Goal: Task Accomplishment & Management: Manage account settings

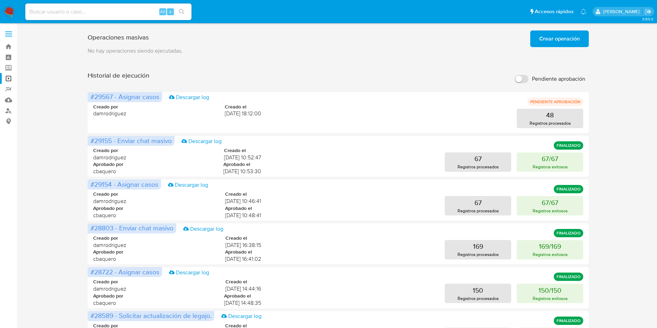
drag, startPoint x: 1, startPoint y: 165, endPoint x: 11, endPoint y: 168, distance: 10.2
click at [7, 168] on aside "Bandeja Tablero Screening Búsqueda en Listas Watchlist Herramientas Operaciones…" at bounding box center [8, 276] width 17 height 553
click at [5, 12] on img at bounding box center [9, 12] width 12 height 12
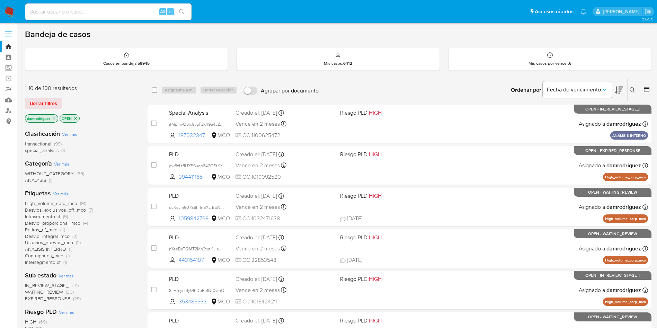
click at [644, 90] on icon at bounding box center [646, 89] width 7 height 7
click at [649, 90] on icon at bounding box center [646, 90] width 6 height 6
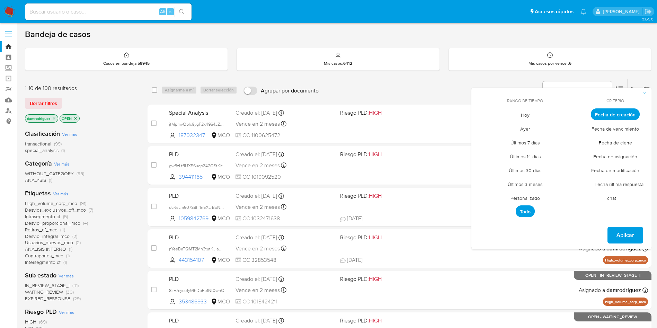
click at [531, 196] on span "Personalizado" at bounding box center [525, 198] width 44 height 14
click at [484, 127] on icon "Mes anterior" at bounding box center [482, 127] width 8 height 8
click at [482, 127] on icon "Mes anterior" at bounding box center [482, 127] width 8 height 8
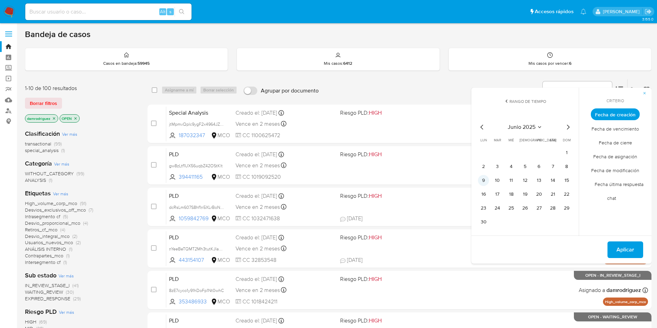
click at [482, 181] on button "9" at bounding box center [483, 180] width 11 height 11
click at [538, 180] on button "13" at bounding box center [538, 180] width 11 height 11
click at [627, 253] on span "Aplicar" at bounding box center [625, 249] width 18 height 15
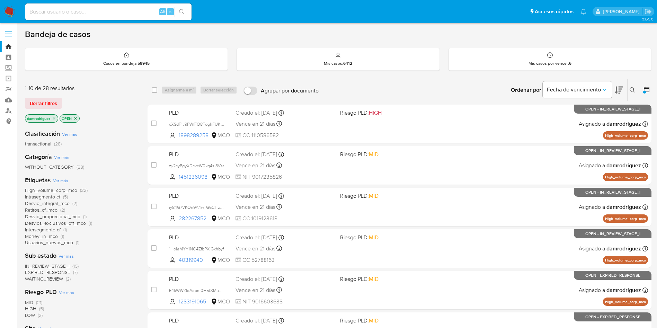
click at [58, 189] on span "High_volume_corp_mco" at bounding box center [51, 190] width 52 height 7
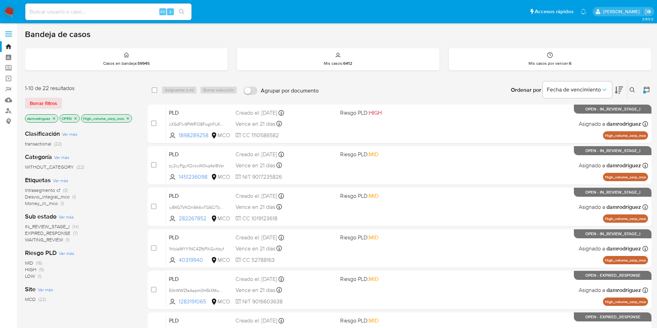
click at [64, 232] on span "EXPIRED_RESPONSE" at bounding box center [47, 232] width 45 height 7
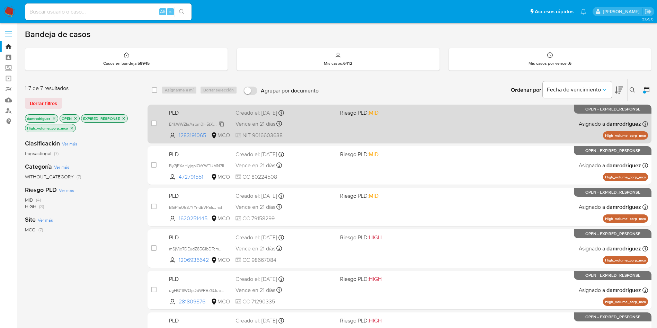
click at [182, 122] on span "E4kWWZfaAapm0H5tXMu0VpQW" at bounding box center [201, 124] width 65 height 8
click at [182, 125] on span "E4kWWZfaAapm0H5tXMu0VpQW" at bounding box center [201, 124] width 65 height 8
click at [182, 110] on span "PLD" at bounding box center [199, 112] width 61 height 9
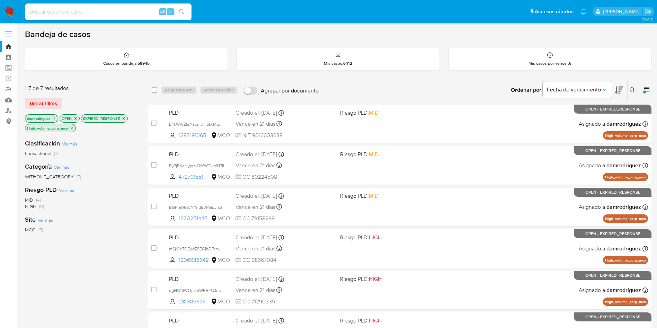
click at [631, 88] on icon at bounding box center [631, 89] width 5 height 5
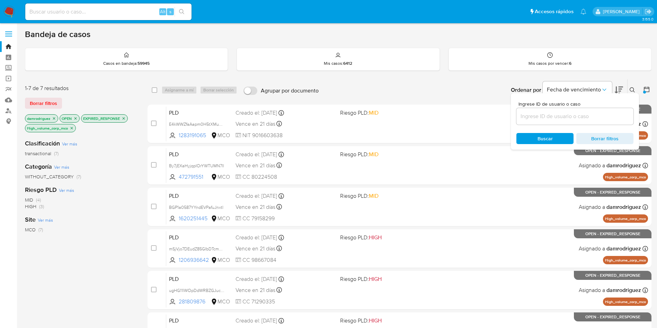
click at [569, 121] on div at bounding box center [574, 116] width 117 height 17
click at [569, 119] on input at bounding box center [574, 116] width 117 height 9
paste input "E4kWWZfaAapm0H5tXMu0VpQW"
type input "E4kWWZfaAapm0H5tXMu0VpQW"
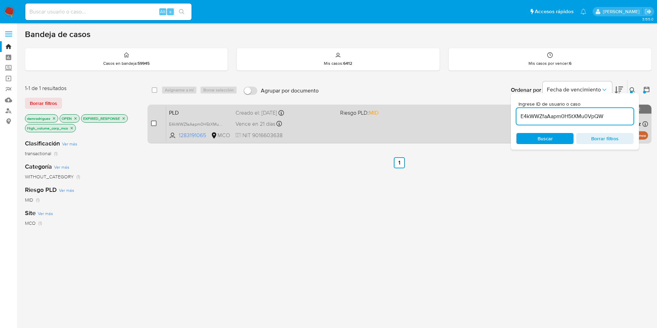
click at [155, 121] on input "checkbox" at bounding box center [154, 123] width 6 height 6
checkbox input "true"
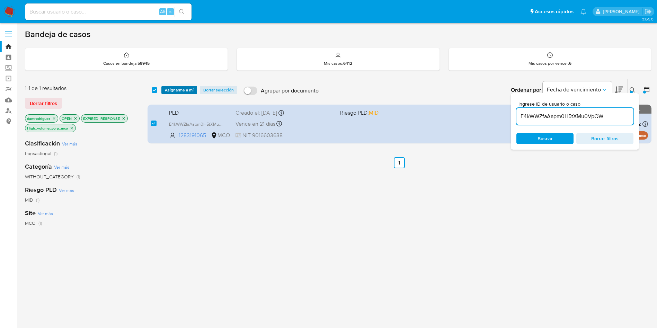
click at [179, 90] on span "Asignarme a mí" at bounding box center [179, 90] width 29 height 7
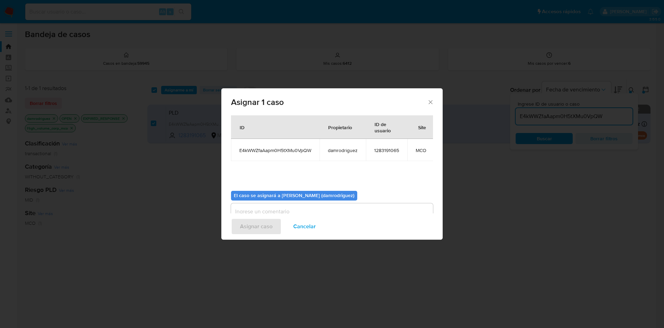
scroll to position [44, 0]
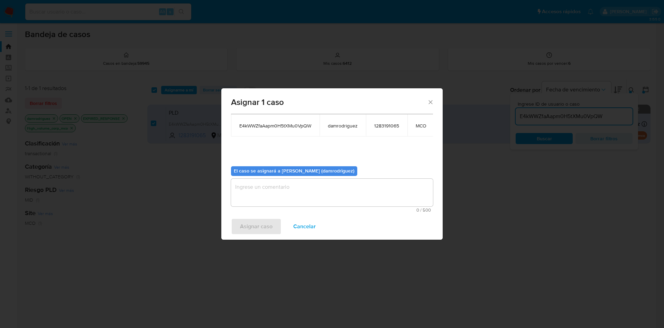
click at [280, 186] on textarea "assign-modal" at bounding box center [332, 193] width 202 height 28
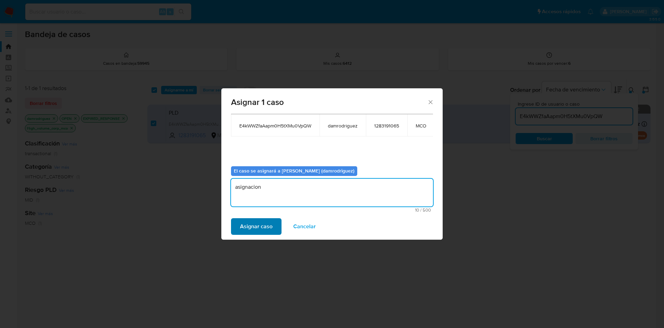
type textarea "asignacion"
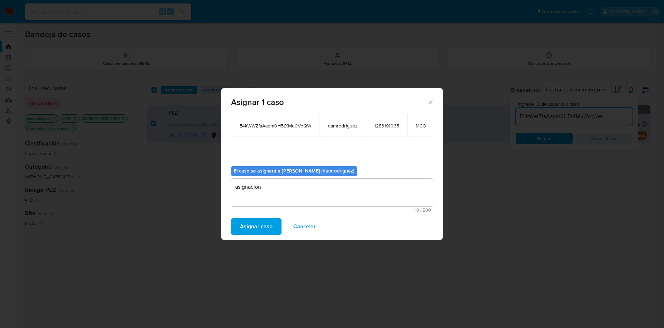
click at [266, 226] on span "Asignar caso" at bounding box center [256, 226] width 33 height 15
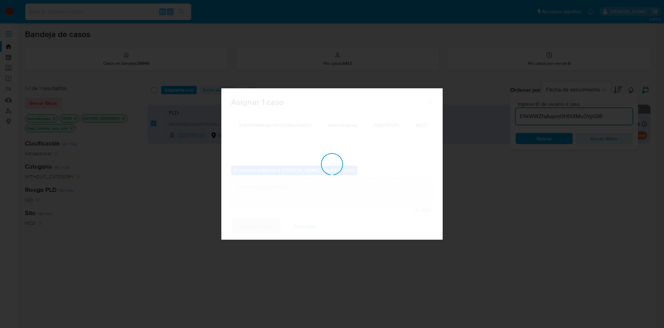
checkbox input "false"
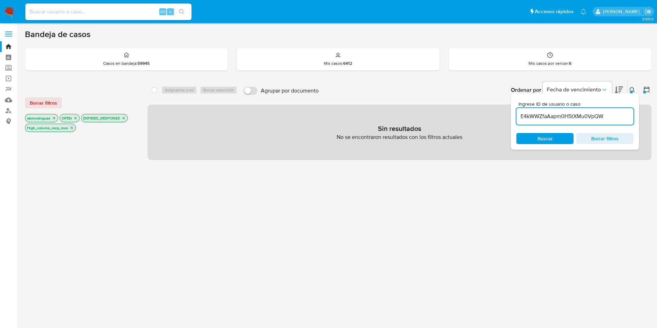
click at [580, 114] on input "E4kWWZfaAapm0H5tXMu0VpQW" at bounding box center [574, 116] width 117 height 9
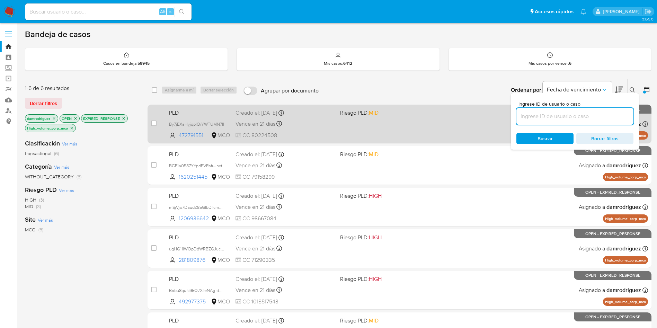
click at [188, 111] on span "PLD" at bounding box center [199, 112] width 61 height 9
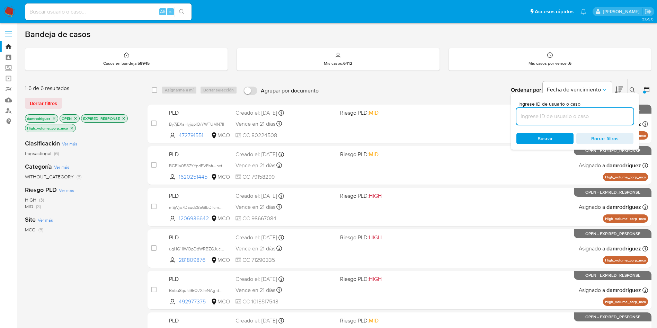
click at [604, 119] on input at bounding box center [574, 116] width 117 height 9
paste input "By7jEXaHyjqpIOrYWTUMN7Il"
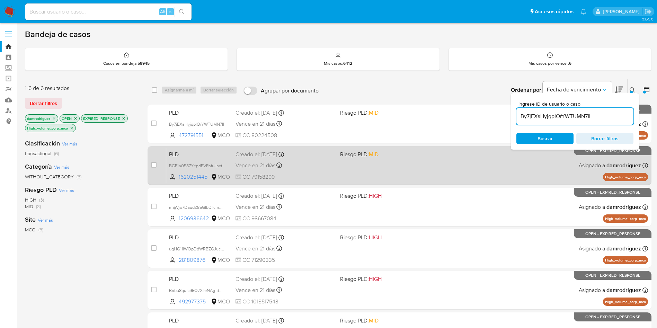
type input "By7jEXaHyjqpIOrYWTUMN7Il"
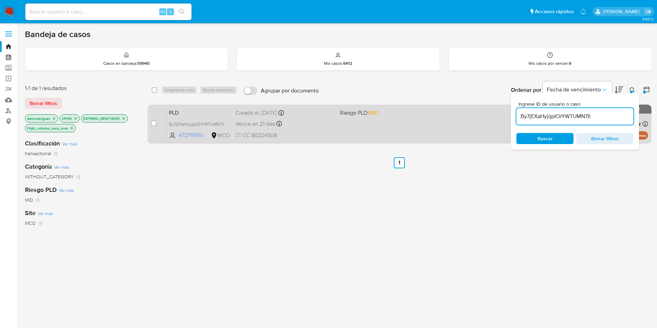
click at [157, 123] on div "case-item-checkbox No es posible asignar el caso" at bounding box center [158, 123] width 15 height 35
click at [153, 123] on input "checkbox" at bounding box center [154, 123] width 6 height 6
checkbox input "true"
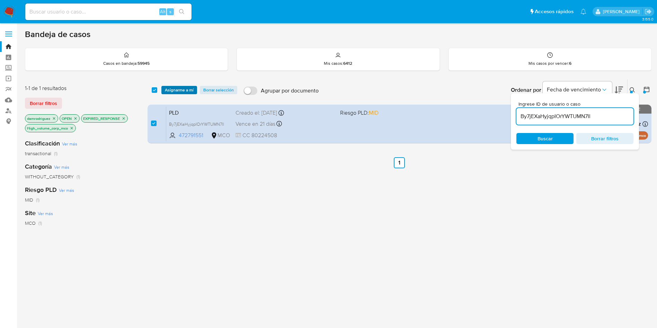
click at [174, 89] on span "Asignarme a mí" at bounding box center [179, 90] width 29 height 7
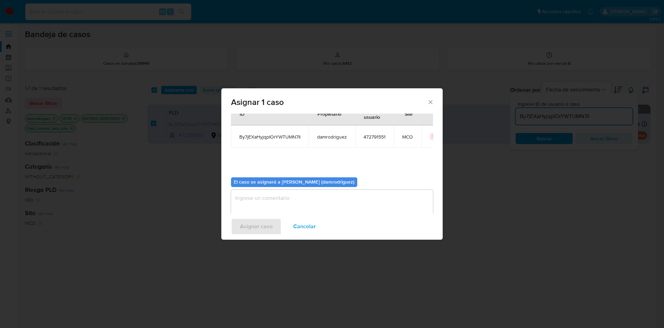
scroll to position [36, 0]
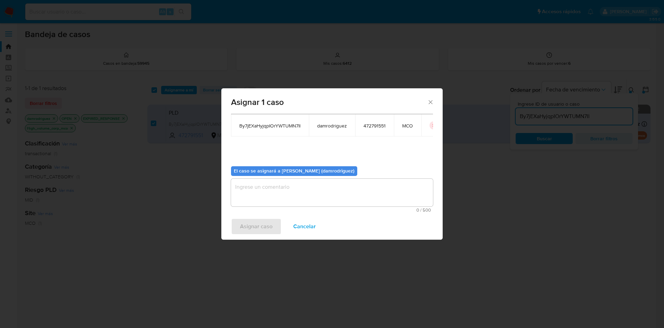
click at [272, 195] on textarea "assign-modal" at bounding box center [332, 193] width 202 height 28
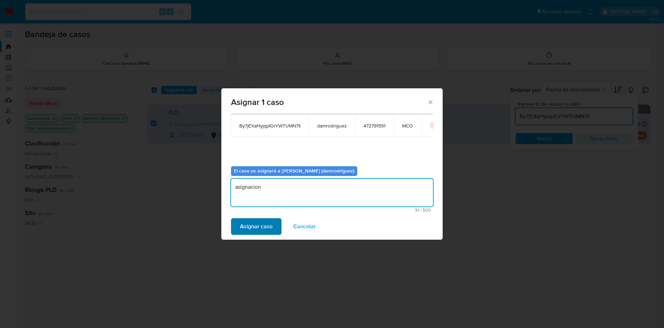
type textarea "asignacion"
click at [253, 221] on span "Asignar caso" at bounding box center [256, 226] width 33 height 15
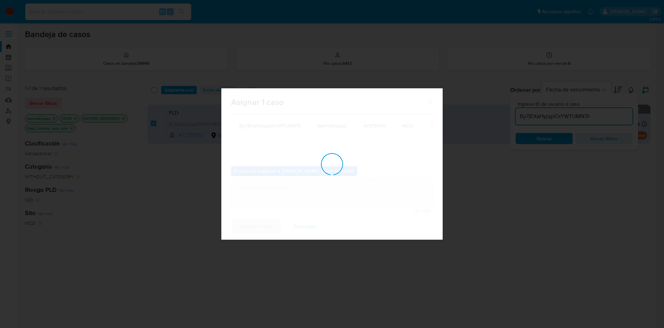
checkbox input "false"
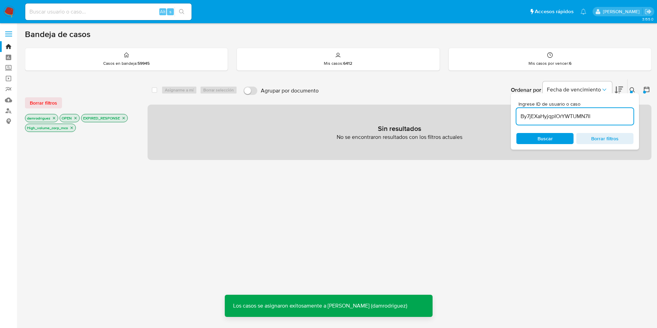
click at [559, 117] on input "By7jEXaHyjqpIOrYWTUMN7Il" at bounding box center [574, 116] width 117 height 9
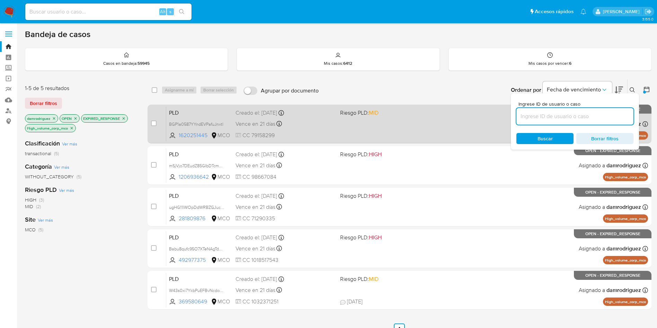
click at [190, 114] on span "PLD" at bounding box center [199, 112] width 61 height 9
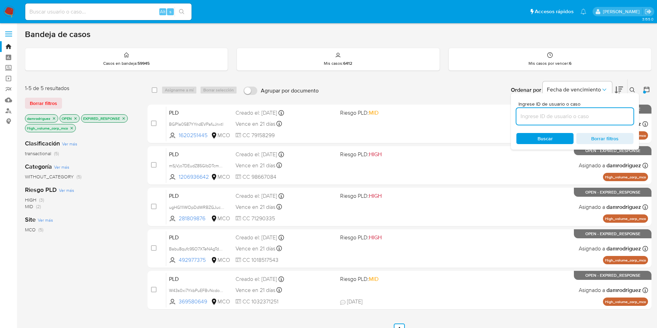
click at [609, 117] on input at bounding box center [574, 116] width 117 height 9
paste input "BGP1a0587YYndEVPafuJnxtl"
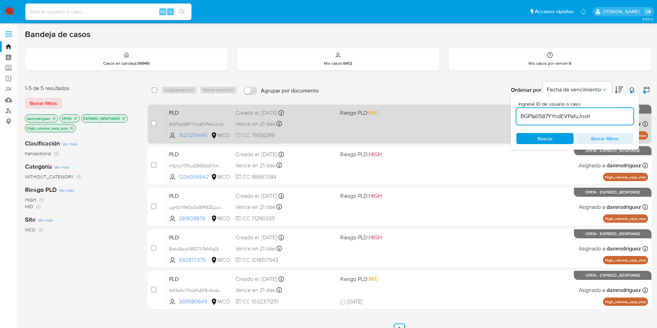
type input "BGP1a0587YYndEVPafuJnxtl"
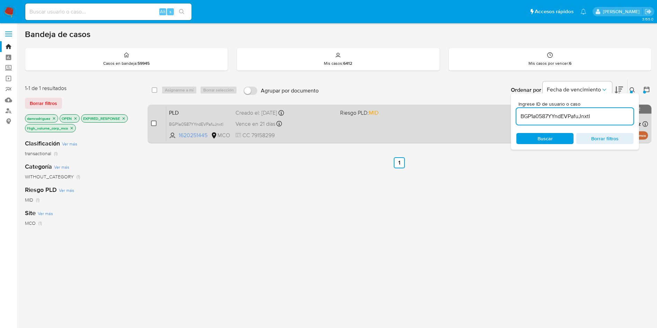
click at [153, 125] on input "checkbox" at bounding box center [154, 123] width 6 height 6
checkbox input "true"
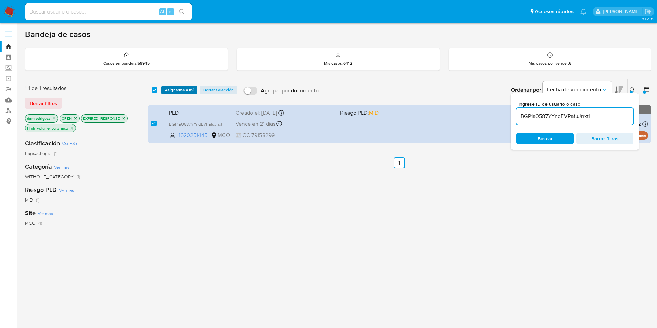
click at [170, 87] on span "Asignarme a mí" at bounding box center [179, 90] width 29 height 7
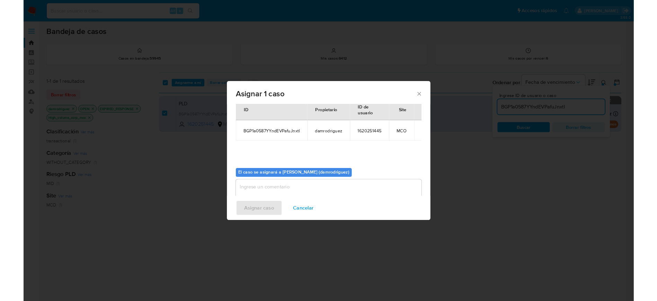
scroll to position [36, 0]
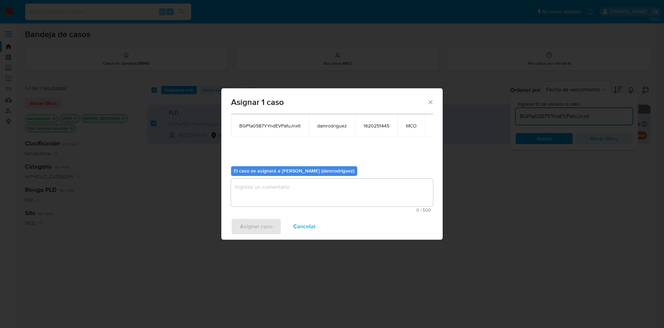
click at [270, 184] on textarea "assign-modal" at bounding box center [332, 193] width 202 height 28
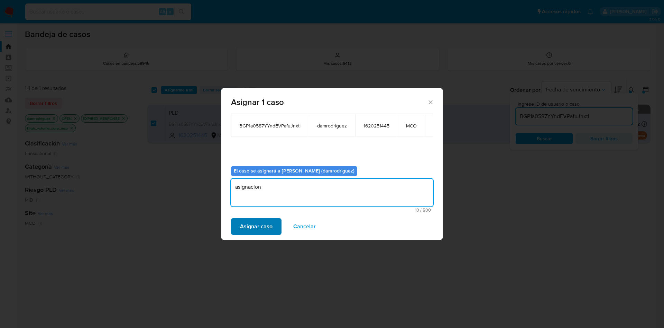
type textarea "asignacion"
click at [258, 227] on span "Asignar caso" at bounding box center [256, 226] width 33 height 15
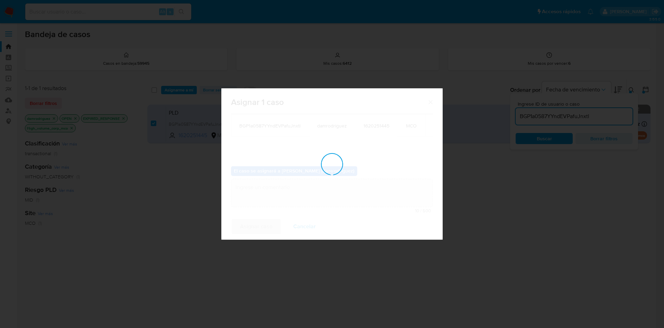
checkbox input "false"
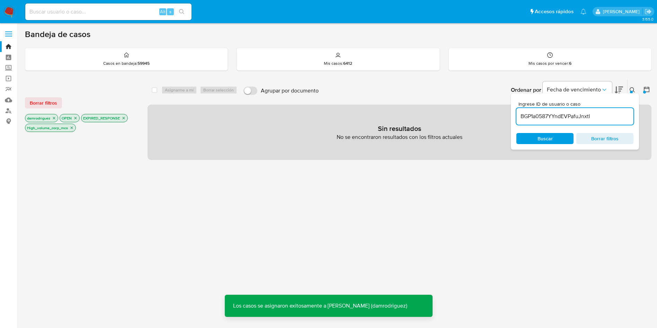
click at [565, 116] on input "BGP1a0587YYndEVPafuJnxtl" at bounding box center [574, 116] width 117 height 9
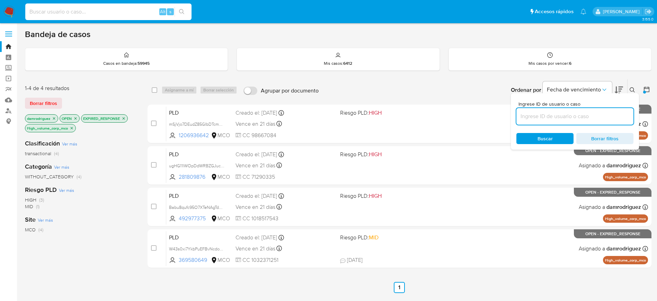
click at [101, 8] on input at bounding box center [108, 11] width 166 height 9
paste input "OZSrfByP4CKjMaFMydCwIypm"
type input "OZSrfByP4CKjMaFMydCwIypm"
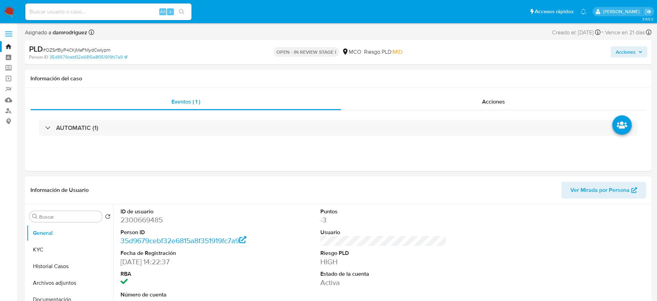
select select "10"
click at [52, 262] on button "Historial Casos" at bounding box center [67, 266] width 81 height 17
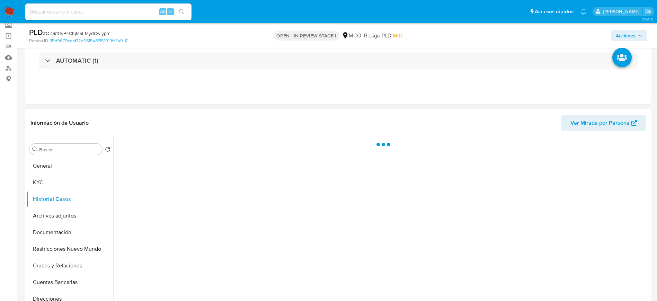
scroll to position [52, 0]
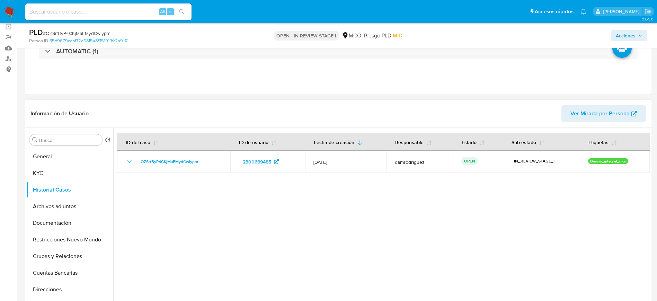
click at [330, 180] on div at bounding box center [381, 216] width 536 height 177
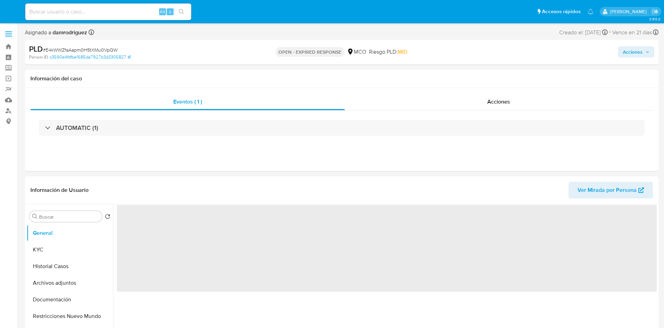
select select "10"
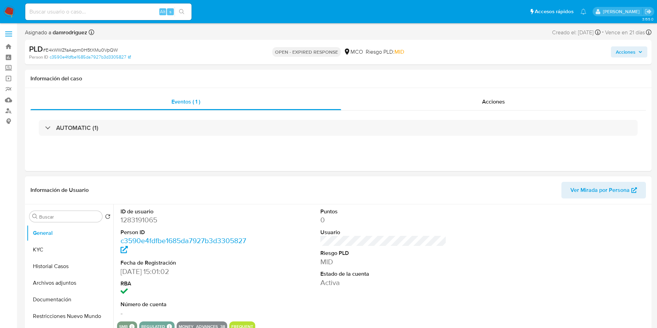
click at [143, 218] on dd "1283191065" at bounding box center [183, 220] width 126 height 10
copy dd "1283191065"
click at [140, 221] on dd "1283191065" at bounding box center [183, 220] width 126 height 10
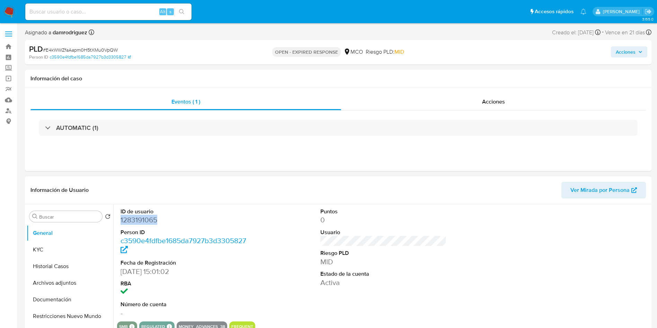
click at [144, 219] on dd "1283191065" at bounding box center [183, 220] width 126 height 10
click at [63, 269] on button "Historial Casos" at bounding box center [67, 266] width 81 height 17
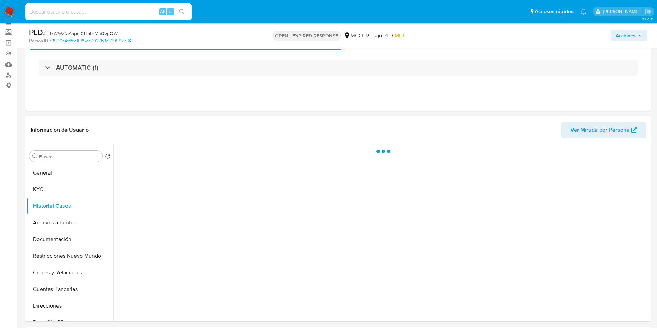
scroll to position [52, 0]
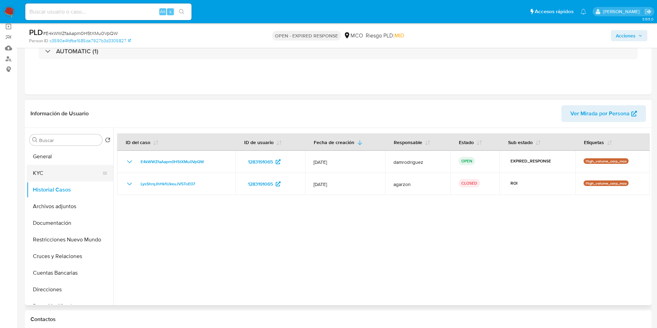
click at [59, 177] on button "KYC" at bounding box center [67, 173] width 81 height 17
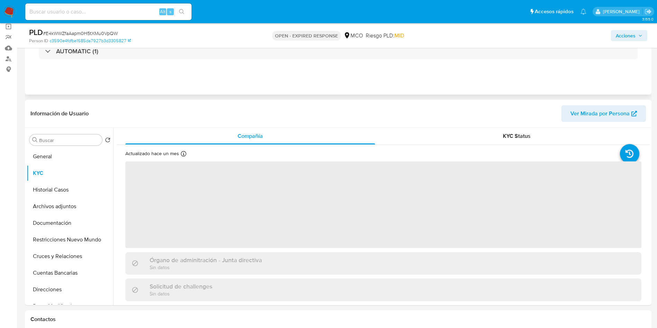
click at [341, 82] on div "Eventos ( 1 ) Acciones AUTOMATIC (1)" at bounding box center [338, 52] width 626 height 83
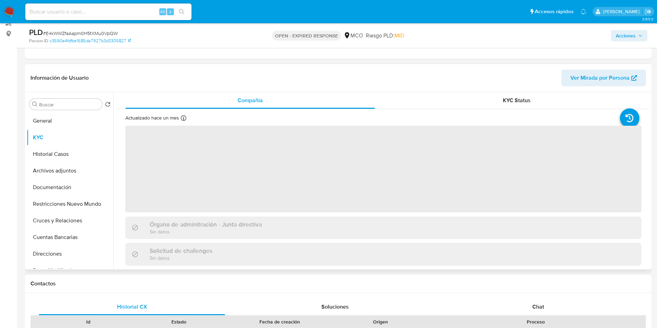
scroll to position [104, 0]
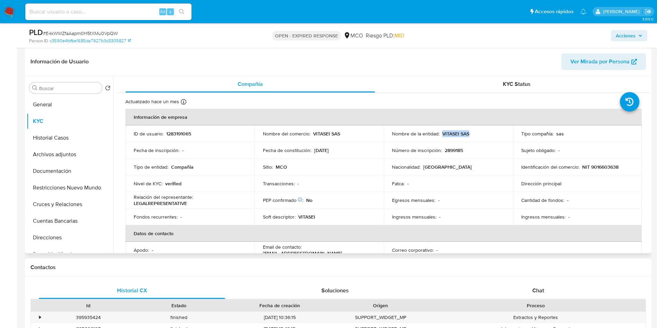
drag, startPoint x: 476, startPoint y: 135, endPoint x: 441, endPoint y: 133, distance: 35.4
click at [441, 133] on div "Nombre de la entidad : VITASEI SAS" at bounding box center [448, 133] width 112 height 6
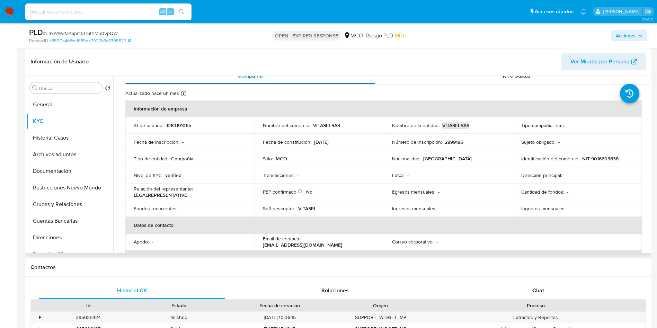
scroll to position [0, 0]
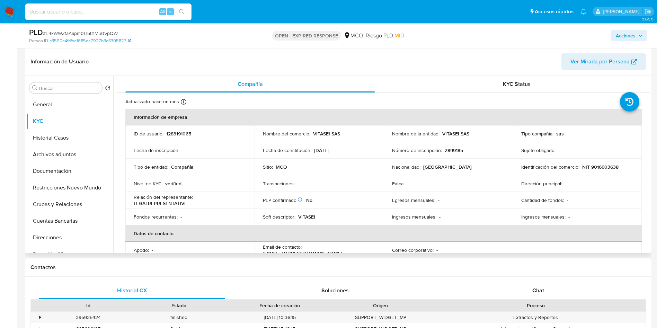
click at [585, 226] on th "Datos de contacto" at bounding box center [383, 233] width 516 height 17
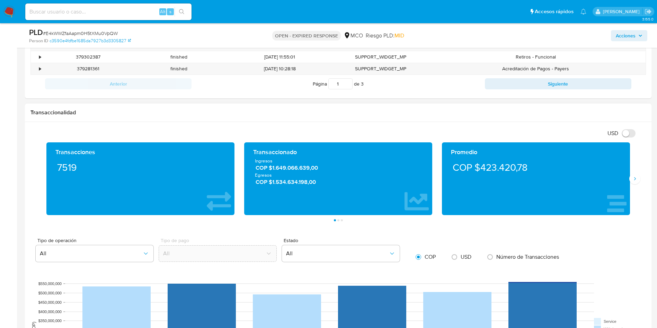
scroll to position [415, 0]
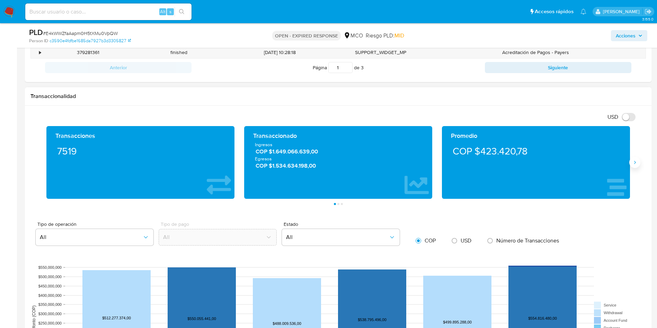
click at [637, 162] on button "Siguiente" at bounding box center [634, 162] width 11 height 11
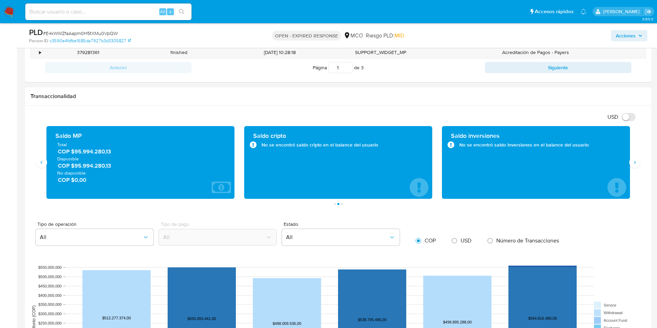
click at [90, 166] on span "COP $95.994.280,13" at bounding box center [141, 166] width 166 height 8
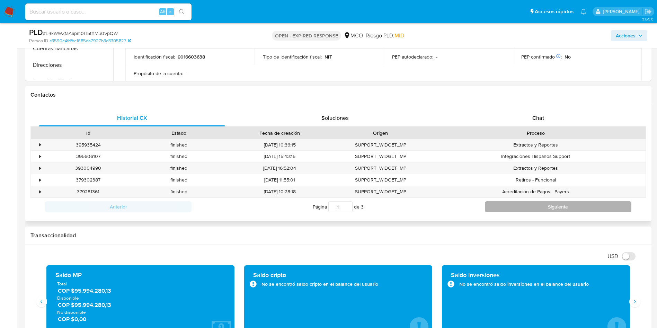
scroll to position [260, 0]
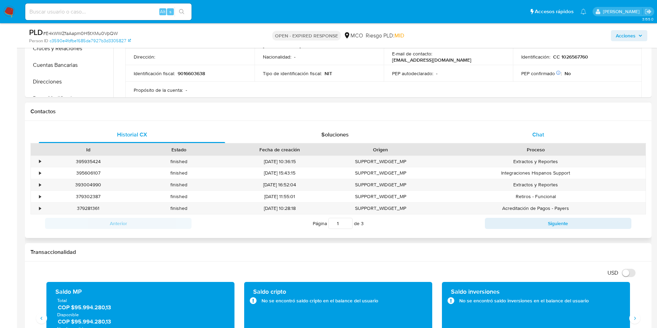
click at [517, 136] on div "Chat" at bounding box center [538, 134] width 186 height 17
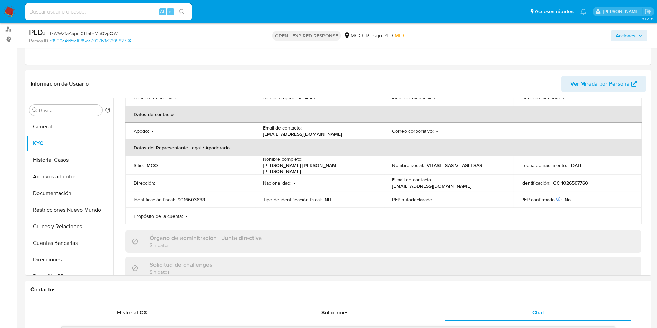
scroll to position [0, 0]
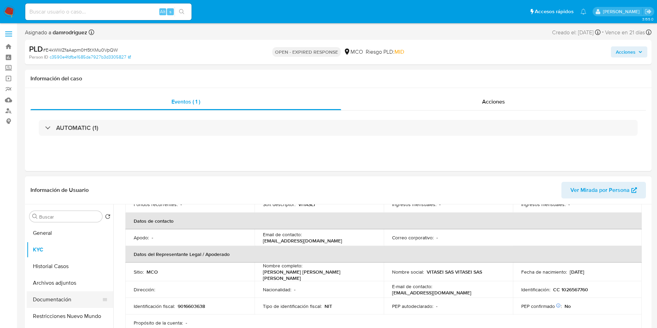
click at [49, 300] on button "Documentación" at bounding box center [67, 299] width 81 height 17
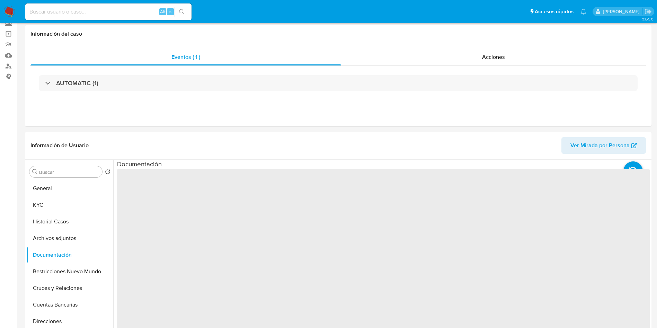
scroll to position [104, 0]
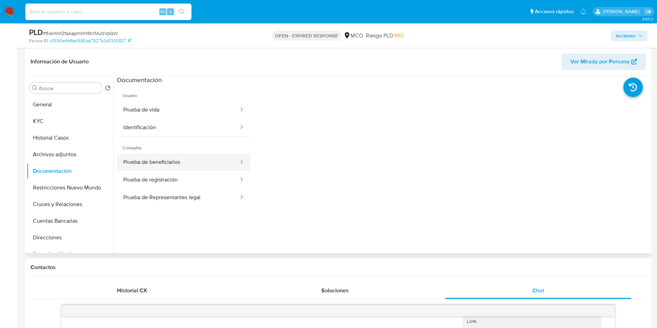
click at [181, 164] on button "Prueba de beneficiarios" at bounding box center [178, 162] width 122 height 18
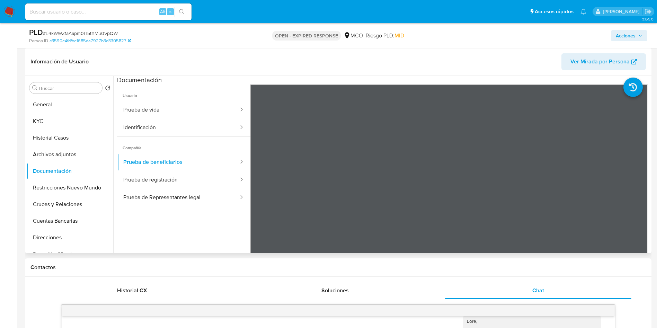
drag, startPoint x: 0, startPoint y: 14, endPoint x: 283, endPoint y: 58, distance: 286.9
click at [283, 58] on header "Información de Usuario Ver Mirada por Persona" at bounding box center [337, 61] width 615 height 17
click at [165, 178] on button "Prueba de registración" at bounding box center [178, 180] width 122 height 18
click at [162, 199] on button "Prueba de Representantes legal" at bounding box center [178, 198] width 122 height 18
click at [217, 74] on div "Información de Usuario Ver Mirada por Persona" at bounding box center [338, 62] width 626 height 28
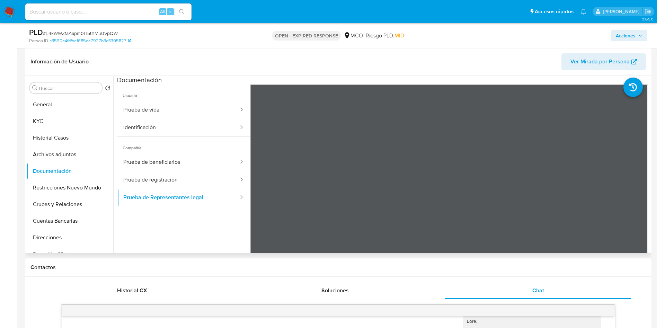
click at [219, 70] on header "Información de Usuario Ver Mirada por Persona" at bounding box center [337, 61] width 615 height 17
click at [60, 123] on button "KYC" at bounding box center [67, 121] width 81 height 17
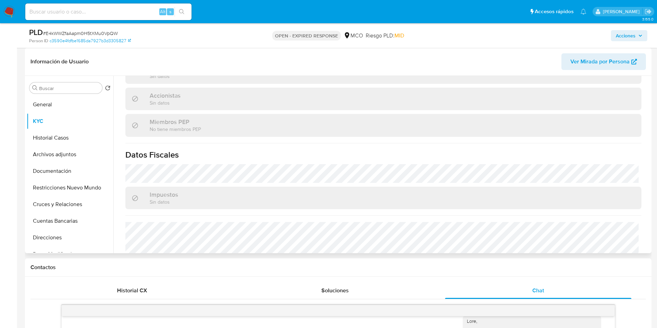
scroll to position [441, 0]
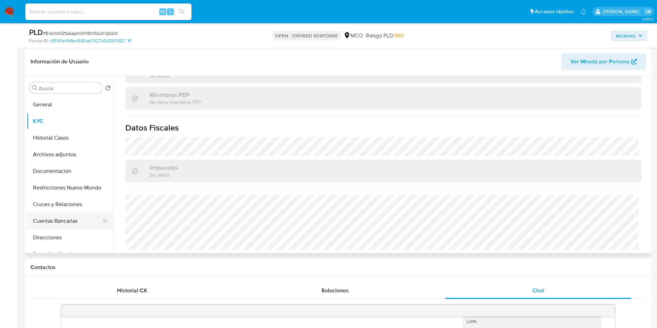
click at [56, 213] on button "Cuentas Bancarias" at bounding box center [67, 221] width 81 height 17
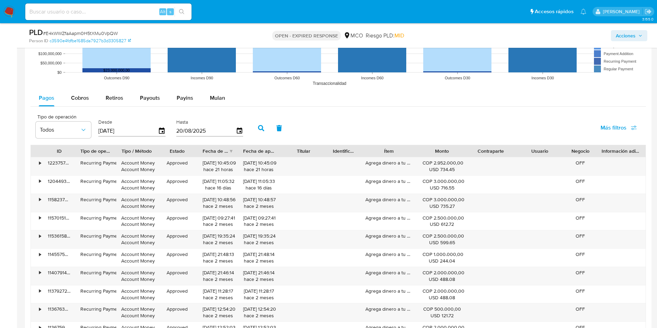
scroll to position [779, 0]
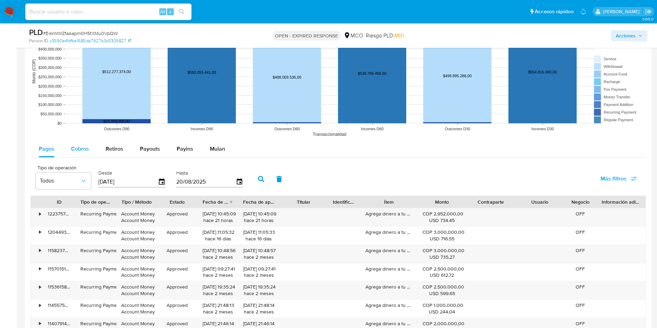
click at [79, 141] on div "Cobros" at bounding box center [80, 149] width 18 height 17
select select "10"
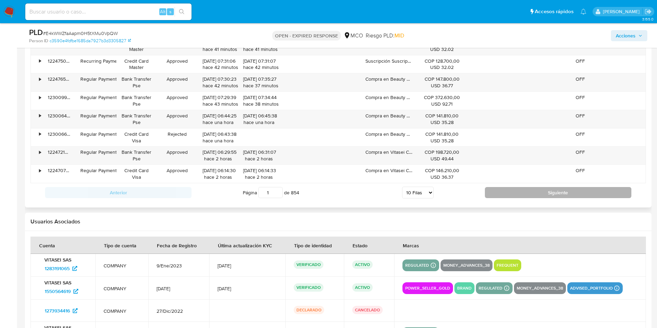
click at [517, 190] on button "Siguiente" at bounding box center [558, 192] width 146 height 11
type input "2"
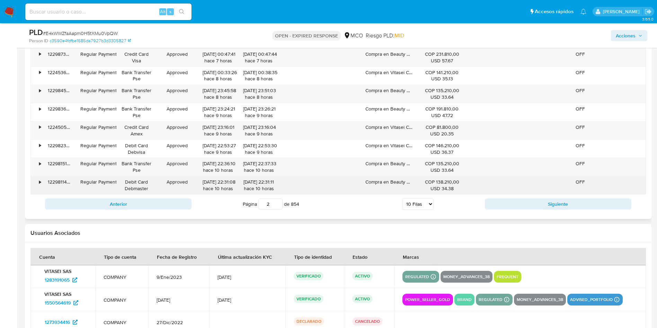
scroll to position [986, 0]
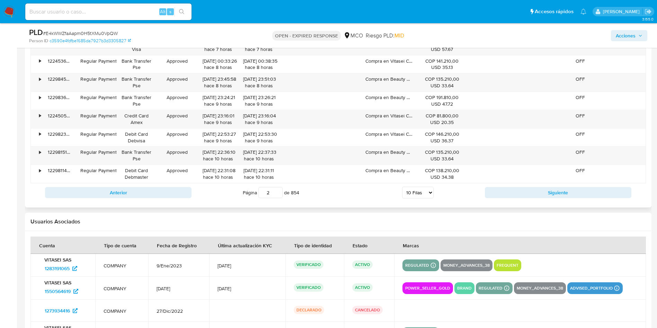
click at [418, 190] on select "5 Filas 10 Filas 20 Filas 25 Filas 50 Filas 100 Filas" at bounding box center [417, 193] width 31 height 12
select select "100"
click at [402, 187] on select "5 Filas 10 Filas 20 Filas 25 Filas 50 Filas 100 Filas" at bounding box center [417, 193] width 31 height 12
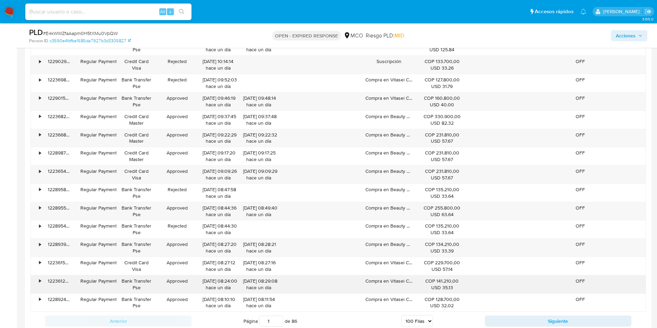
scroll to position [2544, 0]
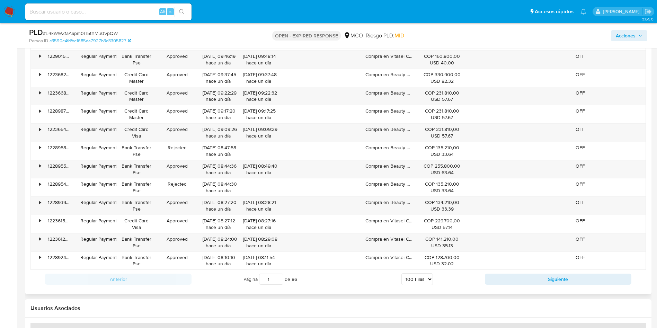
click at [277, 279] on input "1" at bounding box center [271, 278] width 24 height 11
click at [277, 277] on input "2" at bounding box center [271, 278] width 24 height 11
click at [277, 277] on input "3" at bounding box center [271, 278] width 24 height 11
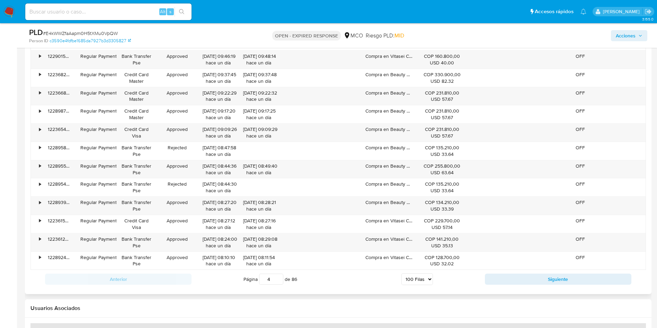
click at [277, 277] on input "4" at bounding box center [271, 278] width 24 height 11
click at [277, 277] on input "5" at bounding box center [271, 278] width 24 height 11
type input "5"
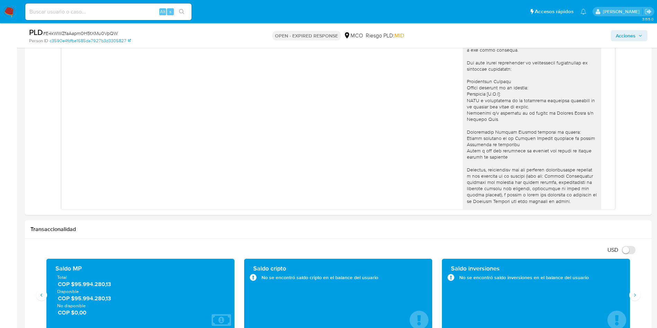
scroll to position [369, 0]
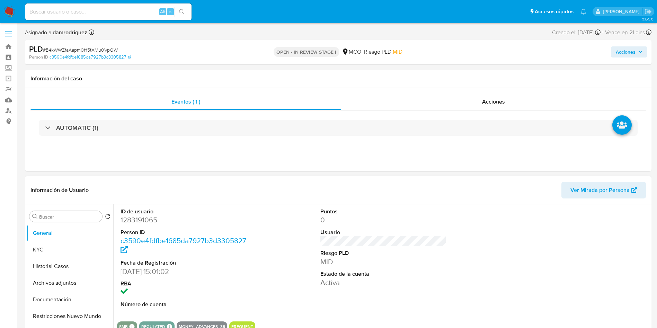
select select "10"
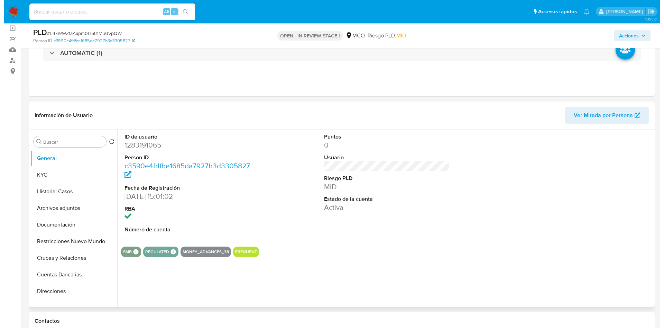
scroll to position [52, 0]
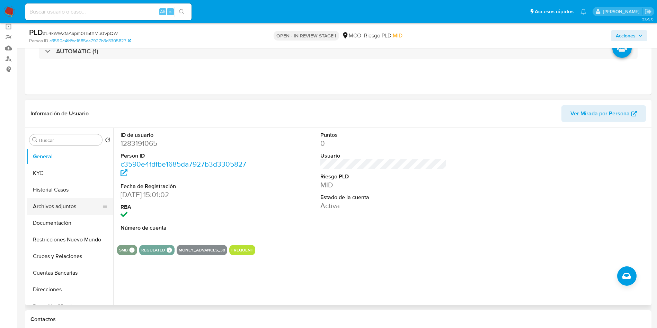
click at [62, 208] on button "Archivos adjuntos" at bounding box center [67, 206] width 81 height 17
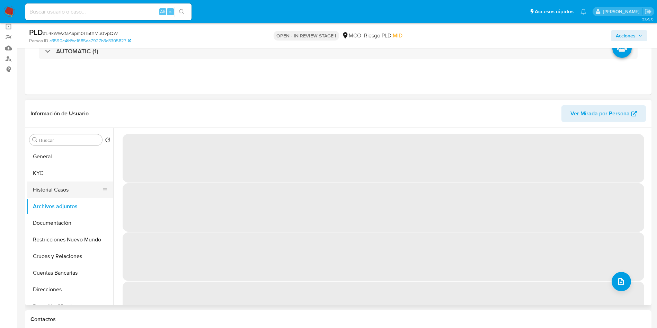
click at [62, 183] on button "Historial Casos" at bounding box center [67, 189] width 81 height 17
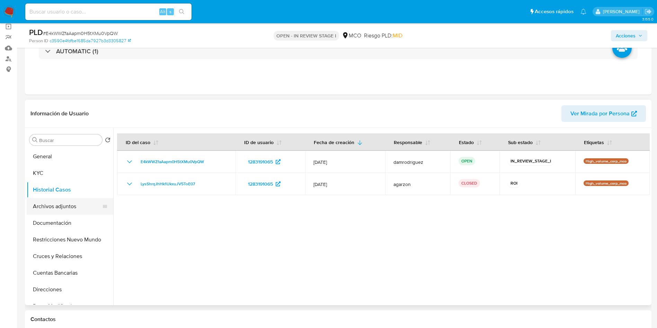
click at [65, 206] on button "Archivos adjuntos" at bounding box center [67, 206] width 81 height 17
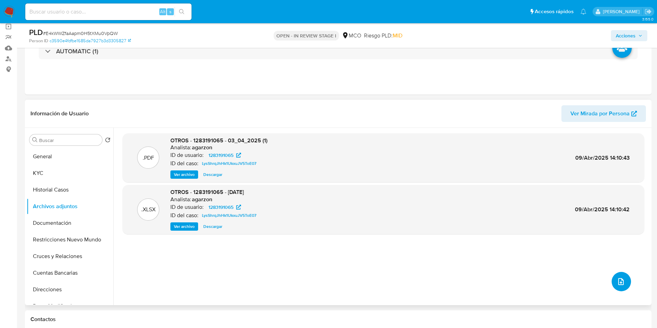
click at [619, 280] on icon "upload-file" at bounding box center [620, 281] width 8 height 8
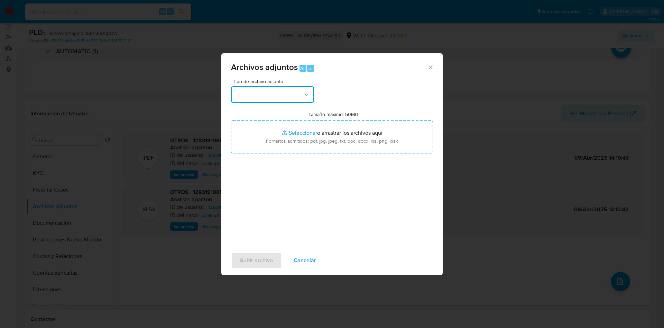
click at [250, 98] on button "button" at bounding box center [272, 94] width 83 height 17
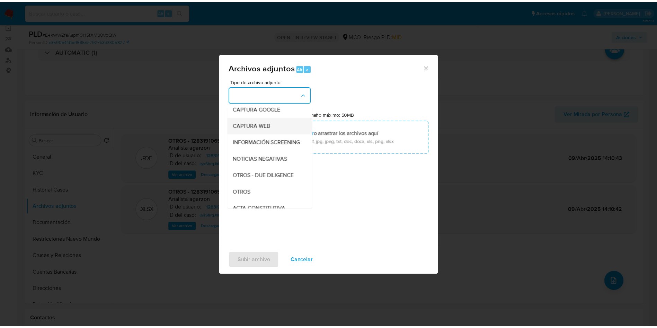
scroll to position [104, 0]
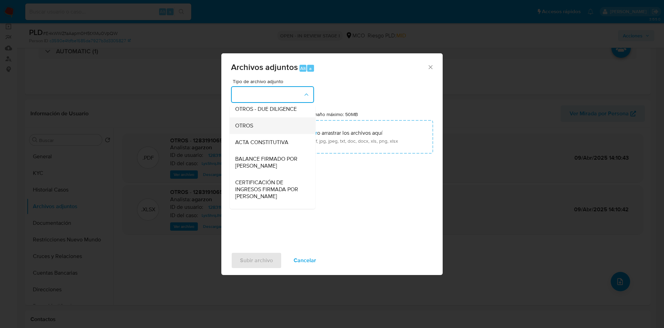
click at [249, 129] on span "OTROS" at bounding box center [244, 125] width 18 height 7
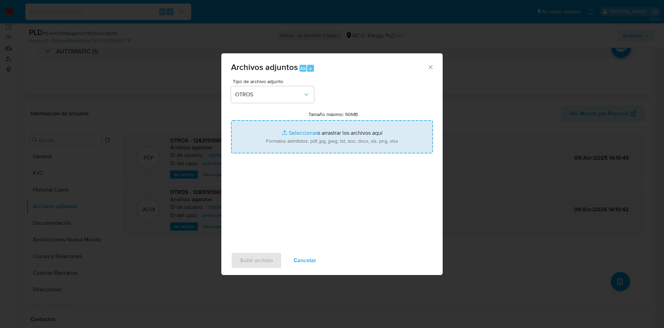
click at [317, 134] on input "Tamaño máximo: 50MB Seleccionar archivos" at bounding box center [332, 136] width 202 height 33
type input "C:\fakepath\1283191065 - 20-08-2025.xlsx"
click at [327, 137] on input "Tamaño máximo: 50MB Seleccionar archivos" at bounding box center [332, 136] width 202 height 33
type input "C:\fakepath\1283191065 - 20_08_2025.pdf"
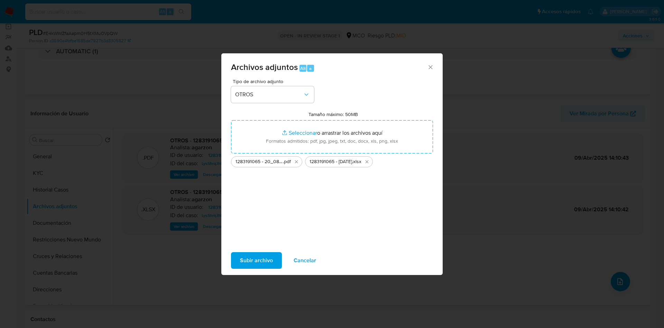
click at [255, 259] on span "Subir archivo" at bounding box center [256, 260] width 33 height 15
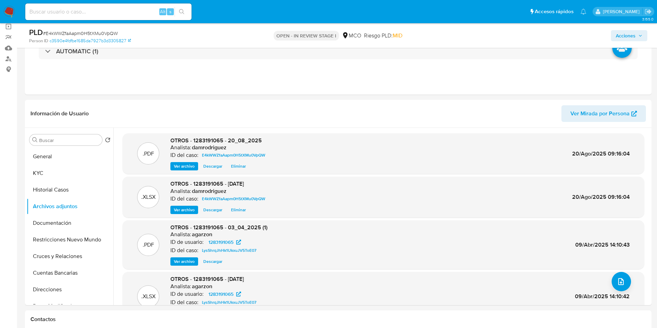
click at [625, 31] on span "Acciones" at bounding box center [625, 35] width 20 height 11
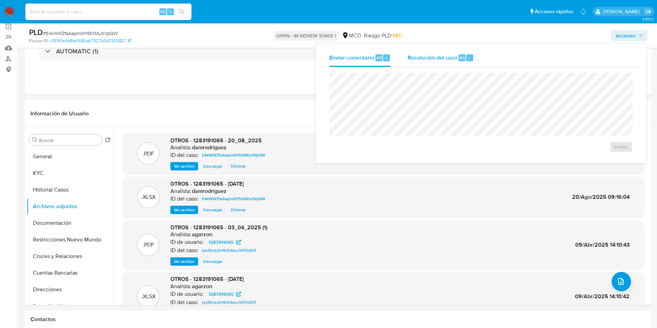
click at [516, 49] on div "Enviar comentario Alt c Resolución del caso Alt r" at bounding box center [481, 58] width 320 height 18
click at [438, 62] on div "Resolución del caso Alt r" at bounding box center [440, 58] width 66 height 18
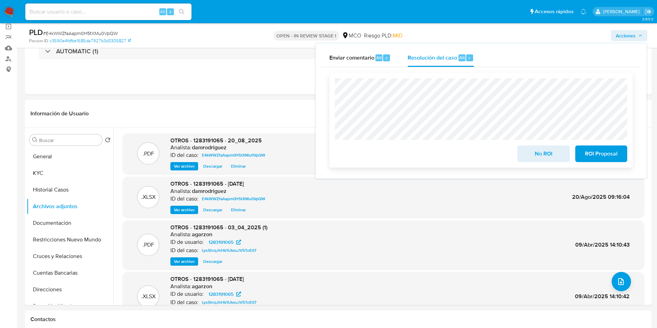
click at [596, 153] on span "ROI Proposal" at bounding box center [601, 153] width 34 height 15
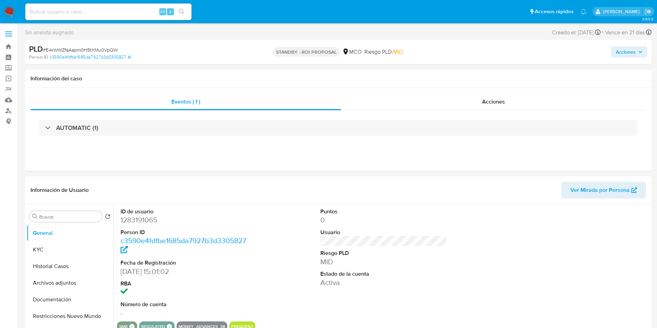
select select "10"
click at [146, 220] on dd "472791551" at bounding box center [183, 220] width 126 height 10
copy dd "472791551"
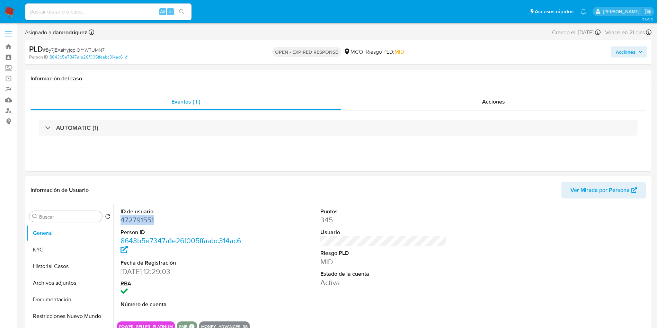
scroll to position [52, 0]
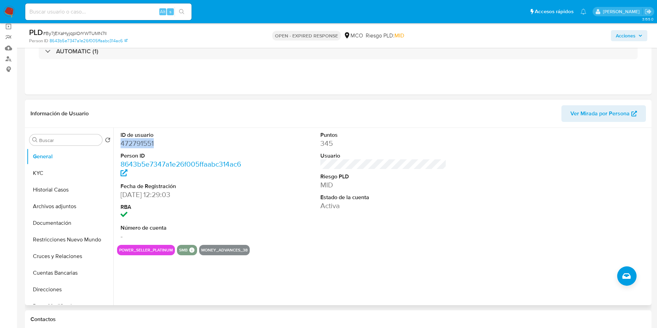
copy dd "472791551"
click at [143, 136] on dt "ID de usuario" at bounding box center [183, 135] width 126 height 8
click at [137, 142] on dd "472791551" at bounding box center [183, 143] width 126 height 10
copy dd "472791551"
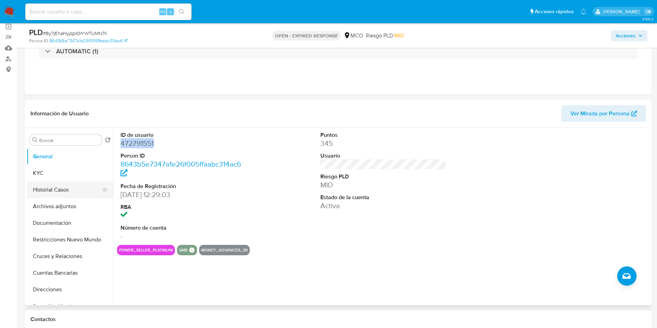
click at [76, 191] on button "Historial Casos" at bounding box center [67, 189] width 81 height 17
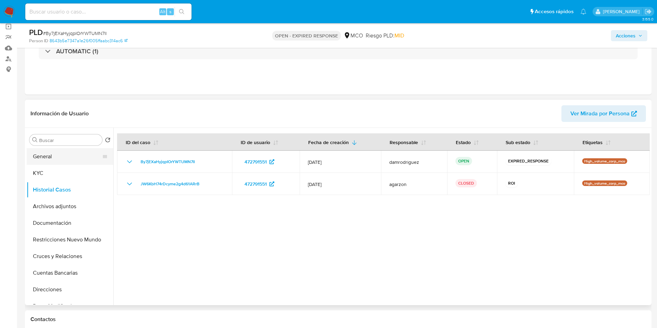
click at [61, 154] on button "General" at bounding box center [67, 156] width 81 height 17
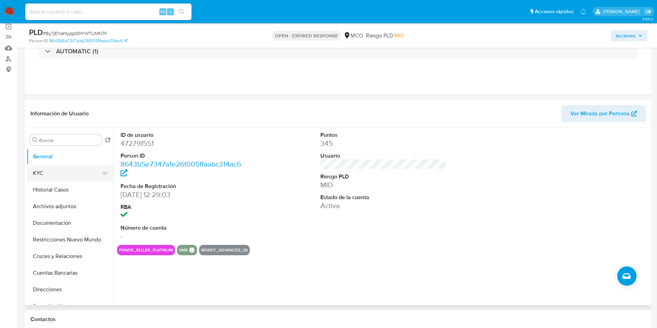
drag, startPoint x: 55, startPoint y: 173, endPoint x: 70, endPoint y: 171, distance: 14.7
click at [56, 173] on button "KYC" at bounding box center [67, 173] width 81 height 17
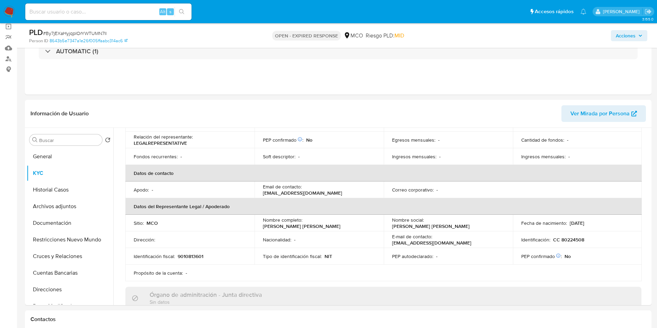
scroll to position [0, 0]
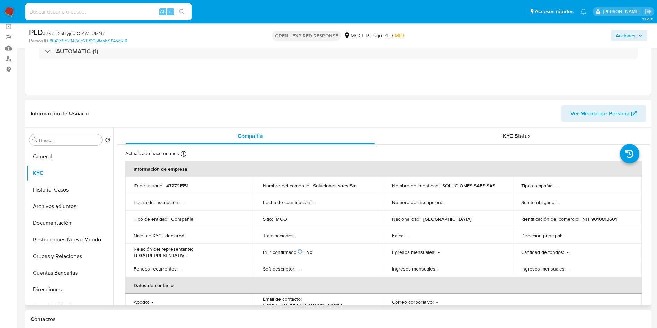
drag, startPoint x: 243, startPoint y: 223, endPoint x: 243, endPoint y: 198, distance: 24.9
click at [243, 223] on td "Tipo de entidad : Compañia" at bounding box center [189, 218] width 129 height 17
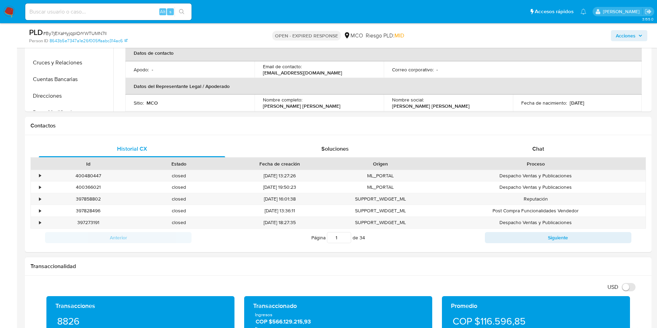
scroll to position [363, 0]
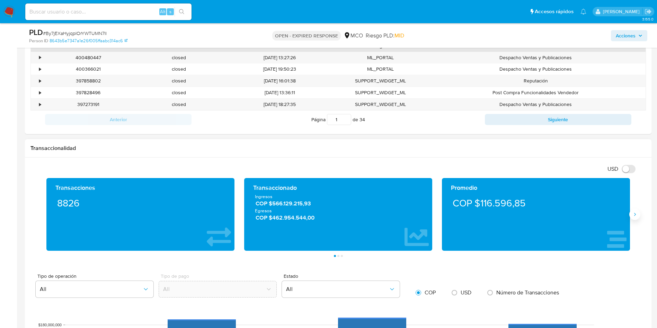
click at [639, 216] on button "Siguiente" at bounding box center [634, 214] width 11 height 11
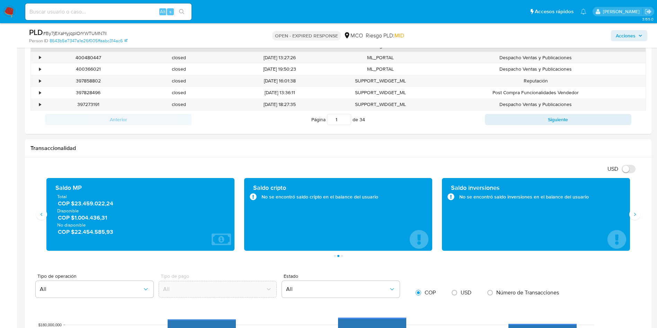
click at [93, 222] on span "No disponible" at bounding box center [140, 224] width 166 height 6
click at [92, 219] on span "COP $1.004.436,31" at bounding box center [141, 218] width 166 height 8
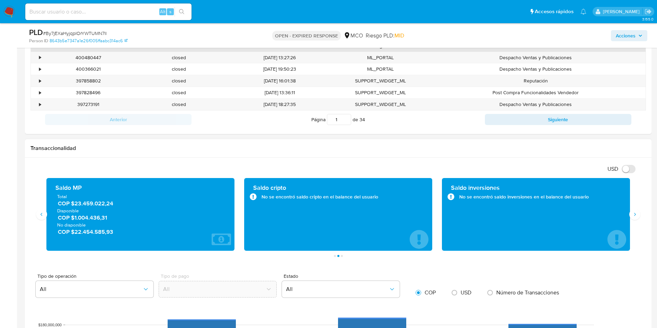
click at [92, 219] on span "COP $1.004.436,31" at bounding box center [141, 218] width 166 height 8
click at [104, 229] on span "COP $22.454.585,93" at bounding box center [141, 232] width 166 height 8
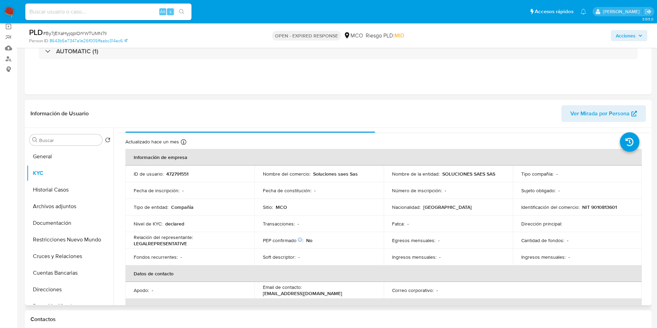
scroll to position [0, 0]
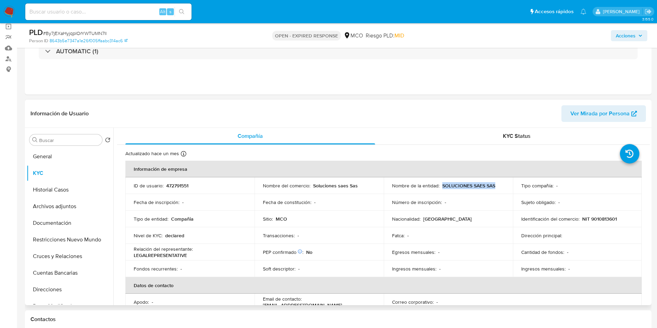
drag, startPoint x: 496, startPoint y: 188, endPoint x: 440, endPoint y: 186, distance: 56.1
click at [440, 186] on div "Nombre de la entidad : SOLUCIONES SAES SAS" at bounding box center [448, 185] width 112 height 6
copy p "SOLUCIONES SAES SAS"
click at [297, 201] on p "Fecha de constitución :" at bounding box center [287, 202] width 48 height 6
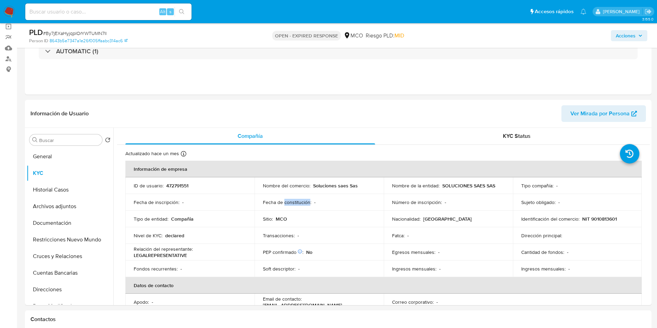
copy p "constitución"
drag, startPoint x: 618, startPoint y: 215, endPoint x: 606, endPoint y: 216, distance: 12.5
click at [606, 216] on div "Identificación del comercio : NIT 9010813601" at bounding box center [577, 219] width 112 height 6
click at [600, 218] on p "NIT 9010813601" at bounding box center [599, 219] width 35 height 6
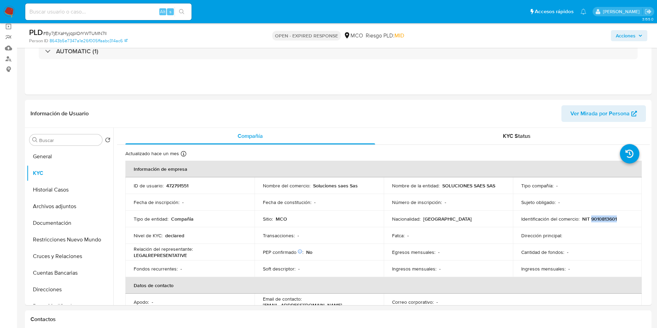
copy p "9010813601"
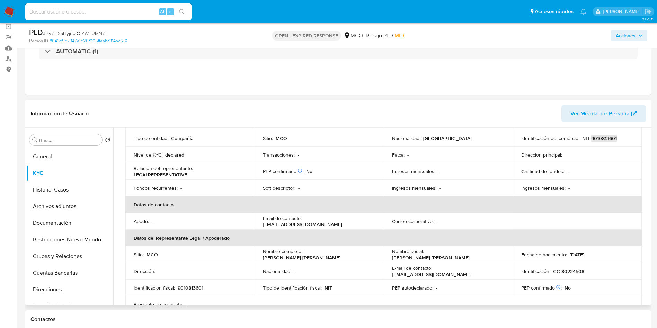
scroll to position [104, 0]
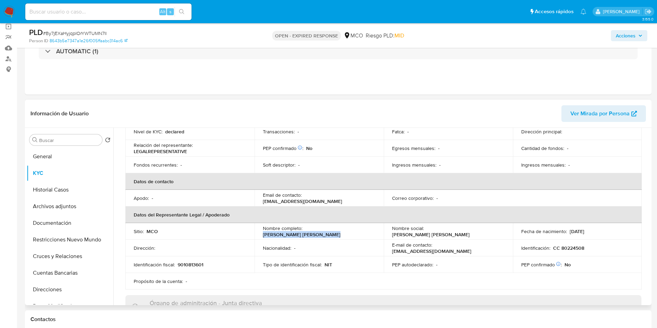
drag, startPoint x: 374, startPoint y: 233, endPoint x: 305, endPoint y: 231, distance: 69.6
click at [305, 231] on td "Nombre completo : [PERSON_NAME]" at bounding box center [318, 231] width 129 height 17
copy p "[PERSON_NAME]"
click at [573, 248] on p "CC 80224508" at bounding box center [568, 248] width 31 height 6
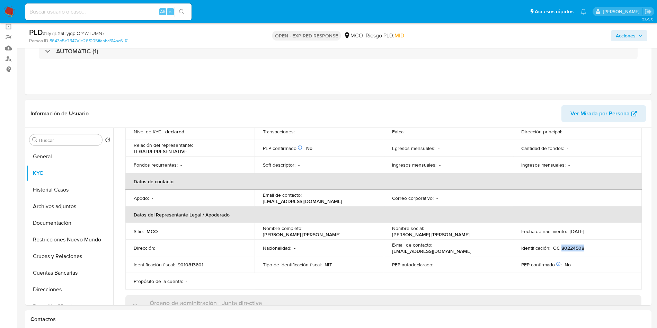
copy p "80224508"
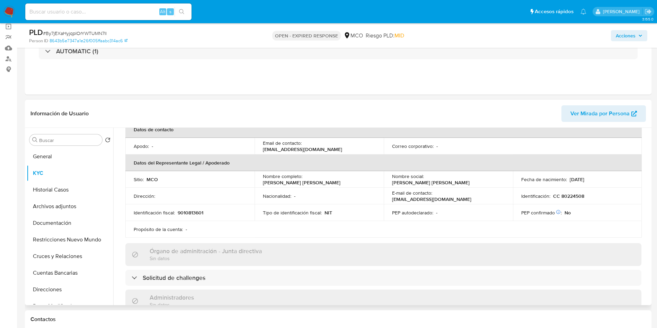
click at [363, 219] on td "Tipo de identificación fiscal : NIT" at bounding box center [318, 212] width 129 height 17
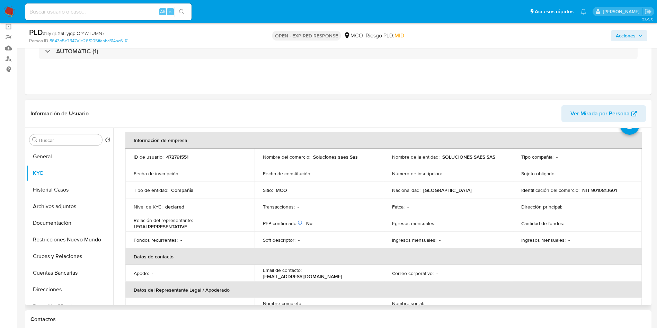
scroll to position [29, 0]
click at [133, 162] on td "ID de usuario : 472791551" at bounding box center [189, 156] width 129 height 17
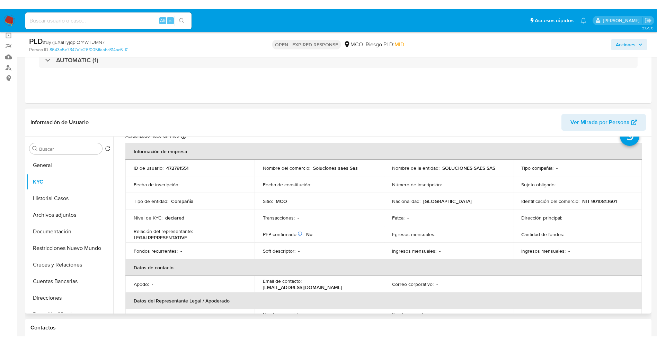
scroll to position [0, 0]
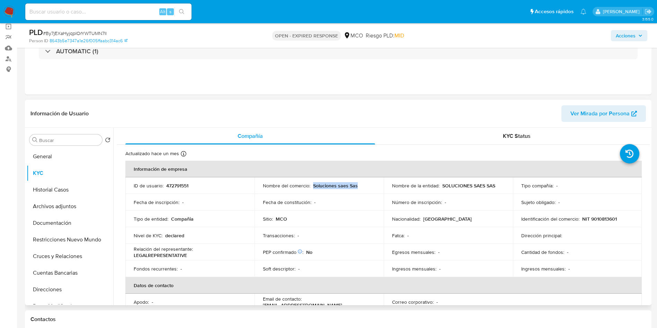
drag, startPoint x: 312, startPoint y: 185, endPoint x: 346, endPoint y: 189, distance: 34.5
click at [346, 189] on td "Nombre del comercio : Soluciones saes Sas" at bounding box center [318, 185] width 129 height 17
copy p "Soluciones saes Sas"
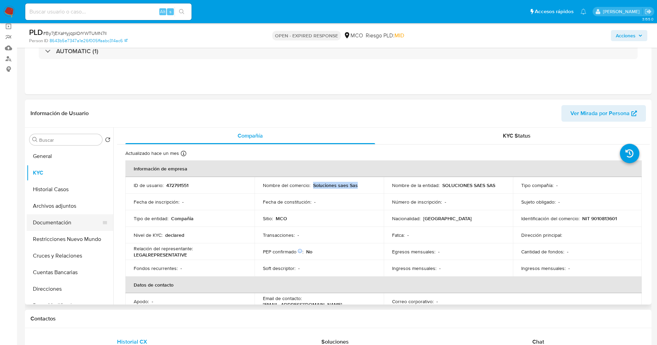
click at [66, 218] on button "Documentación" at bounding box center [67, 223] width 81 height 17
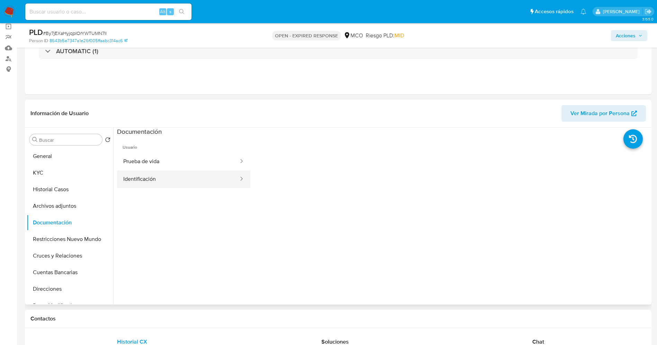
click at [169, 183] on button "Identificación" at bounding box center [178, 180] width 122 height 18
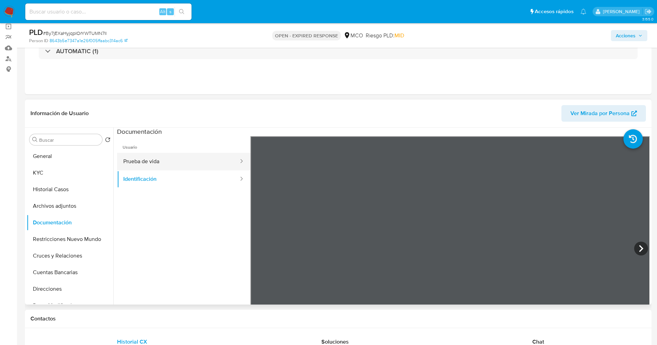
click at [176, 160] on button "Prueba de vida" at bounding box center [178, 162] width 122 height 18
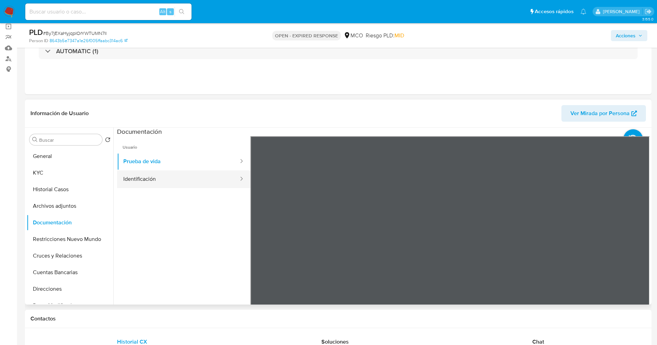
click at [138, 175] on button "Identificación" at bounding box center [178, 180] width 122 height 18
click at [56, 168] on button "KYC" at bounding box center [67, 173] width 81 height 17
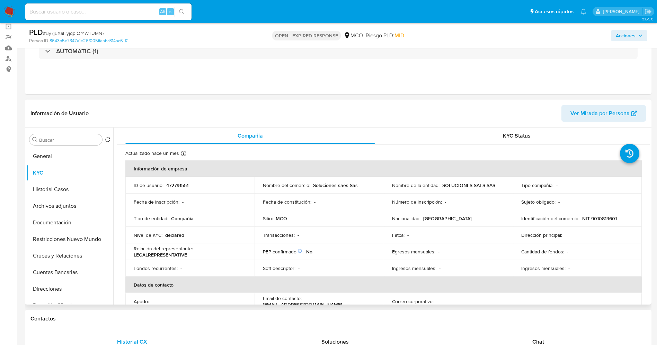
scroll to position [52, 0]
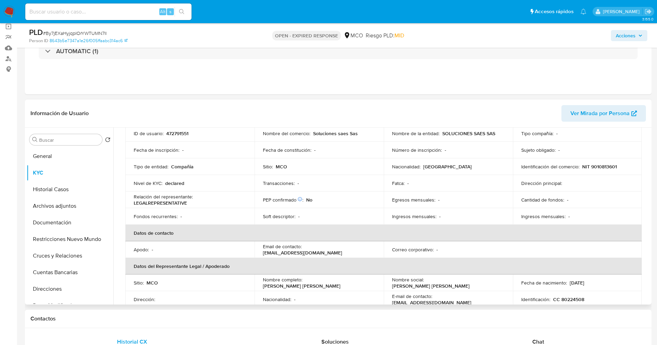
click at [602, 165] on p "NIT 9010813601" at bounding box center [599, 167] width 35 height 6
copy p "9010813601"
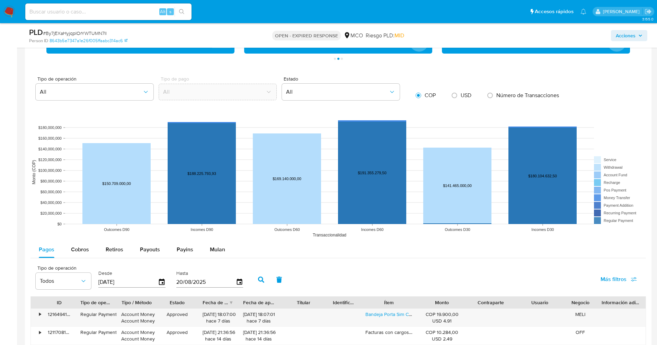
scroll to position [623, 0]
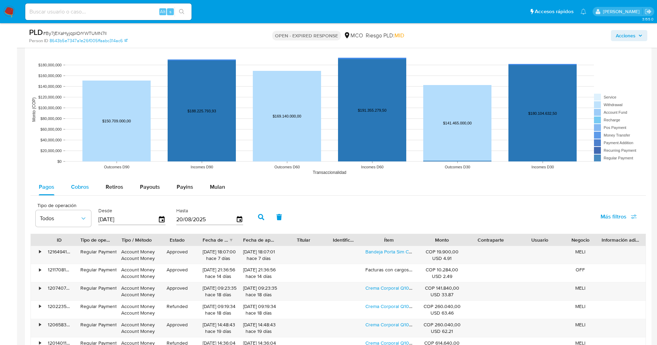
click at [80, 193] on div "Cobros" at bounding box center [80, 187] width 18 height 17
select select "10"
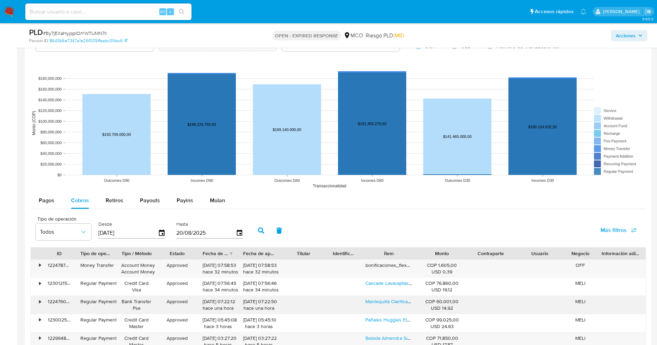
scroll to position [727, 0]
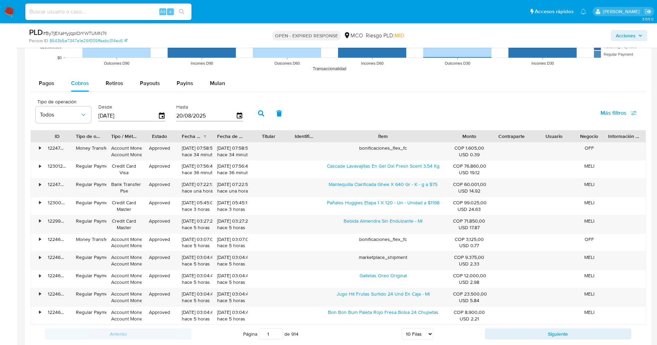
drag, startPoint x: 421, startPoint y: 134, endPoint x: 494, endPoint y: 138, distance: 73.1
click at [494, 138] on div "ID Tipo de operación Tipo / Método Estado Fecha de creación Fecha de aprobación…" at bounding box center [338, 136] width 614 height 12
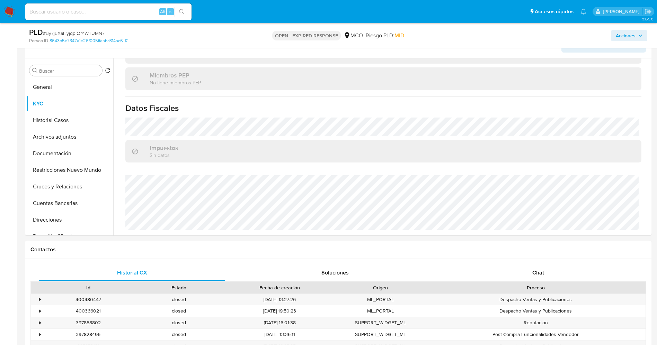
scroll to position [52, 0]
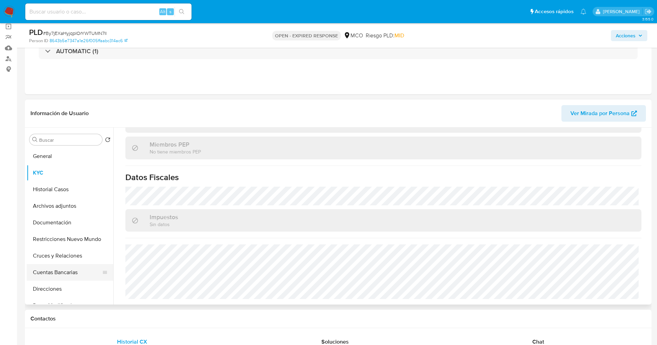
click at [62, 278] on button "Cuentas Bancarias" at bounding box center [67, 272] width 81 height 17
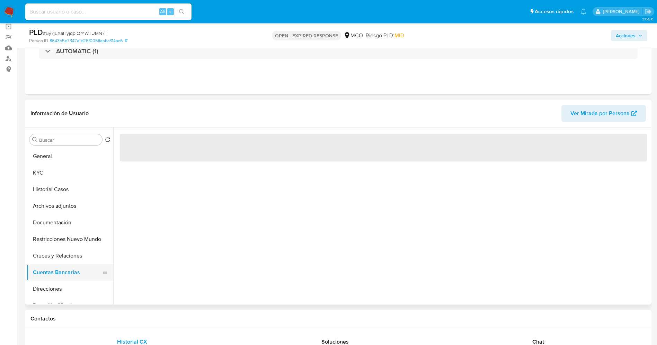
scroll to position [0, 0]
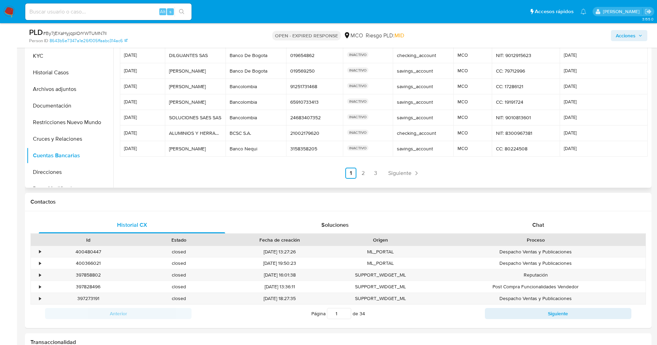
scroll to position [104, 0]
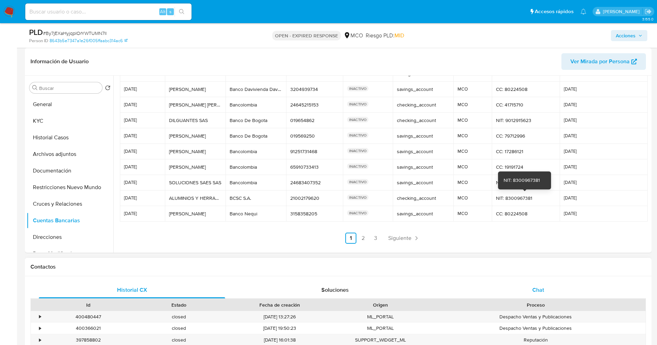
click at [533, 283] on div "Chat" at bounding box center [538, 290] width 186 height 17
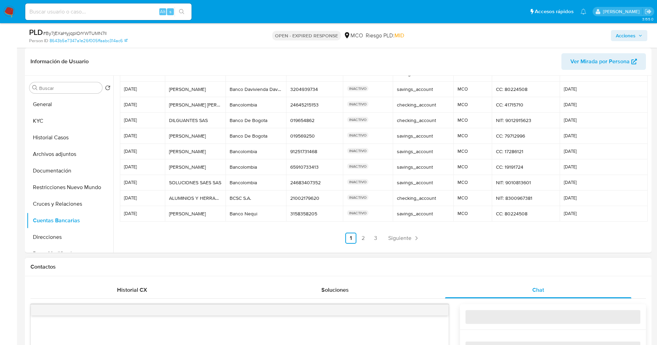
click at [428, 272] on div "Contactos" at bounding box center [338, 267] width 626 height 18
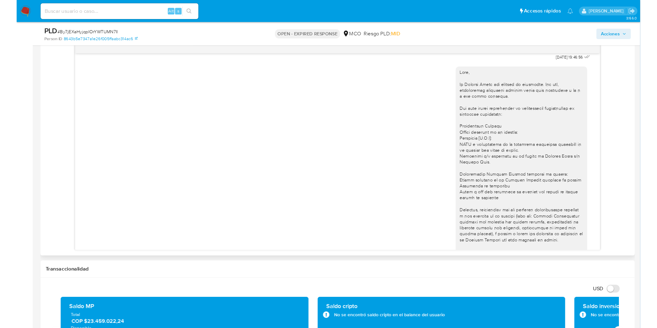
scroll to position [304, 0]
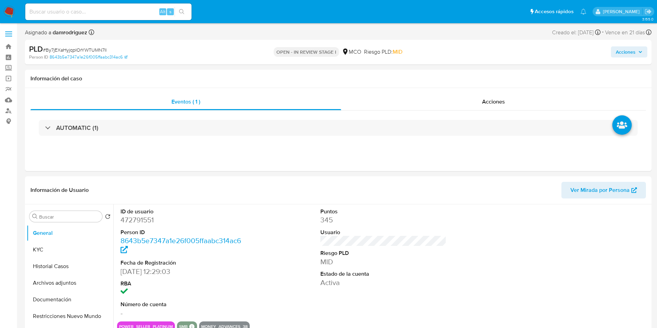
select select "10"
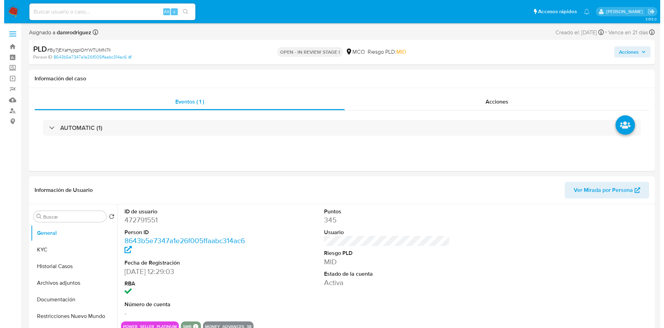
scroll to position [52, 0]
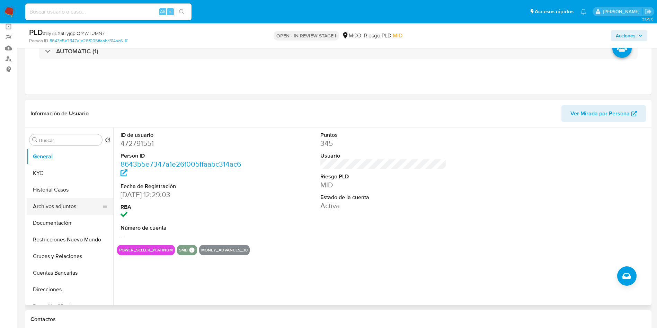
drag, startPoint x: 56, startPoint y: 207, endPoint x: 87, endPoint y: 208, distance: 30.8
click at [56, 207] on button "Archivos adjuntos" at bounding box center [67, 206] width 81 height 17
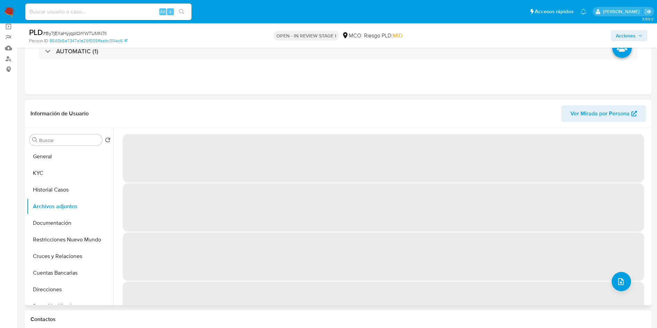
click at [259, 113] on header "Información de Usuario Ver Mirada por Persona" at bounding box center [337, 113] width 615 height 17
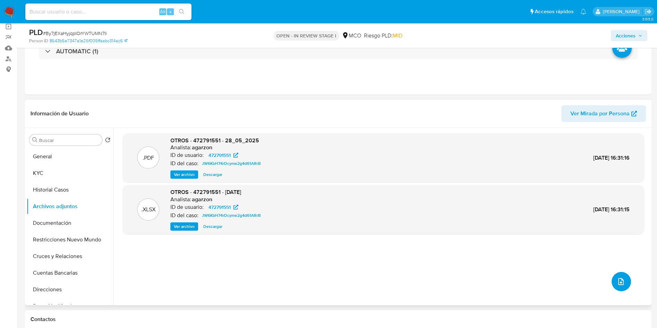
click at [618, 284] on icon "upload-file" at bounding box center [620, 281] width 8 height 8
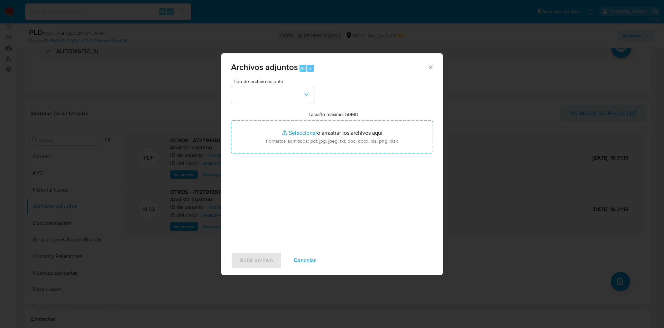
click at [281, 85] on div "Tipo de archivo adjunto" at bounding box center [272, 91] width 83 height 24
click at [280, 99] on button "button" at bounding box center [272, 94] width 83 height 17
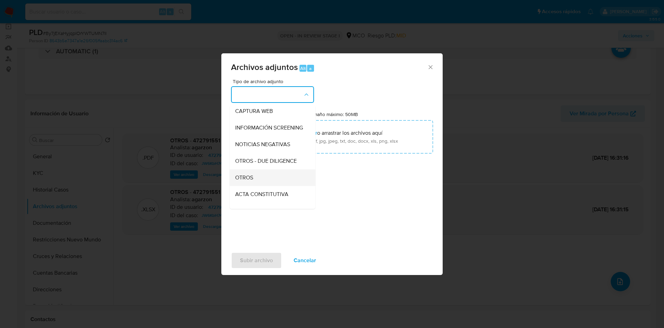
click at [260, 185] on div "OTROS" at bounding box center [270, 177] width 71 height 17
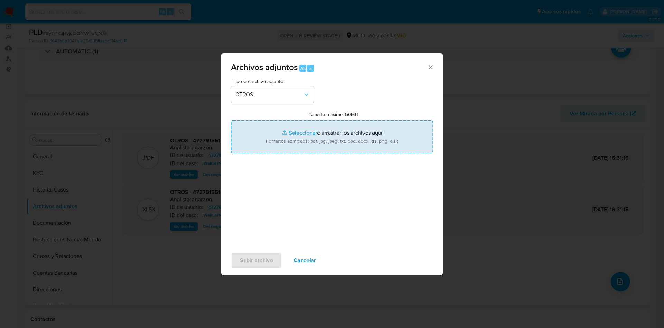
click at [299, 151] on input "Tamaño máximo: 50MB Seleccionar archivos" at bounding box center [332, 136] width 202 height 33
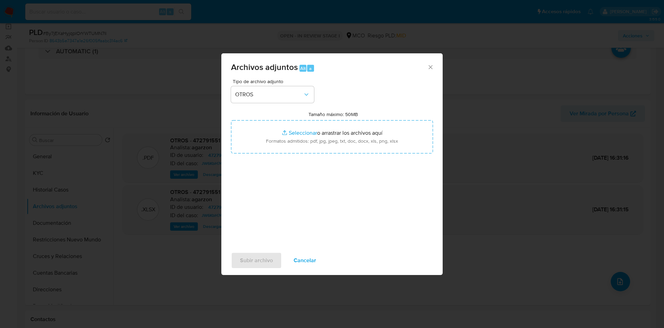
type input "C:\fakepath\472791551 - 20_08_2025.pdf"
click at [247, 260] on span "Subir archivo" at bounding box center [256, 260] width 33 height 15
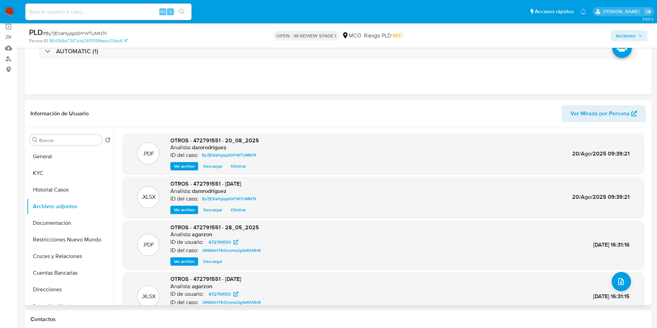
drag, startPoint x: 336, startPoint y: 0, endPoint x: 253, endPoint y: 112, distance: 139.1
click at [253, 112] on header "Información de Usuario Ver Mirada por Persona" at bounding box center [337, 113] width 615 height 17
click at [189, 82] on div "Eventos ( 1 ) Acciones AUTOMATIC (1)" at bounding box center [338, 52] width 626 height 83
click at [629, 37] on span "Acciones" at bounding box center [625, 35] width 20 height 11
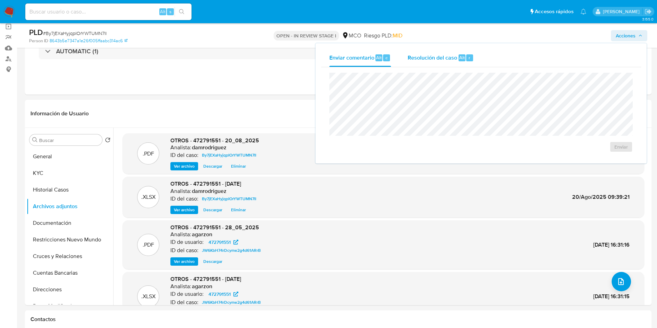
drag, startPoint x: 473, startPoint y: 56, endPoint x: 468, endPoint y: 59, distance: 6.1
click at [473, 56] on button "Resolución del caso Alt r" at bounding box center [440, 58] width 83 height 18
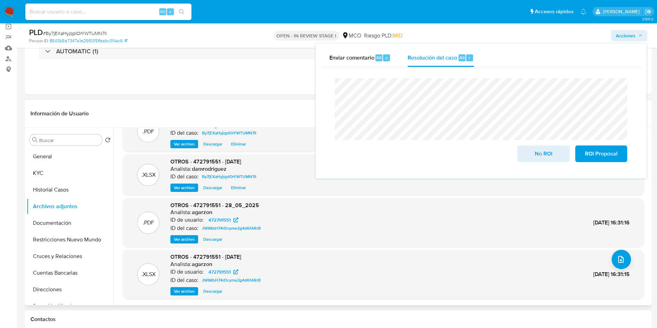
scroll to position [0, 0]
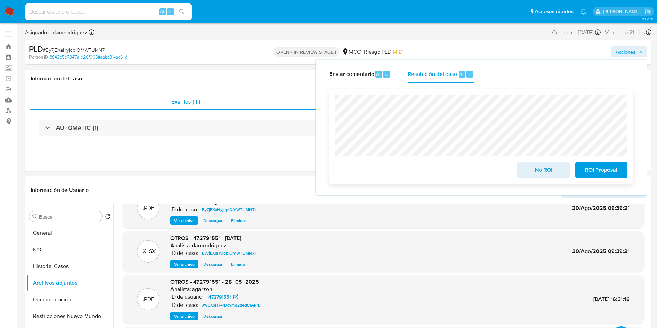
click at [606, 170] on span "ROI Proposal" at bounding box center [601, 169] width 34 height 15
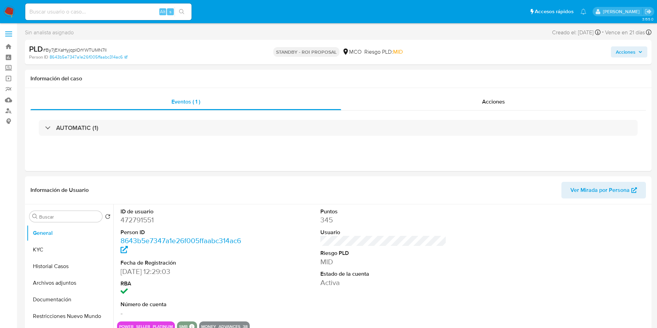
select select "10"
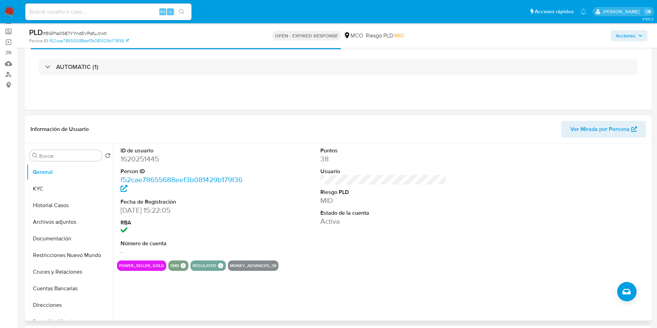
scroll to position [52, 0]
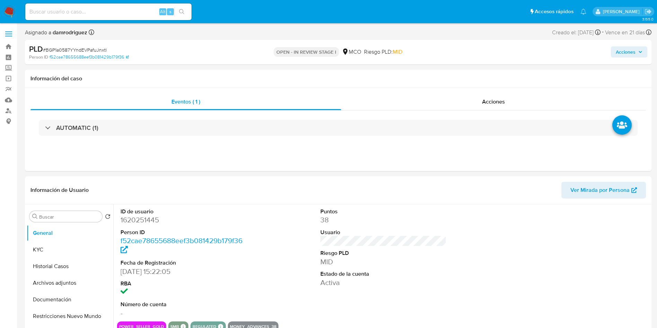
select select "10"
click at [139, 219] on dd "1620251445" at bounding box center [183, 220] width 126 height 10
copy dd "1620251445"
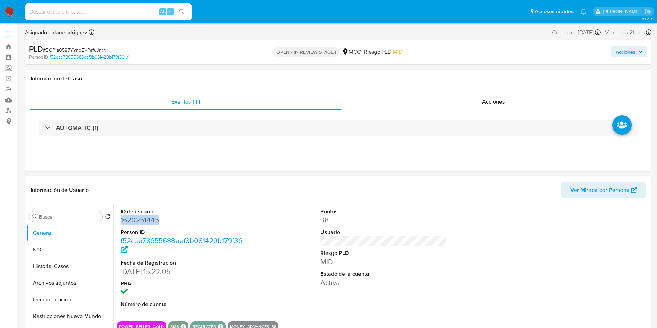
click at [129, 220] on dd "1620251445" at bounding box center [183, 220] width 126 height 10
click at [58, 256] on button "KYC" at bounding box center [70, 249] width 87 height 17
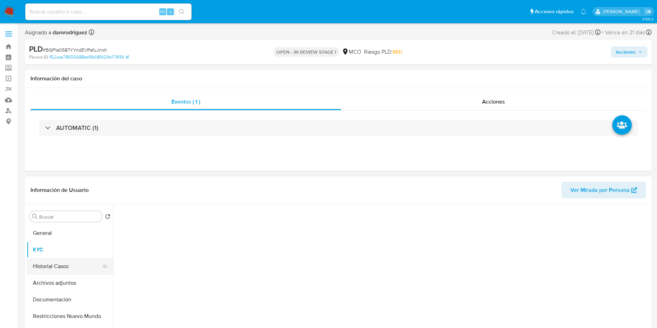
click at [56, 266] on button "Historial Casos" at bounding box center [67, 266] width 81 height 17
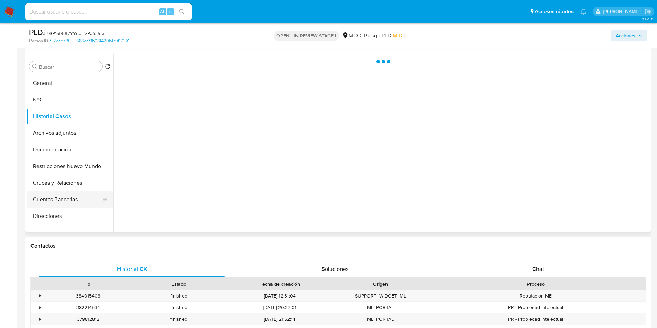
scroll to position [104, 0]
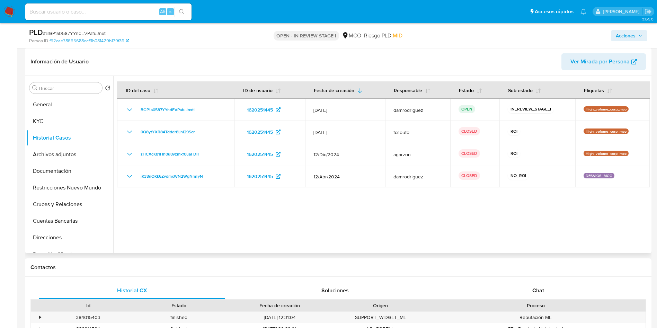
click at [251, 232] on div at bounding box center [381, 164] width 536 height 177
click at [212, 227] on div at bounding box center [381, 164] width 536 height 177
click at [66, 120] on button "KYC" at bounding box center [67, 121] width 81 height 17
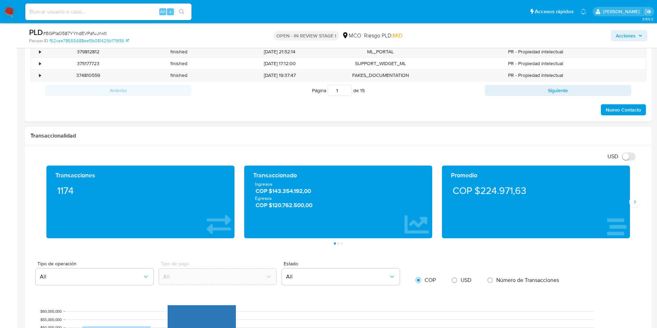
scroll to position [415, 0]
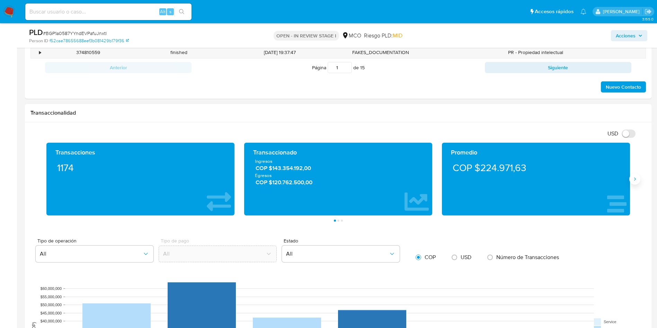
click at [629, 178] on div "Transacciones 1174 Transaccionado Ingresos COP $143.354.192,00 Egresos COP $120…" at bounding box center [338, 179] width 593 height 73
click at [635, 180] on icon "Siguiente" at bounding box center [635, 179] width 6 height 6
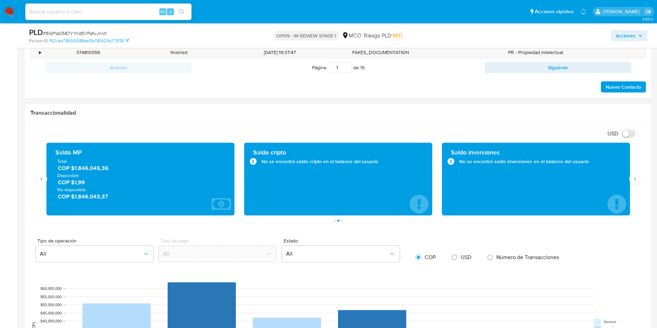
click at [76, 183] on span "COP $1,99" at bounding box center [141, 182] width 166 height 8
click at [86, 202] on div "Saldo MP Total COP $1.846.045,36 Disponible COP $1,99 No disponible COP $1.846.…" at bounding box center [140, 179] width 177 height 62
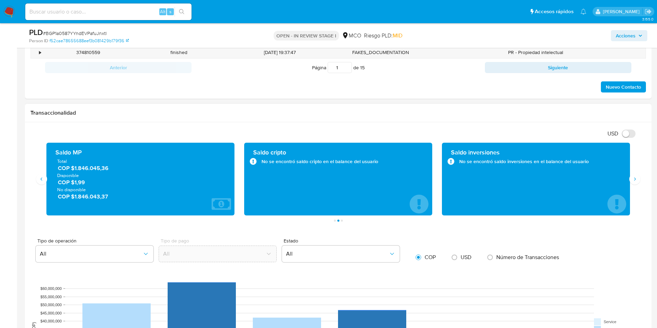
click at [86, 202] on div "Saldo MP Total COP $1.846.045,36 Disponible COP $1,99 No disponible COP $1.846.…" at bounding box center [140, 179] width 177 height 62
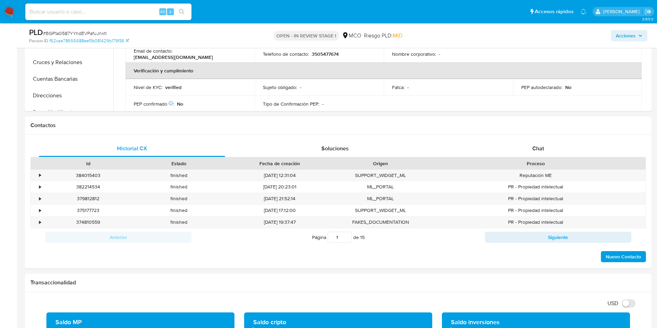
scroll to position [156, 0]
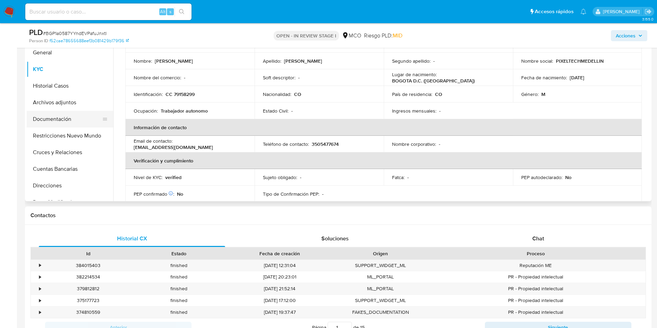
click at [40, 124] on button "Documentación" at bounding box center [67, 119] width 81 height 17
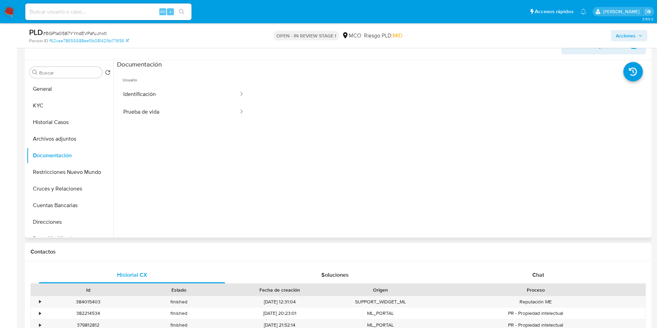
scroll to position [104, 0]
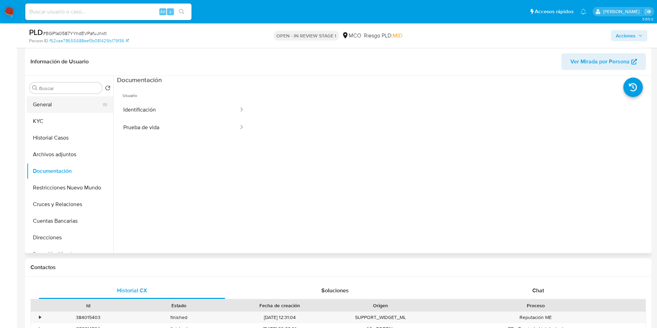
click at [47, 104] on button "General" at bounding box center [67, 104] width 81 height 17
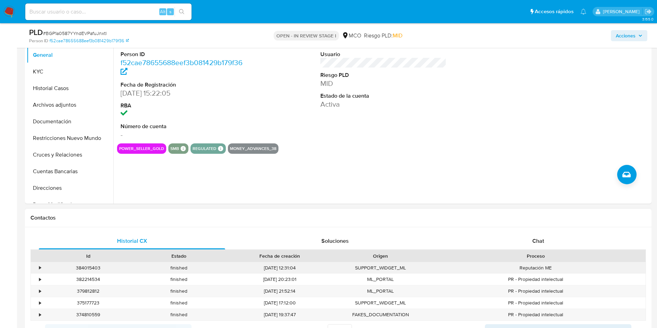
scroll to position [208, 0]
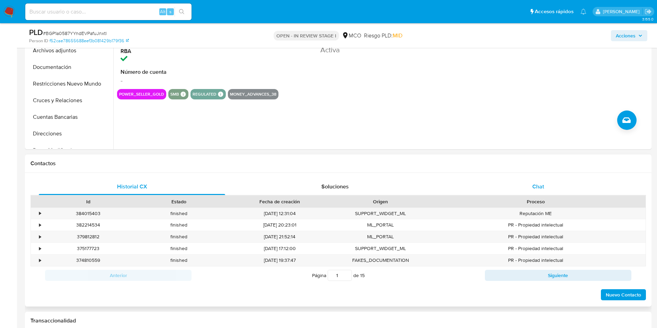
click at [560, 187] on div "Chat" at bounding box center [538, 186] width 186 height 17
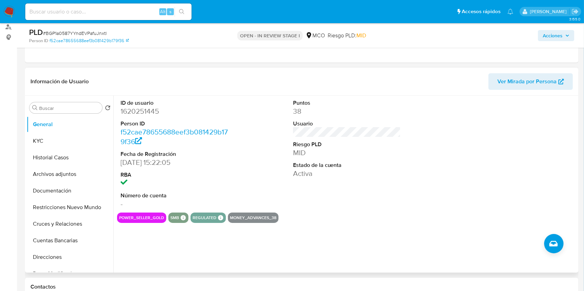
scroll to position [81, 0]
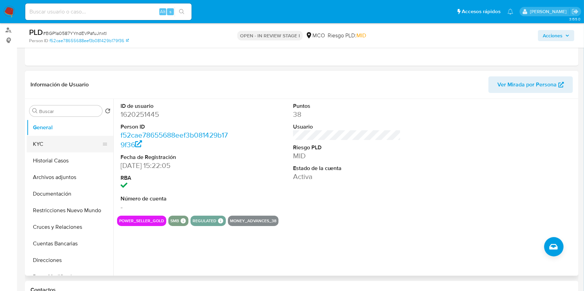
click at [58, 142] on button "KYC" at bounding box center [67, 144] width 81 height 17
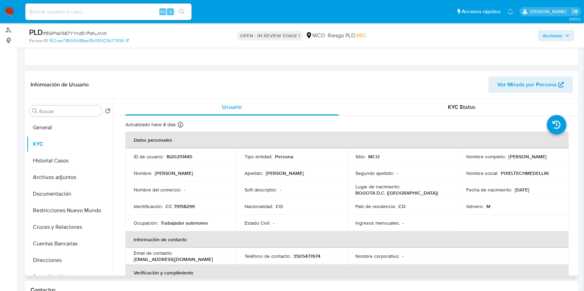
click at [276, 87] on header "Información de Usuario Ver Mirada por Persona" at bounding box center [301, 84] width 542 height 17
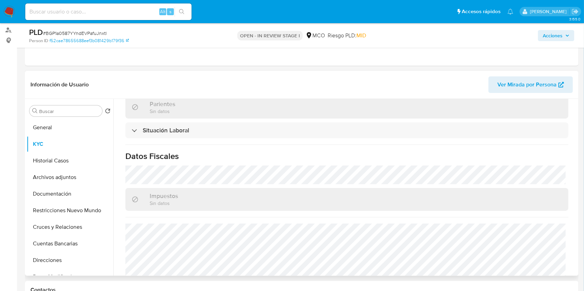
scroll to position [371, 0]
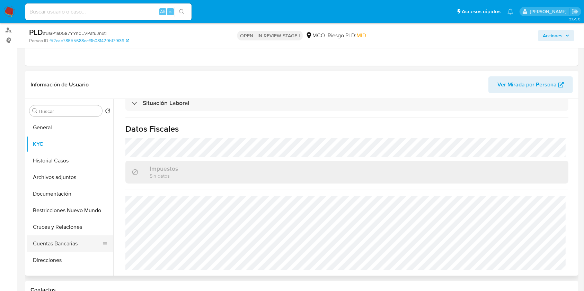
click at [61, 245] on button "Cuentas Bancarias" at bounding box center [67, 244] width 81 height 17
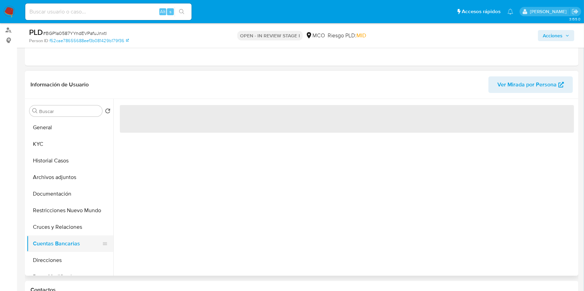
scroll to position [0, 0]
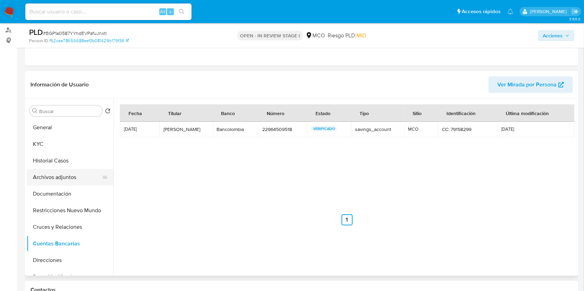
click at [65, 177] on button "Archivos adjuntos" at bounding box center [67, 177] width 81 height 17
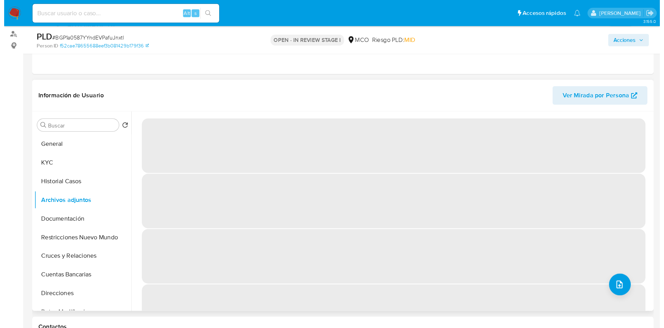
scroll to position [252, 0]
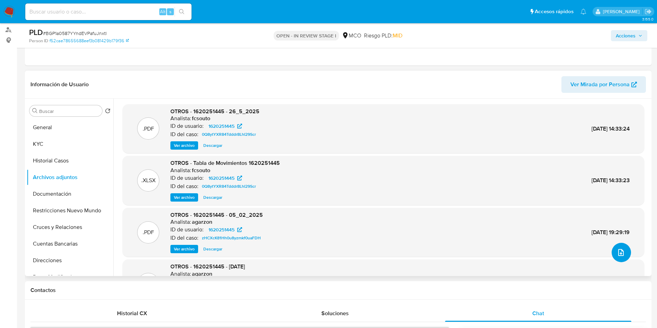
click at [618, 254] on icon "upload-file" at bounding box center [620, 252] width 8 height 8
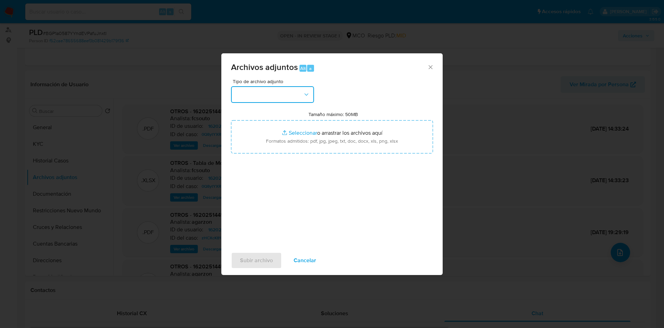
click at [279, 101] on button "button" at bounding box center [272, 94] width 83 height 17
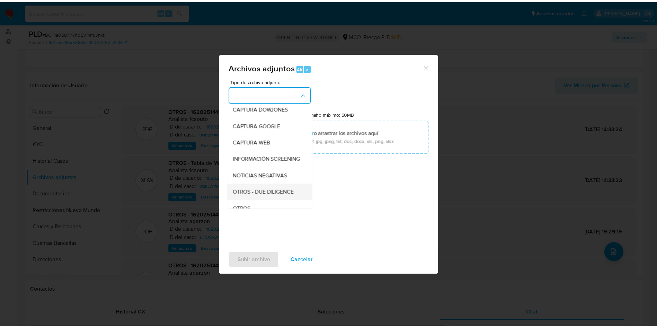
scroll to position [52, 0]
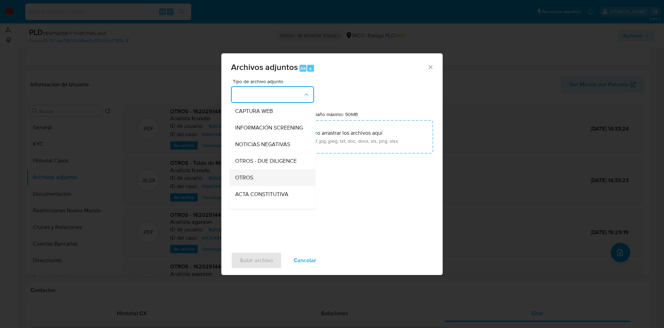
click at [258, 186] on div "OTROS" at bounding box center [270, 177] width 71 height 17
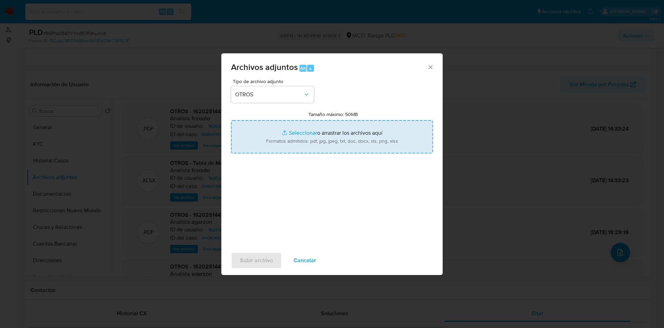
click at [303, 143] on input "Tamaño máximo: 50MB Seleccionar archivos" at bounding box center [332, 136] width 202 height 33
type input "C:\fakepath\1620251445 - 20_08_2025.pdf"
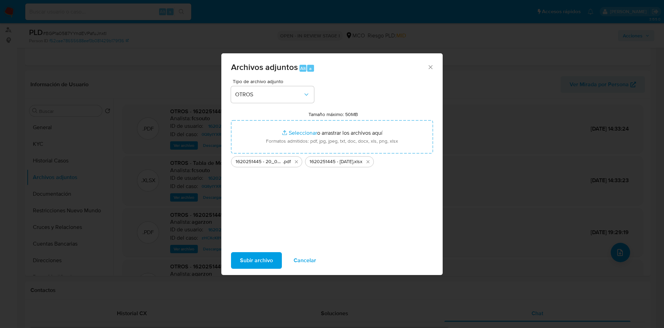
click at [248, 257] on span "Subir archivo" at bounding box center [256, 260] width 33 height 15
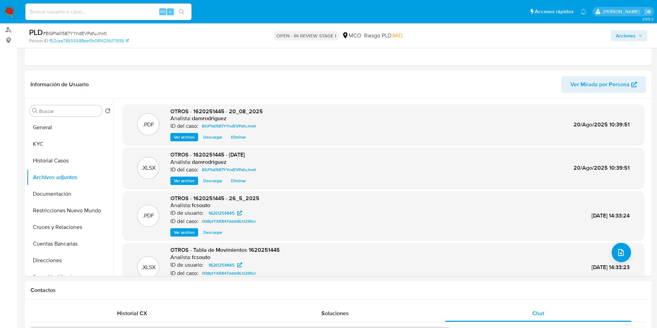
click at [636, 40] on span "Acciones" at bounding box center [628, 36] width 27 height 10
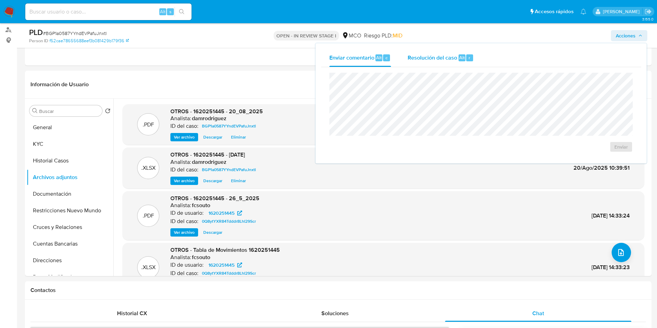
click at [417, 55] on span "Resolución del caso" at bounding box center [431, 57] width 49 height 8
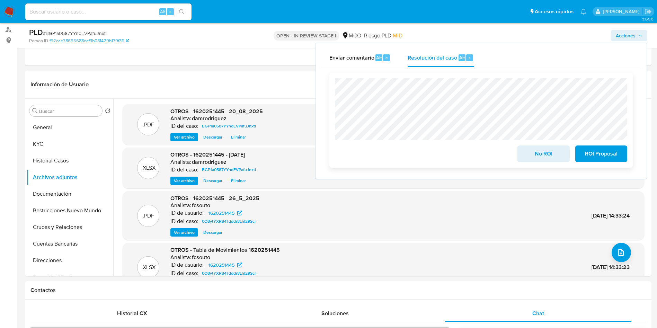
click at [607, 155] on span "ROI Proposal" at bounding box center [601, 153] width 34 height 15
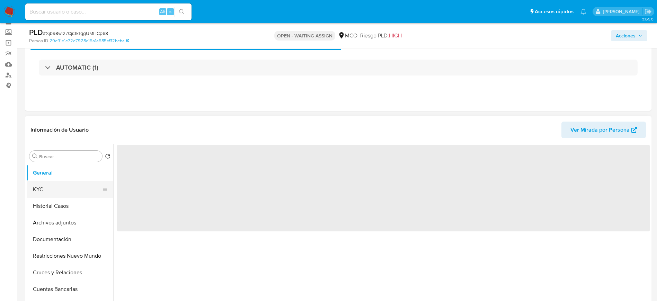
scroll to position [52, 0]
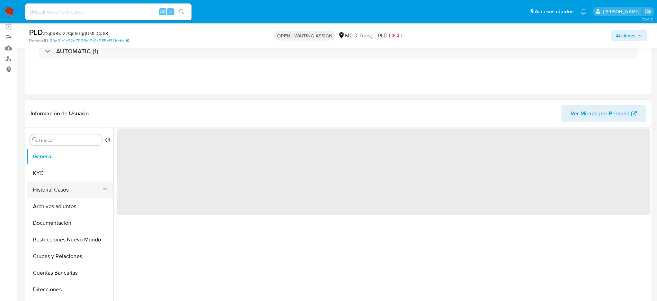
click at [71, 189] on button "Historial Casos" at bounding box center [67, 189] width 81 height 17
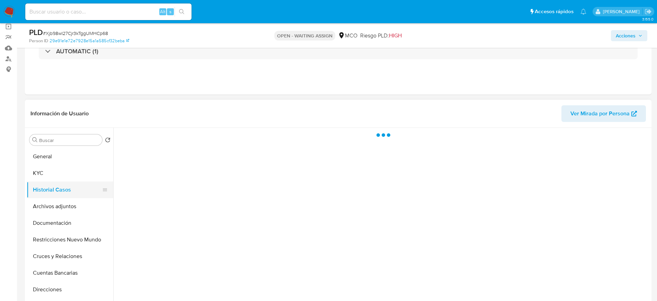
select select "10"
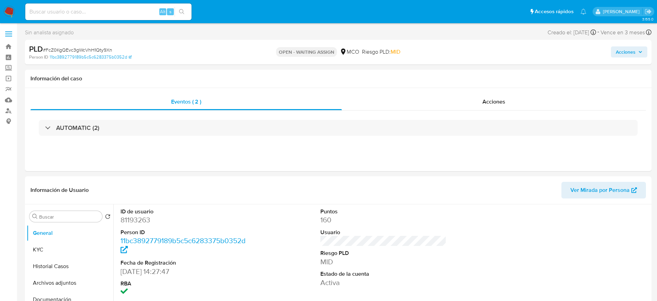
select select "10"
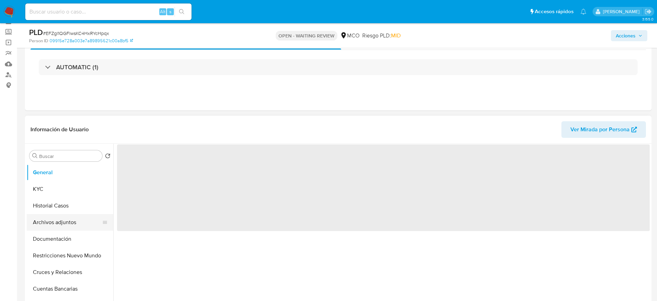
scroll to position [52, 0]
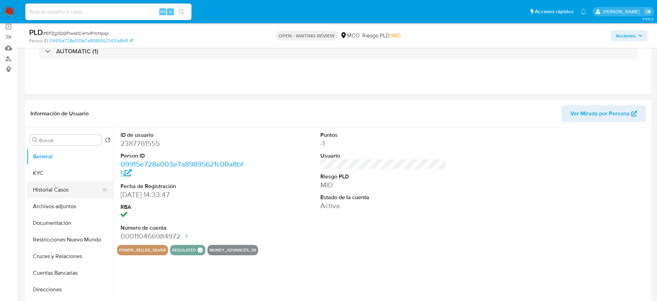
select select "10"
click at [57, 187] on button "Historial Casos" at bounding box center [67, 189] width 81 height 17
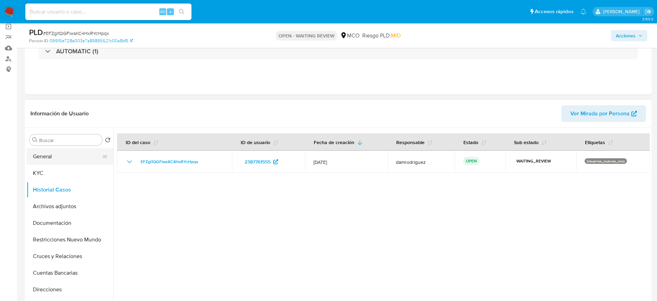
click at [49, 154] on button "General" at bounding box center [67, 156] width 81 height 17
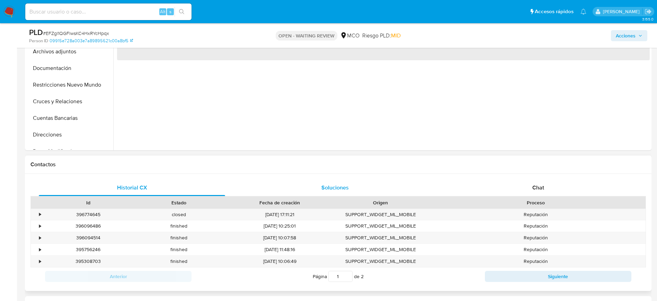
scroll to position [208, 0]
click at [587, 192] on div "Chat" at bounding box center [538, 186] width 186 height 17
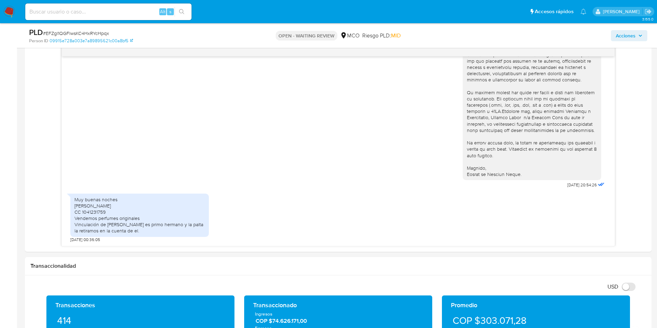
scroll to position [117, 0]
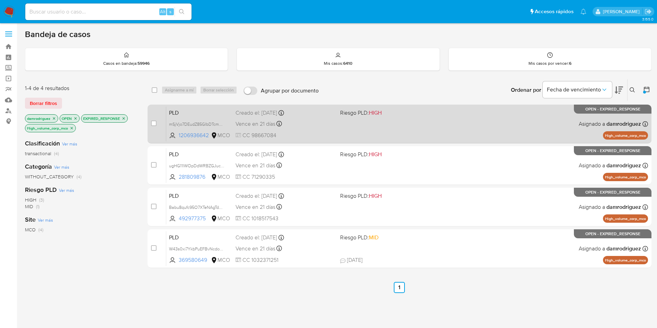
click at [180, 111] on span "PLD" at bounding box center [199, 112] width 61 height 9
click at [158, 124] on div "case-item-checkbox No es posible asignar el caso" at bounding box center [158, 123] width 15 height 35
click at [151, 124] on input "checkbox" at bounding box center [154, 123] width 6 height 6
checkbox input "true"
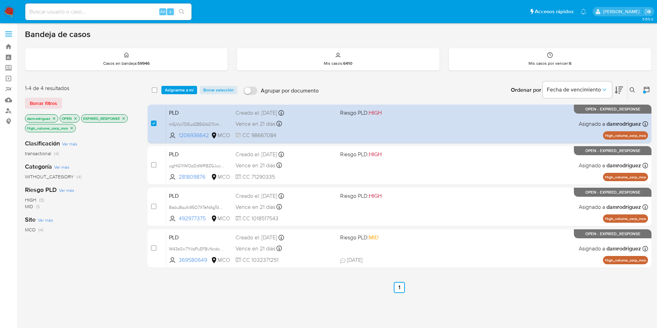
click at [177, 94] on div "select-all-cases-checkbox Asignarme a mí Borrar selección Agrupar por documento…" at bounding box center [399, 89] width 504 height 21
click at [177, 92] on span "Asignarme a mí" at bounding box center [179, 90] width 29 height 7
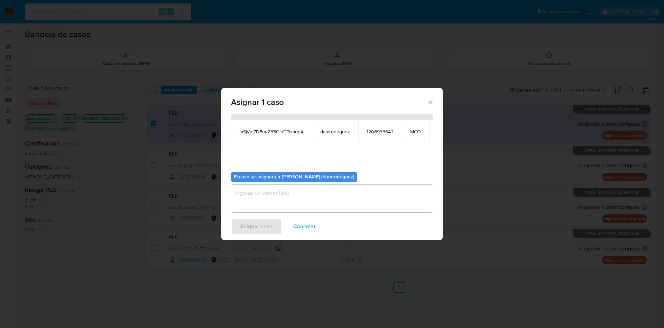
scroll to position [44, 0]
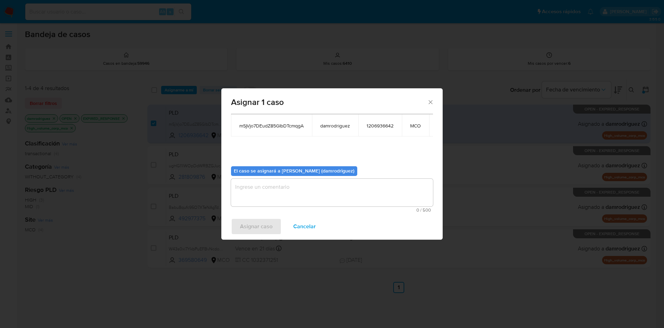
click at [263, 180] on textarea "assign-modal" at bounding box center [332, 193] width 202 height 28
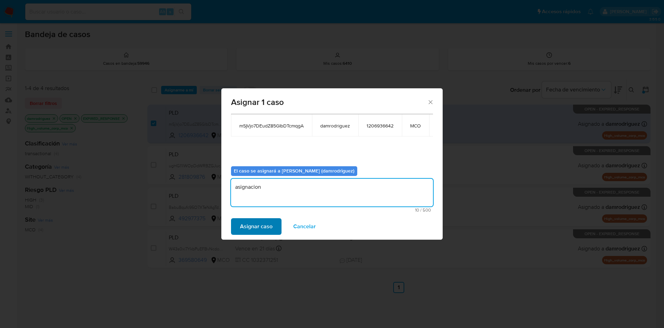
type textarea "asignacion"
click at [245, 227] on span "Asignar caso" at bounding box center [256, 226] width 33 height 15
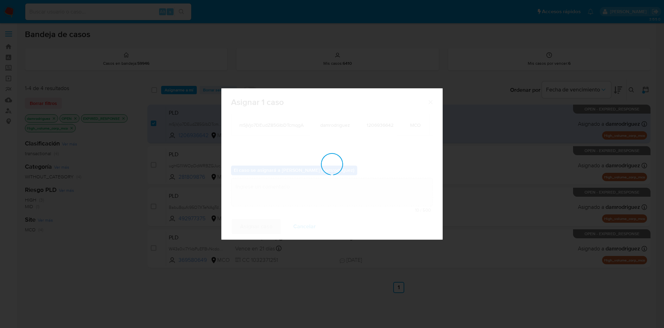
scroll to position [42, 0]
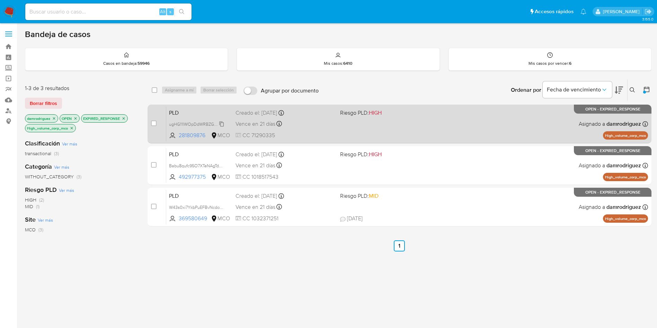
click at [212, 122] on span "ugHG11lWOpDdWRBZGJucApRF" at bounding box center [200, 124] width 62 height 8
click at [188, 111] on span "PLD" at bounding box center [199, 112] width 61 height 9
click at [154, 125] on input "checkbox" at bounding box center [154, 123] width 6 height 6
checkbox input "true"
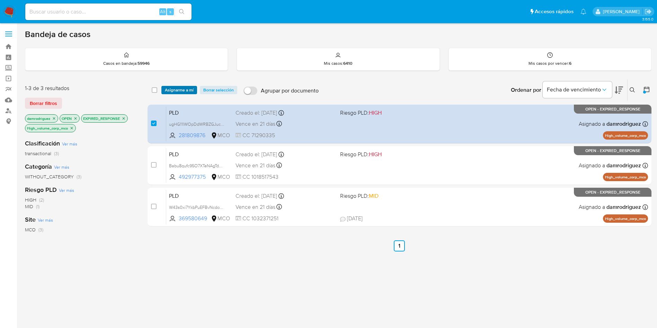
click at [180, 89] on span "Asignarme a mí" at bounding box center [179, 90] width 29 height 7
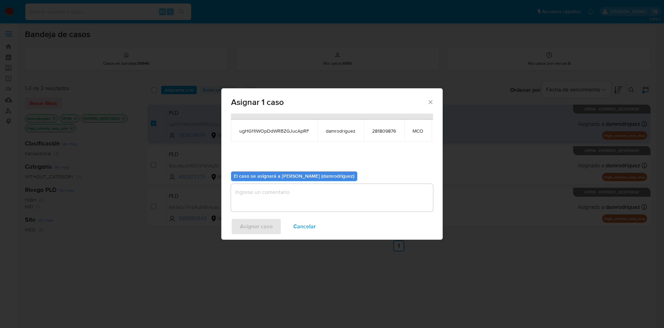
scroll to position [44, 0]
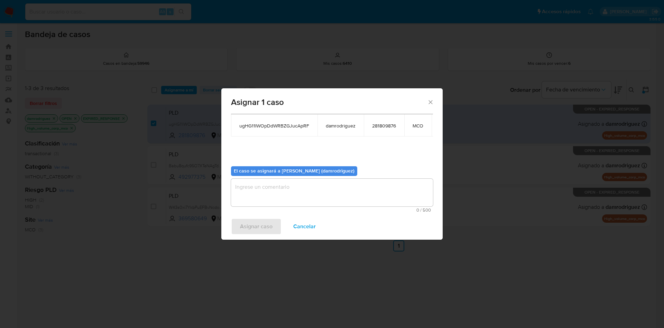
click at [282, 191] on textarea "assign-modal" at bounding box center [332, 193] width 202 height 28
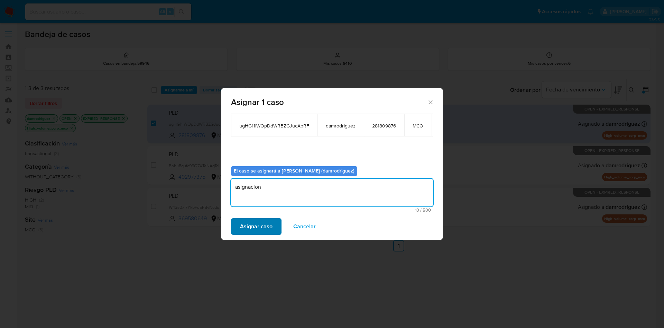
type textarea "asignacion"
click at [262, 227] on span "Asignar caso" at bounding box center [256, 226] width 33 height 15
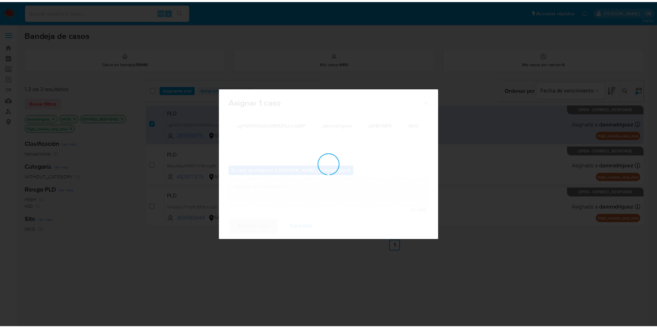
scroll to position [42, 0]
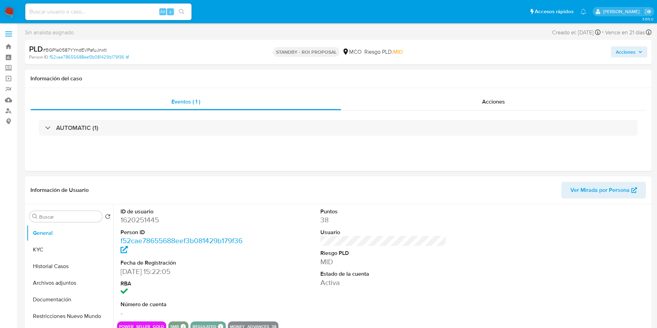
select select "10"
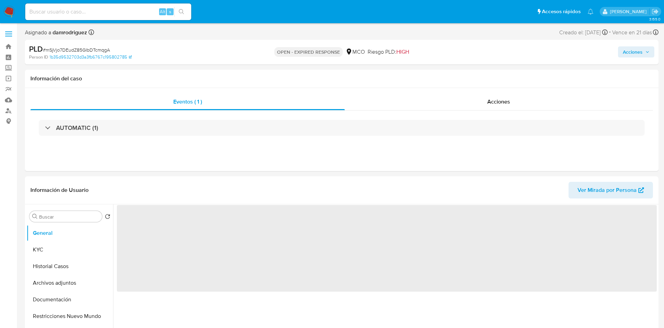
select select "10"
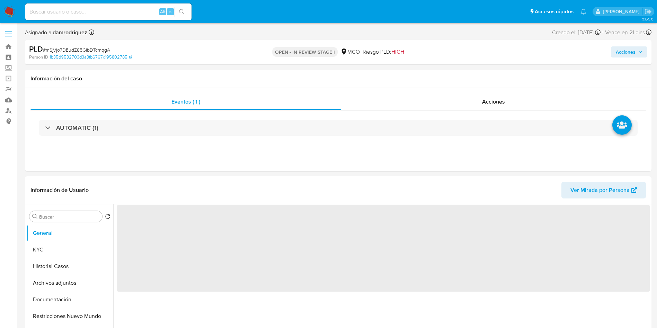
select select "10"
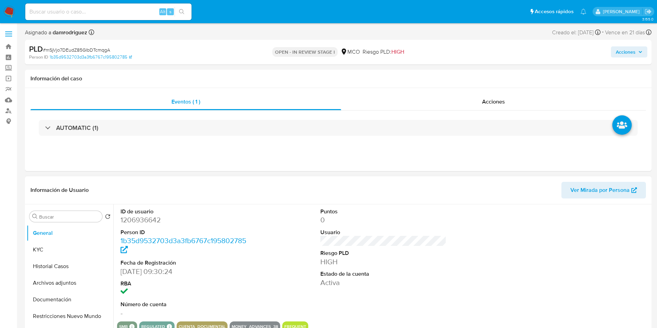
drag, startPoint x: 233, startPoint y: 202, endPoint x: 224, endPoint y: 200, distance: 8.9
click at [233, 202] on div "Información de Usuario Ver Mirada por Persona" at bounding box center [338, 190] width 626 height 28
click at [132, 219] on dd "1206936642" at bounding box center [183, 220] width 126 height 10
copy dd "1206936642"
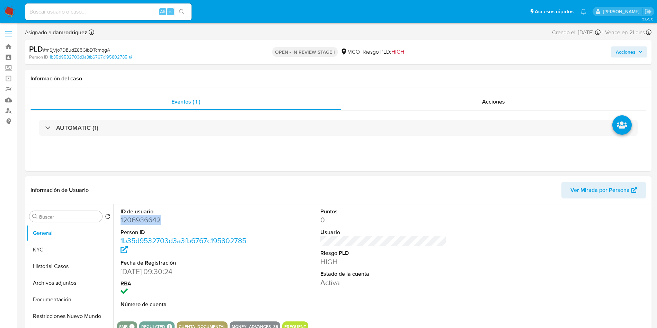
copy dd "1206936642"
click at [65, 262] on button "Historial Casos" at bounding box center [67, 266] width 81 height 17
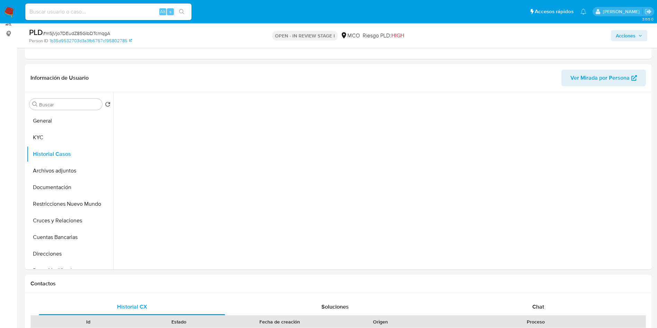
scroll to position [104, 0]
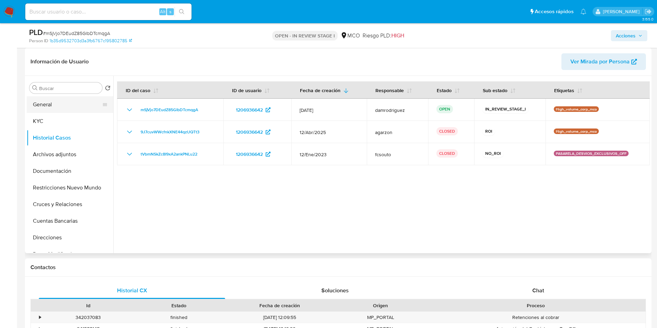
click at [44, 104] on button "General" at bounding box center [67, 104] width 81 height 17
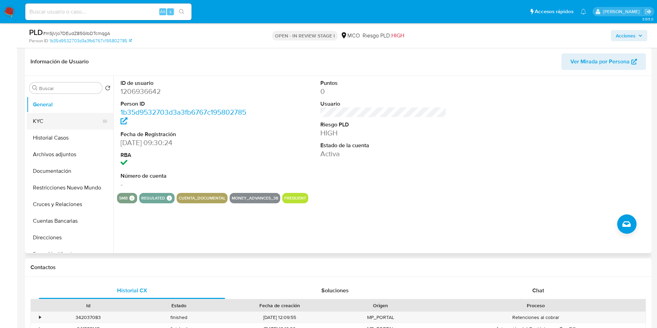
click at [72, 123] on button "KYC" at bounding box center [67, 121] width 81 height 17
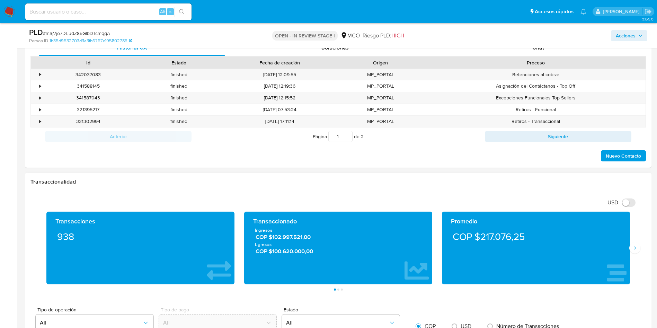
scroll to position [363, 0]
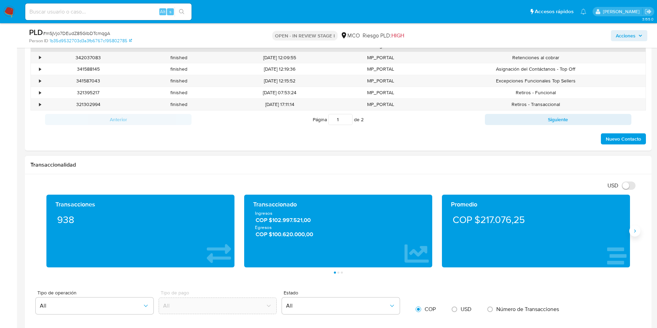
click at [636, 231] on icon "Siguiente" at bounding box center [635, 231] width 6 height 6
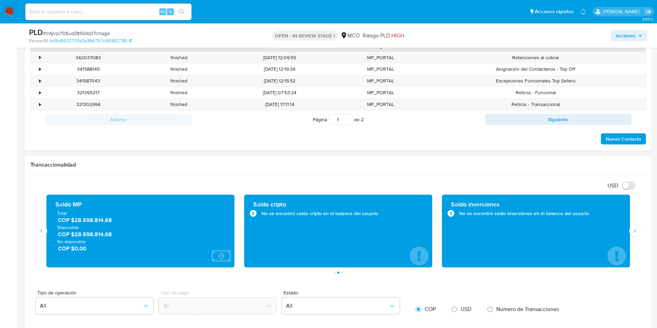
click at [73, 233] on span "COP $28.598.814,68" at bounding box center [141, 234] width 166 height 8
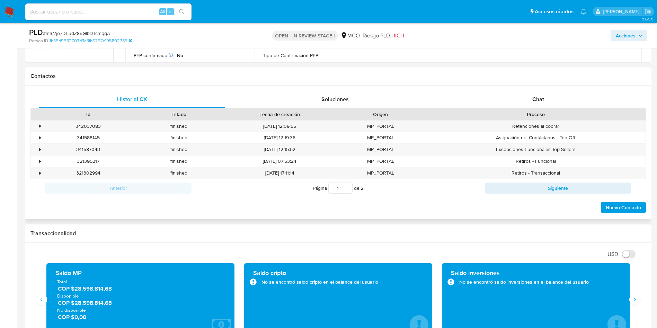
scroll to position [208, 0]
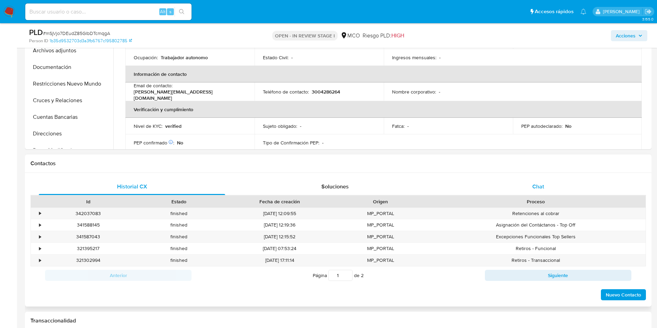
click at [536, 180] on div "Chat" at bounding box center [538, 186] width 186 height 17
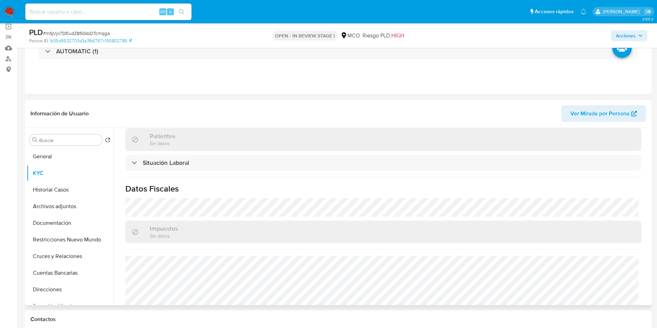
scroll to position [375, 0]
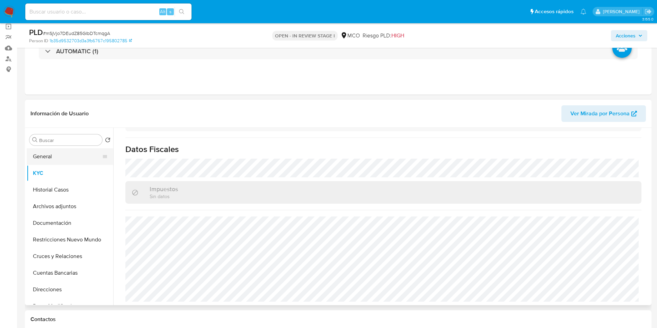
drag, startPoint x: 36, startPoint y: 158, endPoint x: 58, endPoint y: 161, distance: 22.0
click at [38, 159] on button "General" at bounding box center [67, 156] width 81 height 17
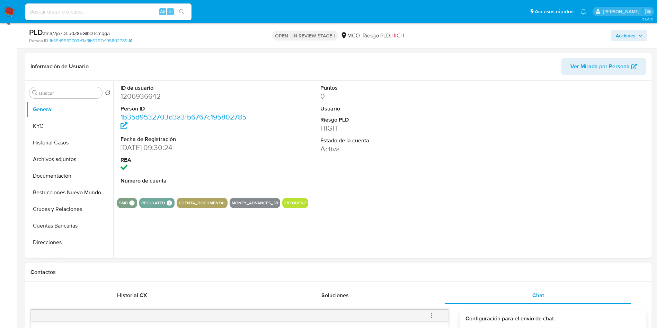
scroll to position [104, 0]
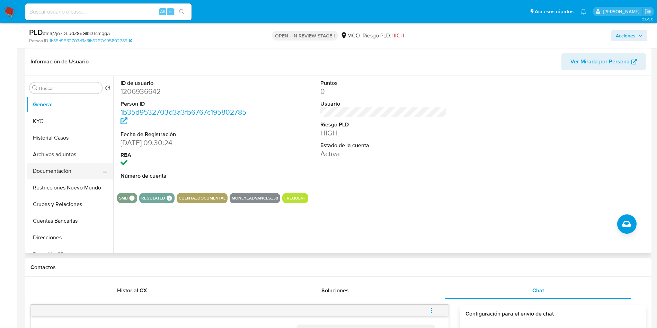
click at [47, 174] on button "Documentación" at bounding box center [67, 171] width 81 height 17
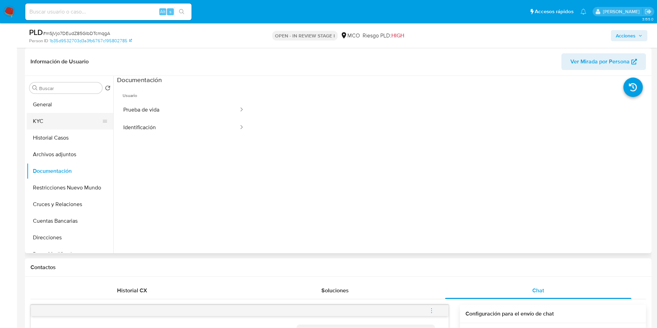
click at [45, 125] on button "KYC" at bounding box center [67, 121] width 81 height 17
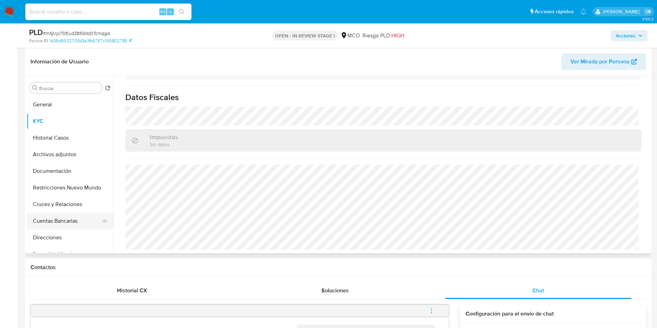
click at [57, 221] on button "Cuentas Bancarias" at bounding box center [67, 221] width 81 height 17
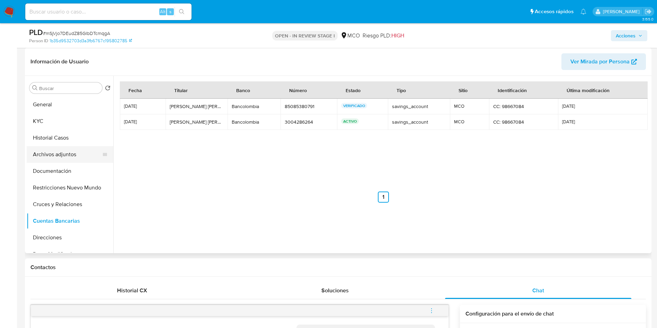
click at [65, 162] on button "Archivos adjuntos" at bounding box center [67, 154] width 81 height 17
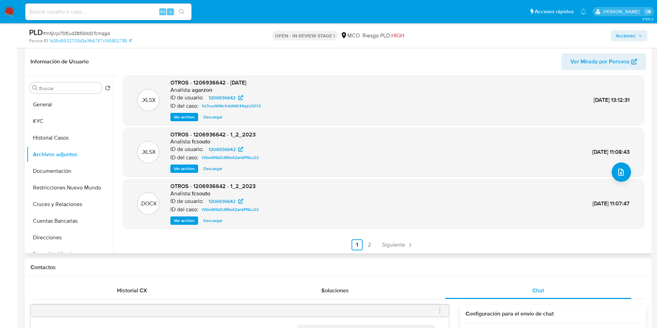
scroll to position [58, 0]
click at [368, 242] on link "2" at bounding box center [369, 243] width 11 height 11
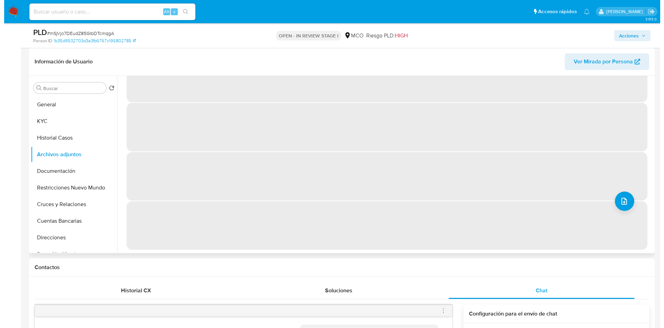
scroll to position [0, 0]
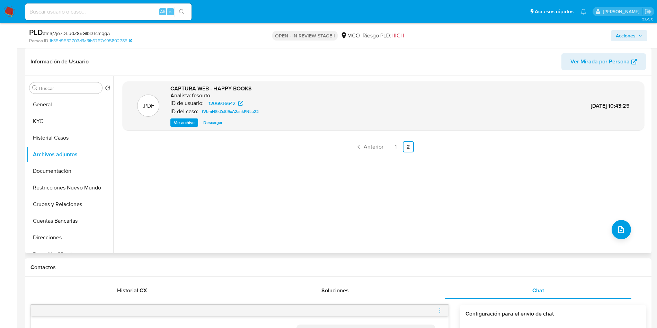
click at [394, 151] on link "1" at bounding box center [395, 146] width 11 height 11
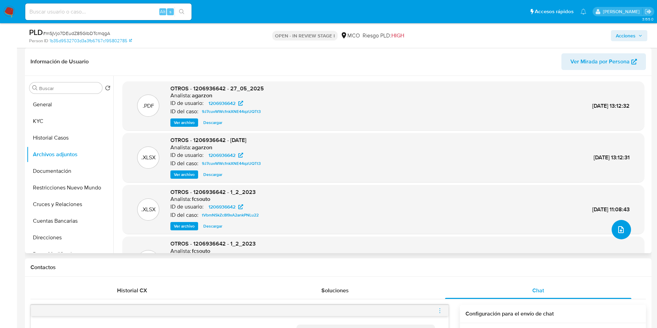
click at [624, 235] on button "upload-file" at bounding box center [620, 229] width 19 height 19
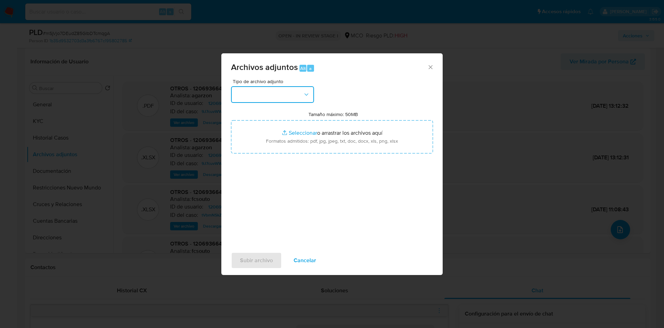
click at [260, 92] on button "button" at bounding box center [272, 94] width 83 height 17
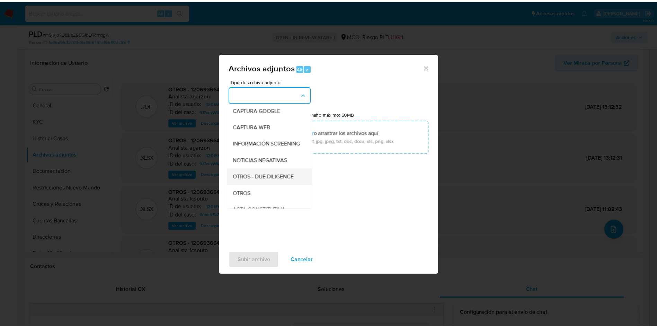
scroll to position [52, 0]
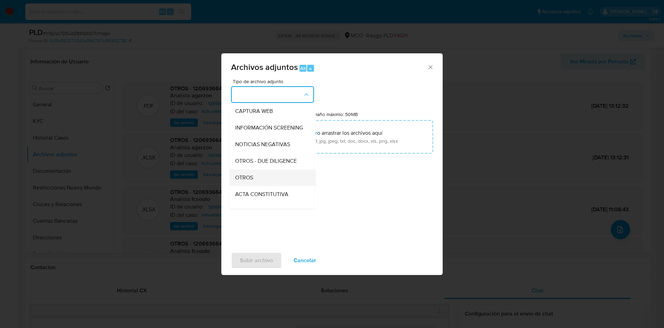
click at [260, 182] on div "OTROS" at bounding box center [270, 177] width 71 height 17
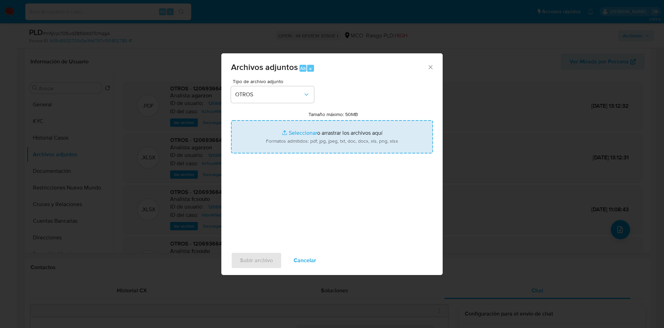
click at [290, 144] on input "Tamaño máximo: 50MB Seleccionar archivos" at bounding box center [332, 136] width 202 height 33
type input "C:\fakepath\1206936642 - 20_08_2025.pdf"
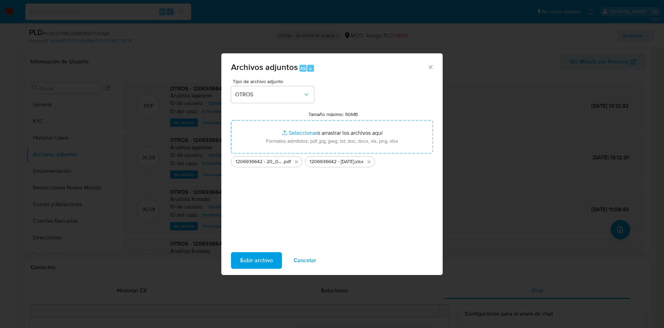
click at [252, 261] on span "Subir archivo" at bounding box center [256, 260] width 33 height 15
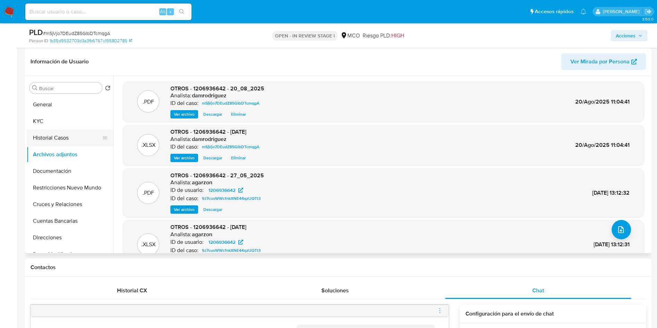
click at [44, 136] on button "Historial Casos" at bounding box center [67, 137] width 81 height 17
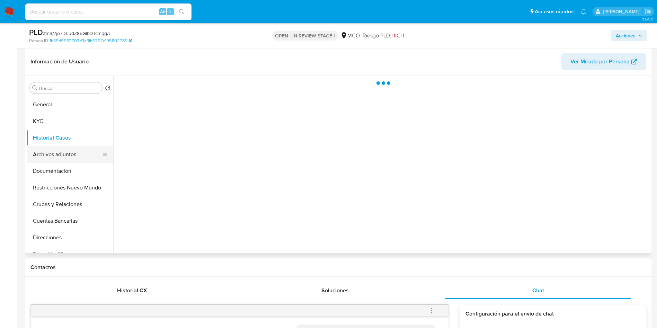
click at [60, 157] on button "Archivos adjuntos" at bounding box center [67, 154] width 81 height 17
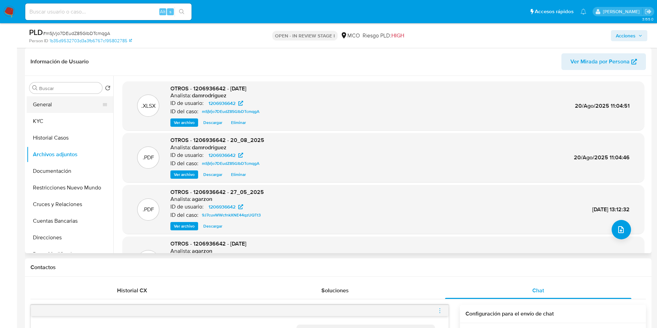
click at [53, 107] on button "General" at bounding box center [67, 104] width 81 height 17
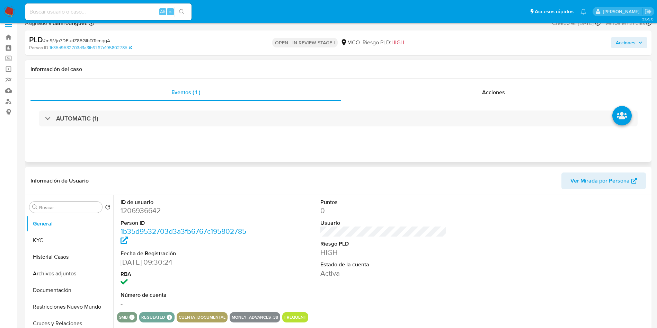
scroll to position [0, 0]
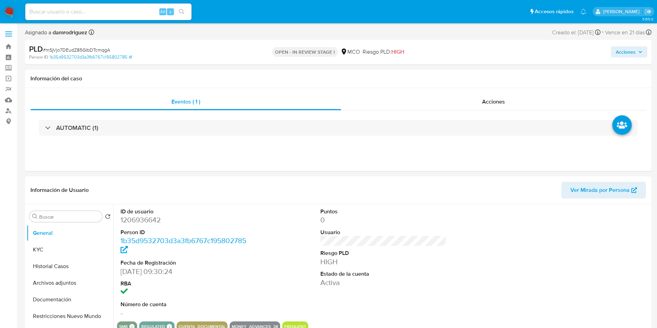
drag, startPoint x: 625, startPoint y: 48, endPoint x: 598, endPoint y: 57, distance: 28.1
click at [625, 48] on span "Acciones" at bounding box center [625, 51] width 20 height 11
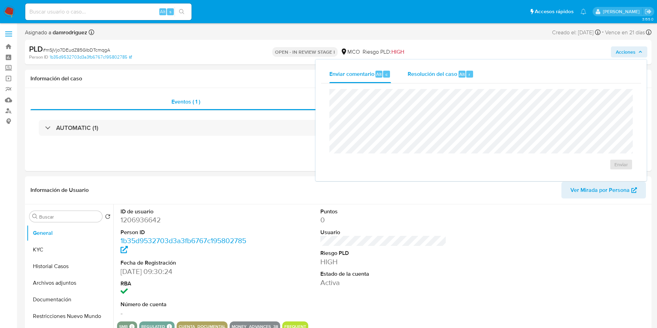
click at [446, 82] on div "Resolución del caso Alt r" at bounding box center [440, 74] width 66 height 18
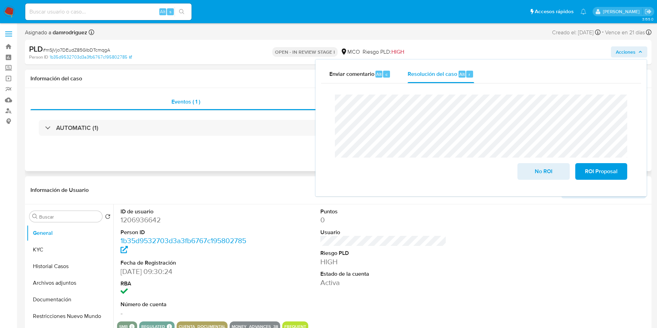
click at [244, 159] on div "Eventos ( 1 ) Acciones AUTOMATIC (1)" at bounding box center [338, 129] width 626 height 83
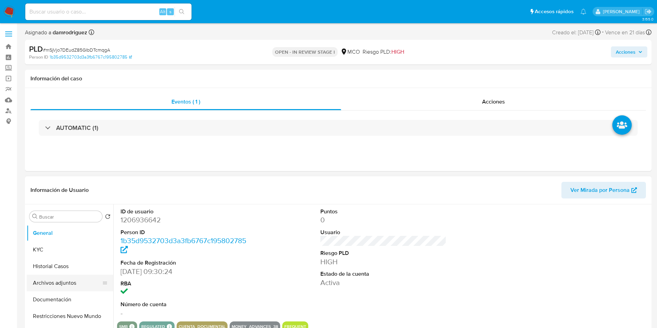
click at [56, 282] on button "Archivos adjuntos" at bounding box center [67, 282] width 81 height 17
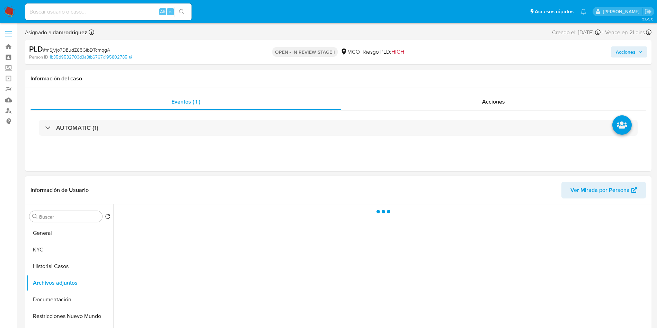
click at [195, 221] on div at bounding box center [381, 292] width 536 height 177
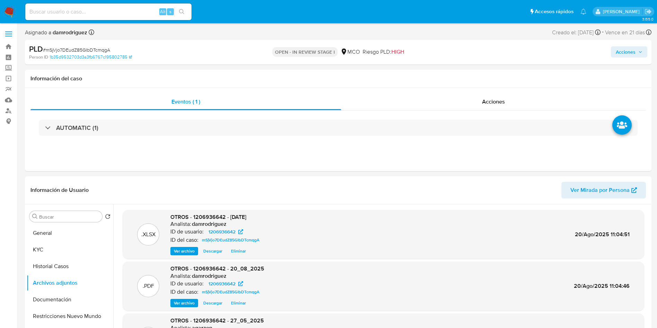
click at [633, 56] on span "Acciones" at bounding box center [625, 51] width 20 height 11
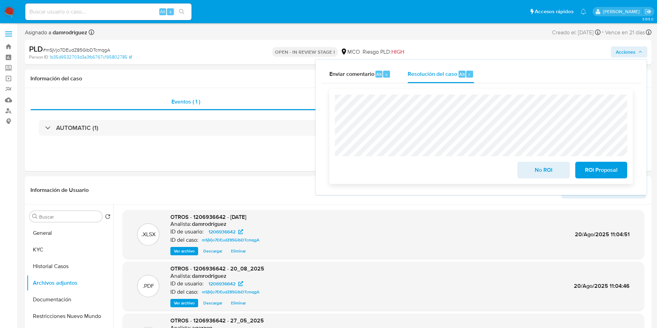
click at [608, 170] on span "ROI Proposal" at bounding box center [601, 169] width 34 height 15
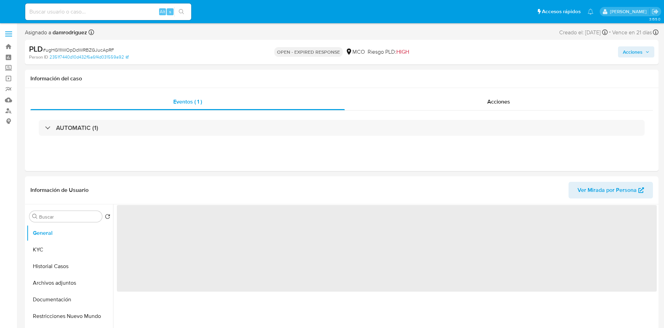
select select "10"
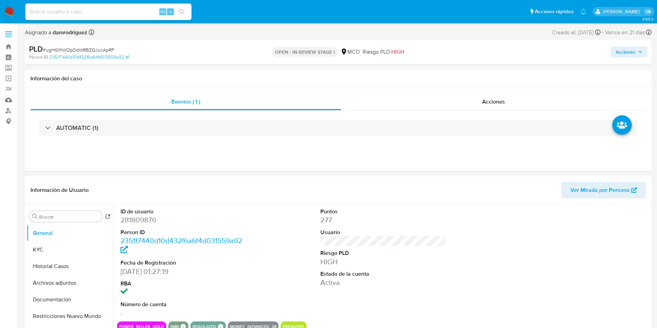
select select "10"
click at [287, 235] on div "ID de usuario 281809876 Person ID 2351f7440d10d432f6a6f4d031559a92 Fecha de Reg…" at bounding box center [383, 262] width 532 height 117
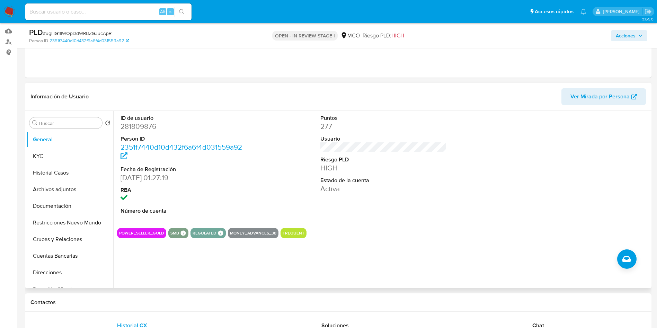
scroll to position [104, 0]
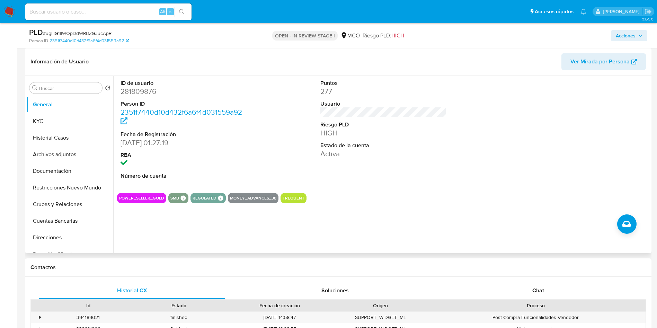
click at [139, 89] on dd "281809876" at bounding box center [183, 92] width 126 height 10
copy dd "281809876"
click at [141, 87] on dd "281809876" at bounding box center [183, 92] width 126 height 10
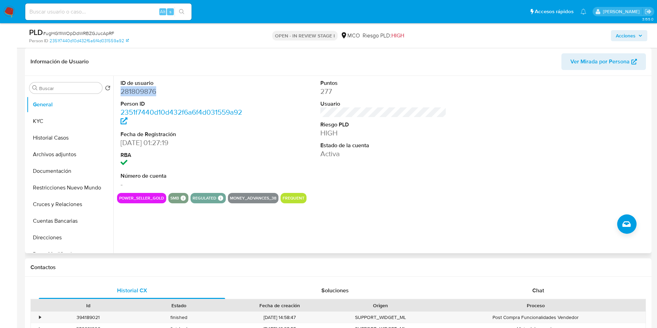
click at [140, 91] on dd "281809876" at bounding box center [183, 92] width 126 height 10
click at [63, 135] on button "Historial Casos" at bounding box center [67, 137] width 81 height 17
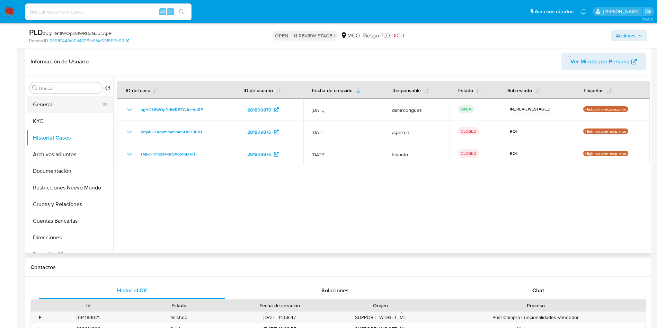
click at [51, 103] on button "General" at bounding box center [67, 104] width 81 height 17
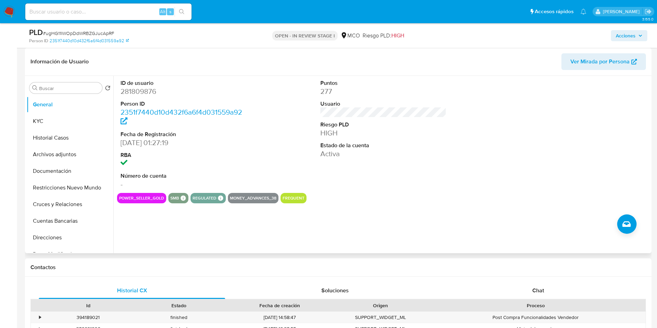
click at [376, 199] on div "power_seller_gold smb SMB SMB Advisor Email - Advisor Name - regulated Regulate…" at bounding box center [383, 198] width 532 height 10
click at [64, 121] on button "KYC" at bounding box center [67, 121] width 81 height 17
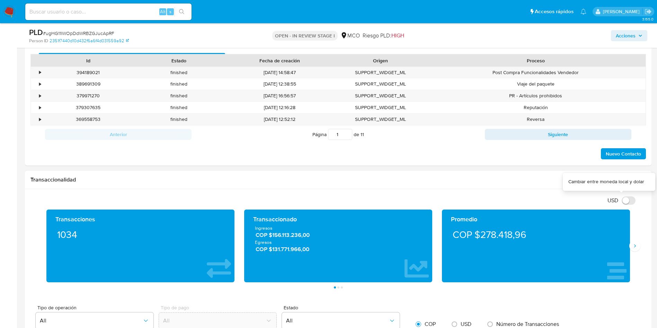
scroll to position [415, 0]
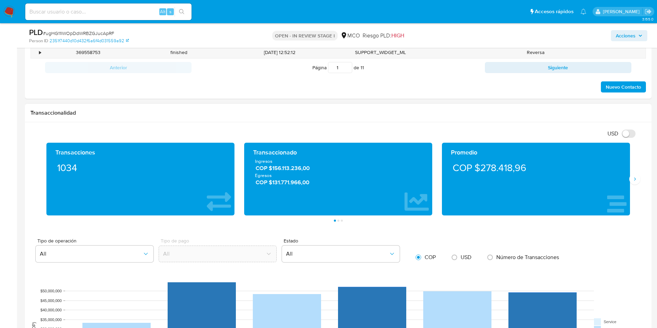
click at [640, 179] on div "Transacciones 1034 Transaccionado Ingresos COP $156.113.236,00 Egresos COP $131…" at bounding box center [337, 182] width 615 height 79
click at [640, 179] on button "Siguiente" at bounding box center [634, 178] width 11 height 11
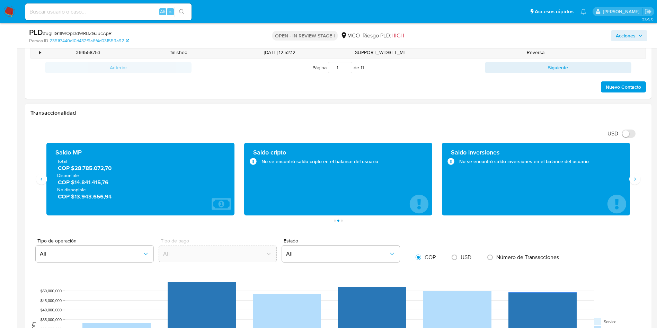
click at [82, 182] on span "COP $14.841.415,76" at bounding box center [141, 182] width 166 height 8
click at [93, 196] on span "COP $13.943.656,94" at bounding box center [141, 196] width 166 height 8
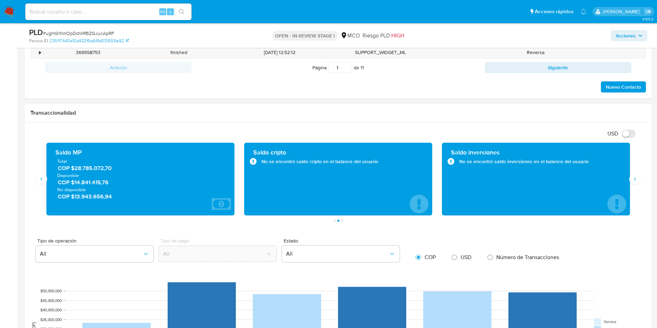
click at [93, 196] on span "COP $13.943.656,94" at bounding box center [141, 196] width 166 height 8
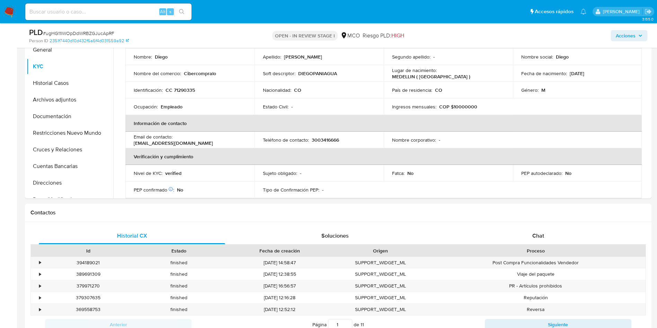
scroll to position [156, 0]
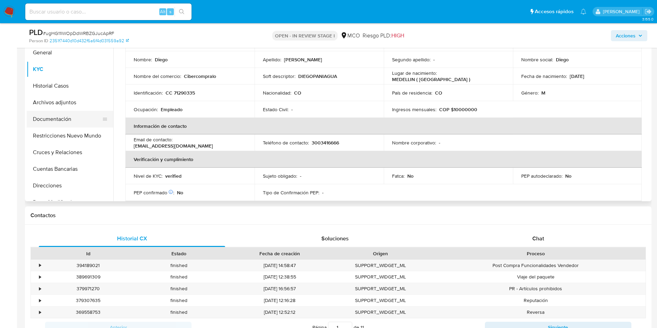
click at [54, 119] on button "Documentación" at bounding box center [67, 119] width 81 height 17
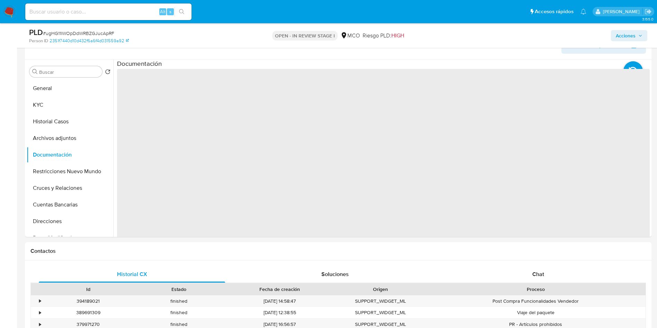
scroll to position [104, 0]
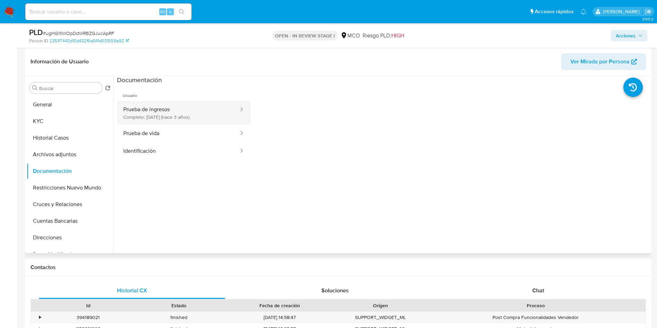
click at [162, 117] on button "Prueba de ingresos Completo: 11/09/2022 (hace 3 años)" at bounding box center [178, 113] width 122 height 24
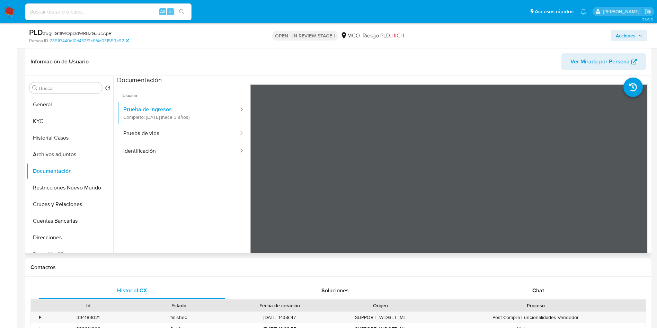
scroll to position [60, 0]
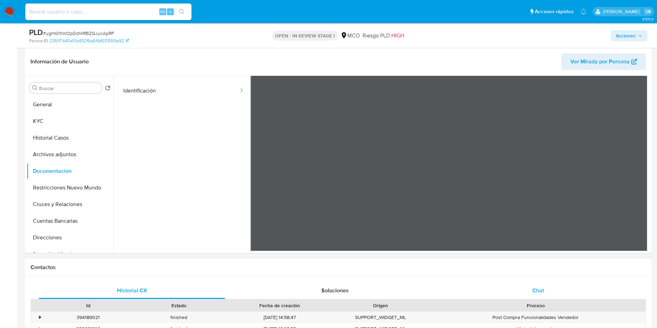
click at [554, 285] on div "Chat" at bounding box center [538, 290] width 186 height 17
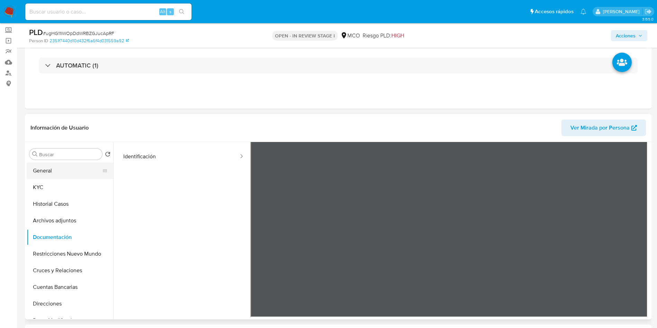
scroll to position [18, 0]
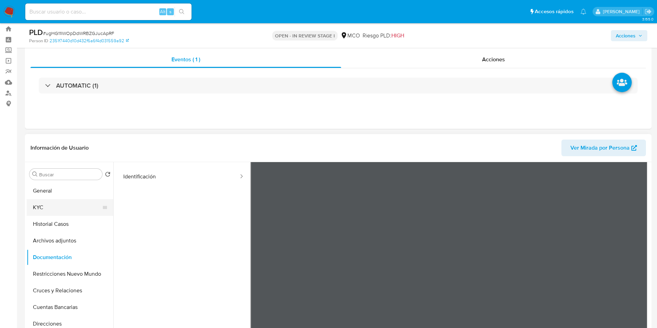
click at [74, 206] on button "KYC" at bounding box center [67, 207] width 81 height 17
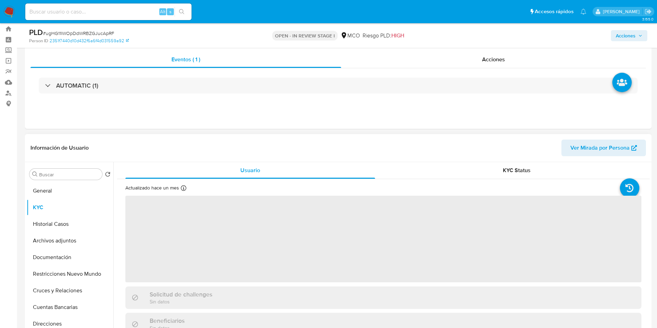
click at [167, 141] on header "Información de Usuario Ver Mirada por Persona" at bounding box center [337, 147] width 615 height 17
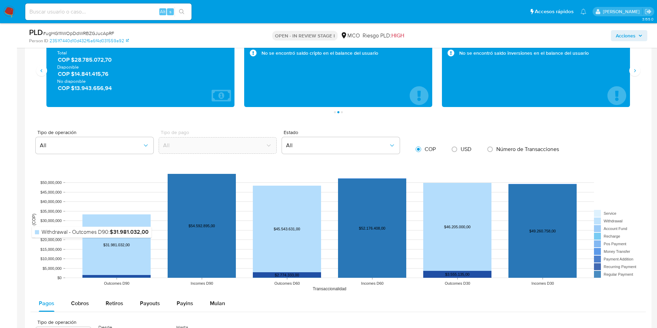
scroll to position [900, 0]
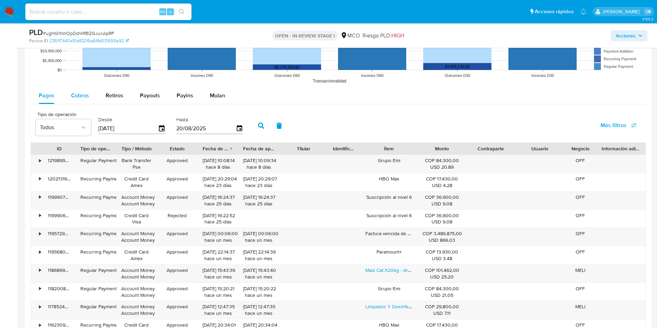
click at [74, 92] on span "Cobros" at bounding box center [80, 95] width 18 height 8
select select "10"
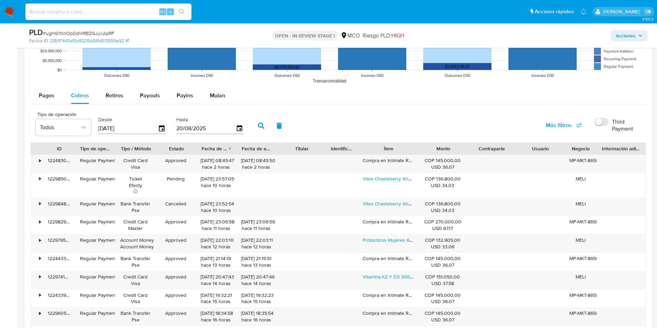
drag, startPoint x: 418, startPoint y: 149, endPoint x: 496, endPoint y: 150, distance: 78.2
click at [496, 150] on div "ID Tipo de operación Tipo / Método Estado Fecha de creación Fecha de aprobación…" at bounding box center [338, 149] width 614 height 12
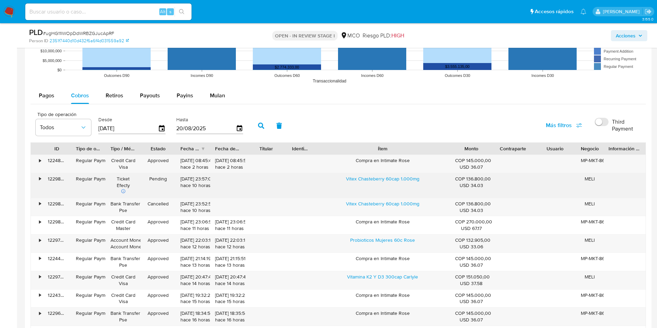
drag, startPoint x: 341, startPoint y: 179, endPoint x: 434, endPoint y: 179, distance: 93.1
click at [434, 179] on div "Vitex Chasteberry 60cap 1.000mg" at bounding box center [382, 185] width 135 height 25
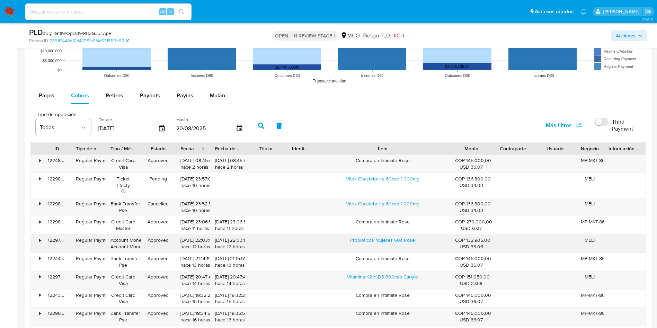
drag, startPoint x: 339, startPoint y: 236, endPoint x: 418, endPoint y: 238, distance: 79.3
click at [418, 238] on div "Probioticos Mujeres 60c Rose" at bounding box center [382, 243] width 135 height 18
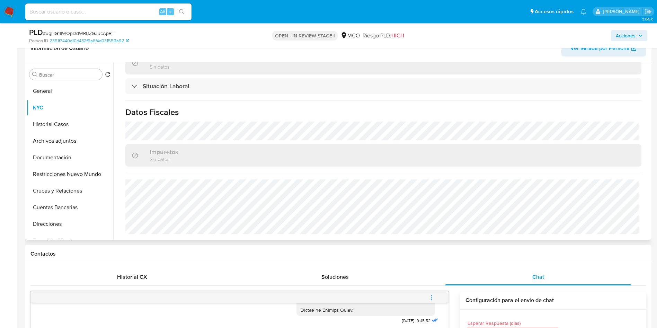
scroll to position [121, 0]
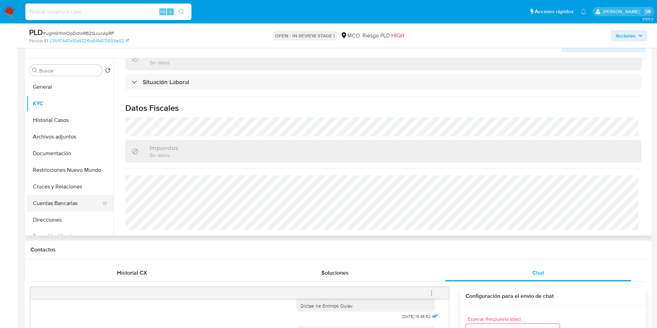
click at [67, 207] on button "Cuentas Bancarias" at bounding box center [67, 203] width 81 height 17
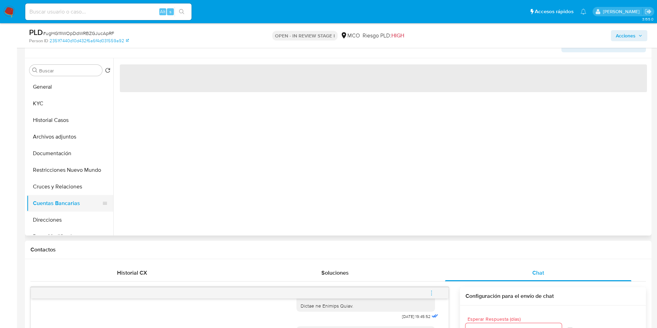
scroll to position [0, 0]
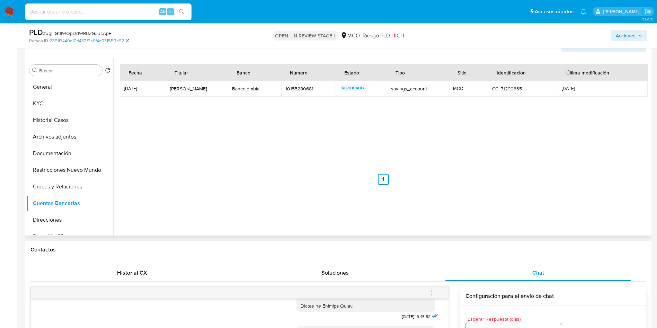
click at [209, 153] on div "Fecha Titular Banco Número Estado Tipo Sitio Identificación Última modificación…" at bounding box center [383, 124] width 527 height 121
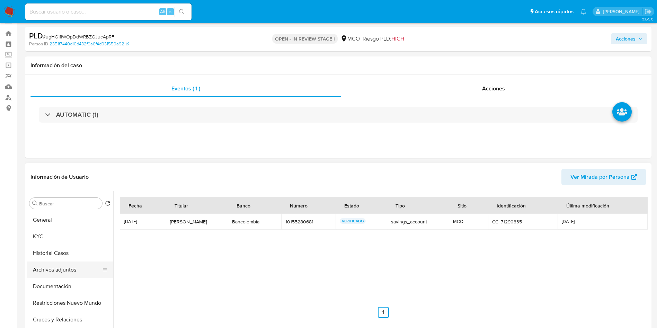
scroll to position [52, 0]
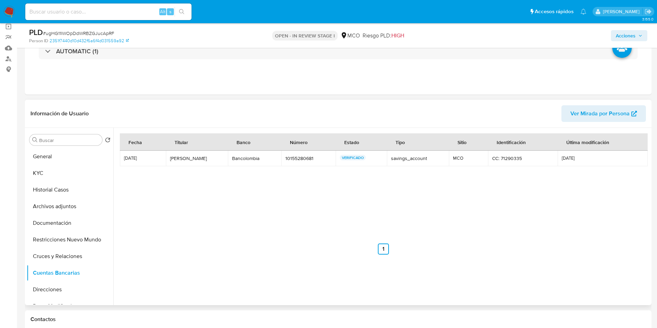
click at [187, 211] on div "Fecha Titular Banco Número Estado Tipo Sitio Identificación Última modificación…" at bounding box center [383, 193] width 527 height 121
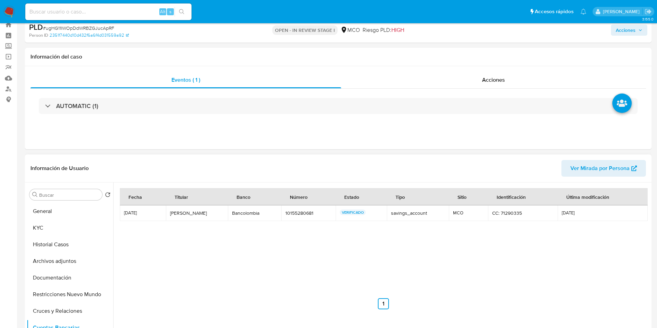
scroll to position [0, 0]
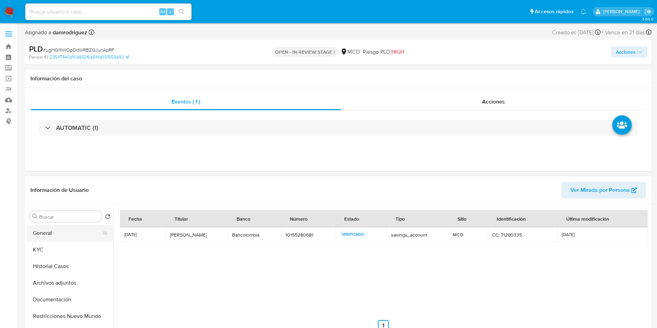
click at [57, 234] on button "General" at bounding box center [67, 233] width 81 height 17
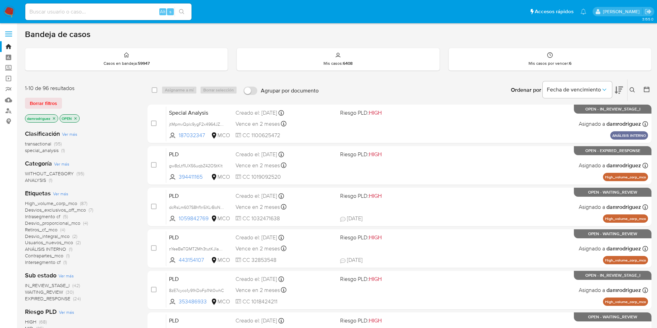
click at [76, 118] on icon "close-filter" at bounding box center [75, 118] width 2 height 2
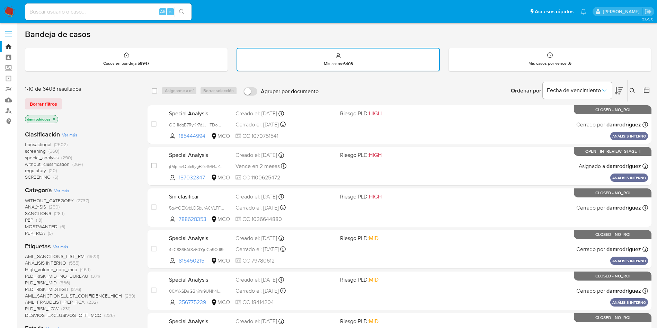
click at [646, 91] on icon at bounding box center [646, 90] width 7 height 7
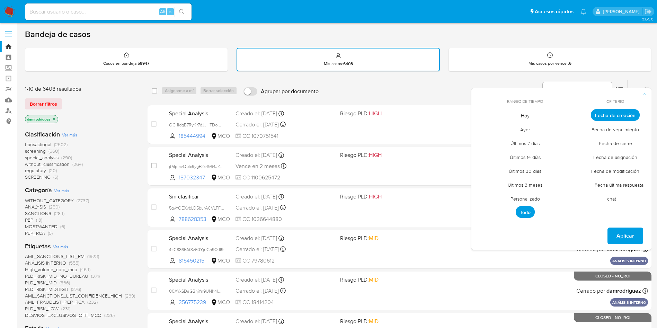
click at [533, 198] on span "Personalizado" at bounding box center [525, 198] width 44 height 14
click at [542, 152] on button "1" at bounding box center [538, 153] width 11 height 11
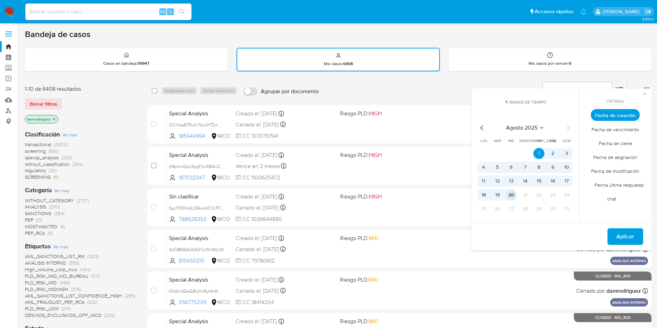
click at [512, 197] on button "20" at bounding box center [510, 194] width 11 height 11
click at [615, 174] on span "Fecha de modificación" at bounding box center [615, 171] width 63 height 14
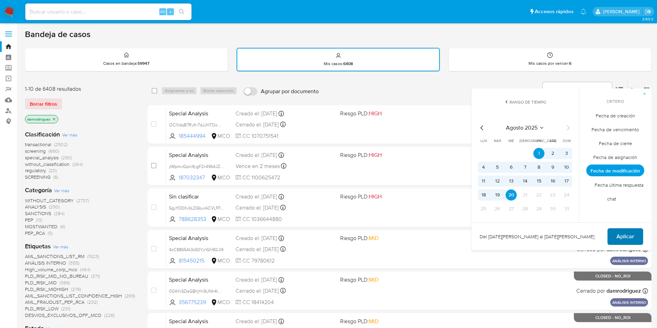
click at [628, 233] on span "Aplicar" at bounding box center [625, 236] width 18 height 15
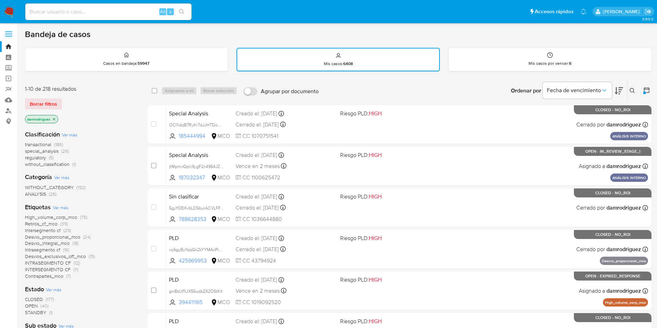
click at [55, 120] on icon "close-filter" at bounding box center [54, 119] width 4 height 4
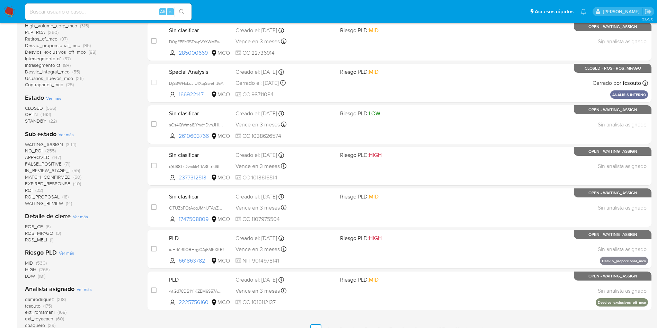
scroll to position [260, 0]
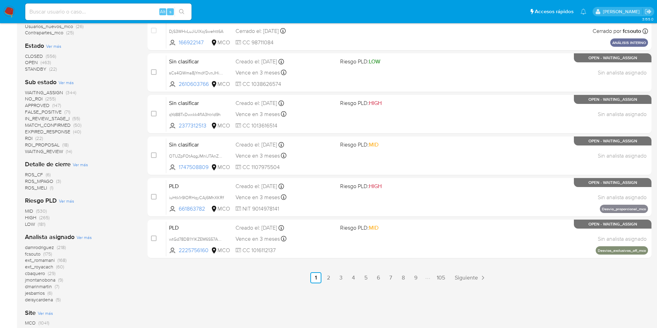
click at [35, 254] on span "fcsouto" at bounding box center [33, 253] width 16 height 7
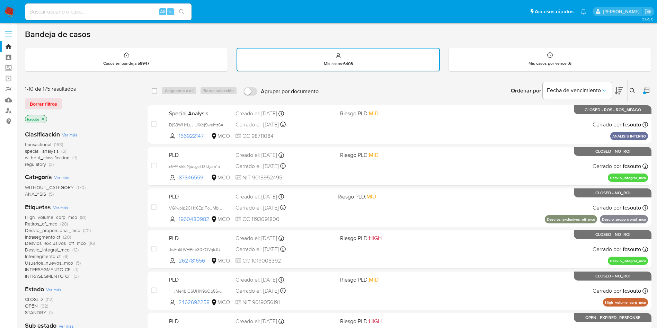
click at [10, 9] on img at bounding box center [9, 12] width 12 height 12
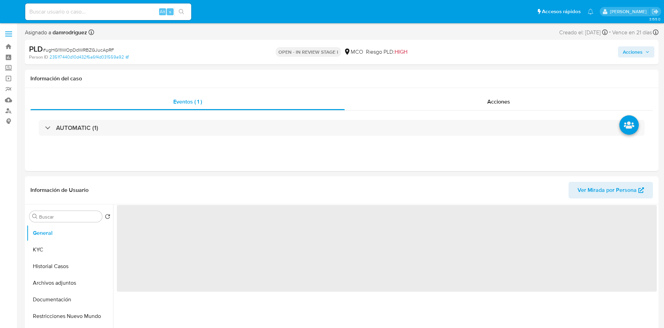
select select "10"
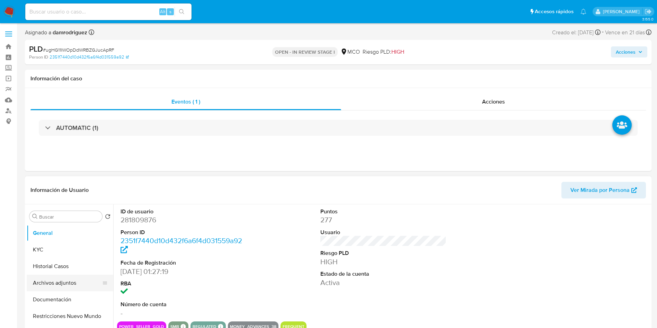
click at [57, 281] on button "Archivos adjuntos" at bounding box center [67, 282] width 81 height 17
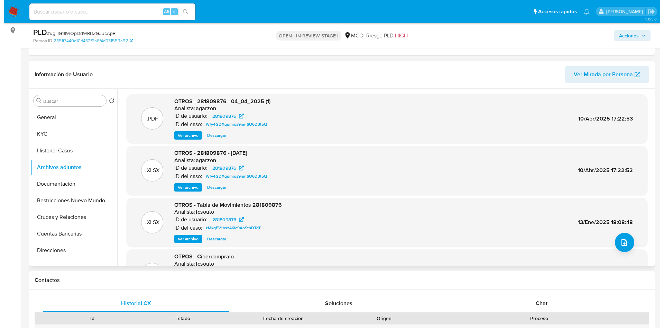
scroll to position [104, 0]
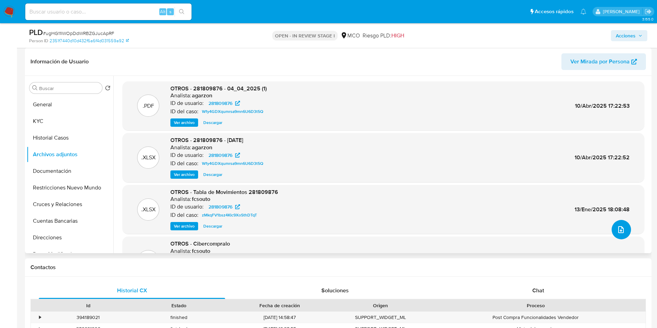
click at [618, 232] on icon "upload-file" at bounding box center [620, 229] width 8 height 8
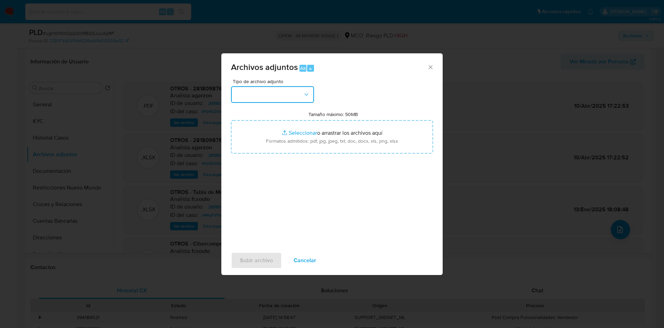
click at [258, 102] on button "button" at bounding box center [272, 94] width 83 height 17
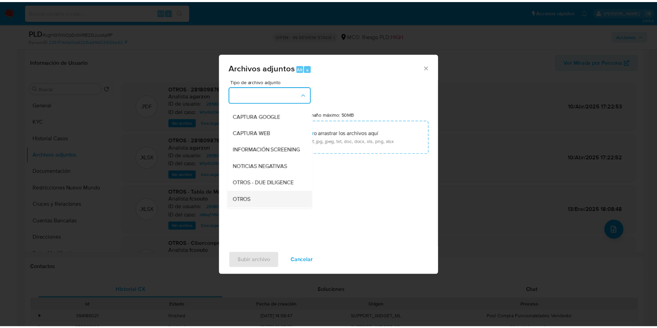
scroll to position [52, 0]
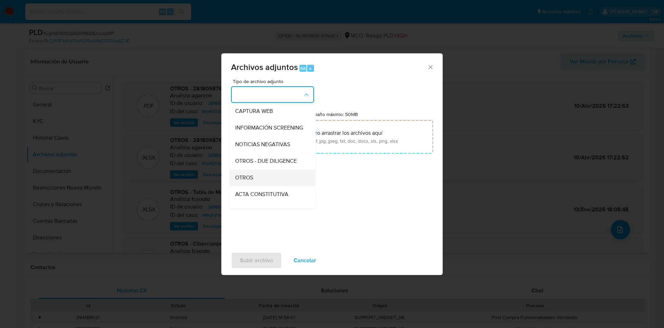
click at [262, 183] on div "OTROS" at bounding box center [270, 177] width 71 height 17
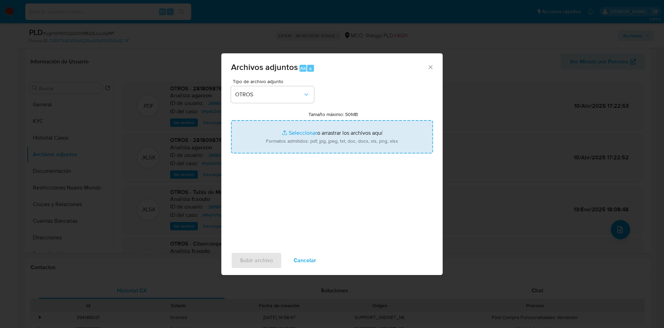
click at [314, 143] on input "Tamaño máximo: 50MB Seleccionar archivos" at bounding box center [332, 136] width 202 height 33
click at [283, 142] on input "Tamaño máximo: 50MB Seleccionar archivos" at bounding box center [332, 136] width 202 height 33
type input "C:\fakepath\281809876 - 20_08_2025.pdf"
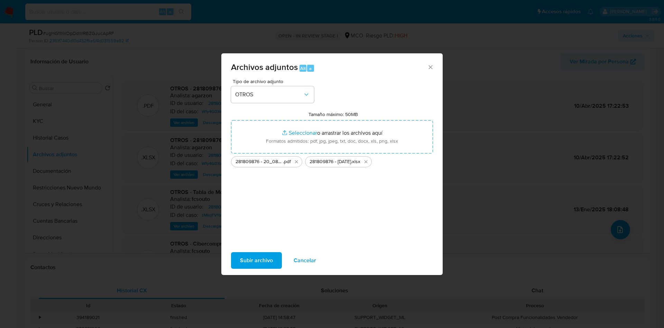
click at [260, 255] on span "Subir archivo" at bounding box center [256, 260] width 33 height 15
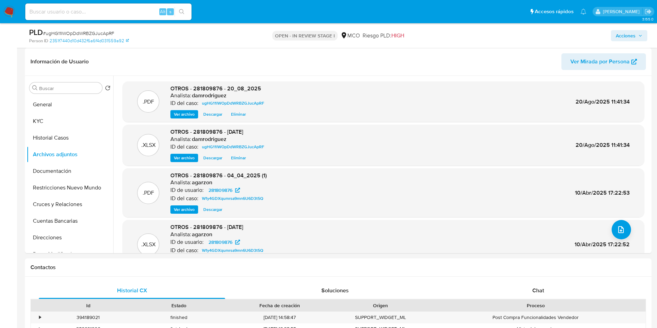
click at [622, 38] on span "Acciones" at bounding box center [625, 35] width 20 height 11
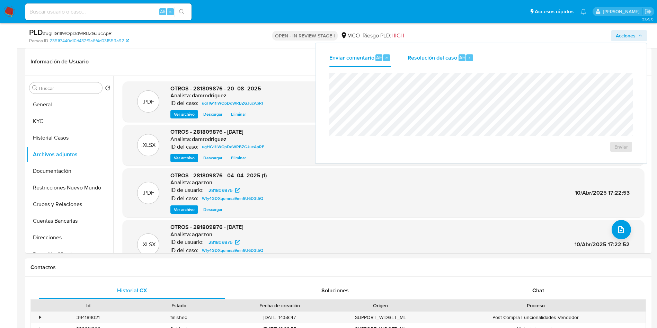
click at [433, 60] on span "Resolución del caso" at bounding box center [431, 57] width 49 height 8
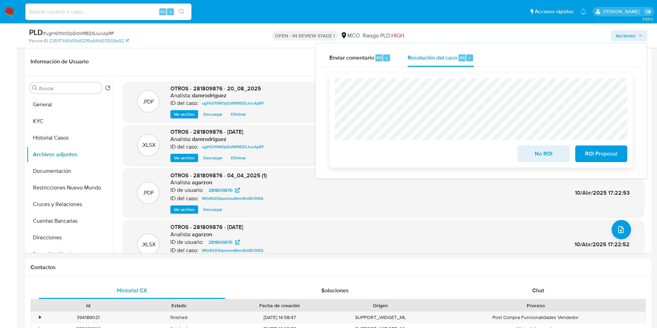
click at [617, 161] on span "ROI Proposal" at bounding box center [601, 153] width 34 height 15
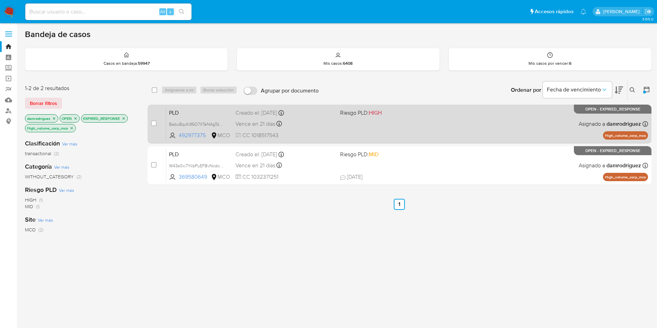
click at [182, 112] on span "PLD" at bounding box center [199, 112] width 61 height 9
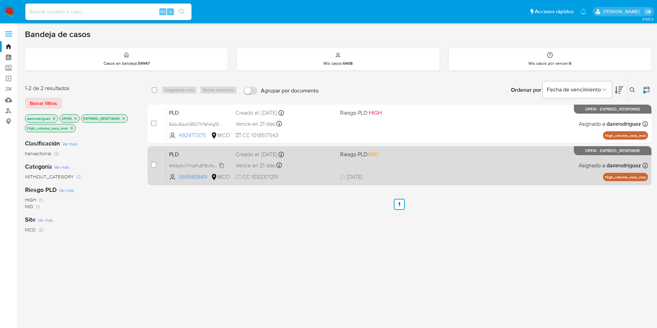
click at [206, 166] on span "W43s0xi7YkbPuEFBvNcdo5My" at bounding box center [198, 165] width 58 height 8
click at [184, 150] on span "PLD" at bounding box center [199, 153] width 61 height 9
click at [156, 164] on div "case-item-checkbox No es posible asignar el caso" at bounding box center [158, 165] width 15 height 35
click at [155, 164] on input "checkbox" at bounding box center [154, 165] width 6 height 6
checkbox input "true"
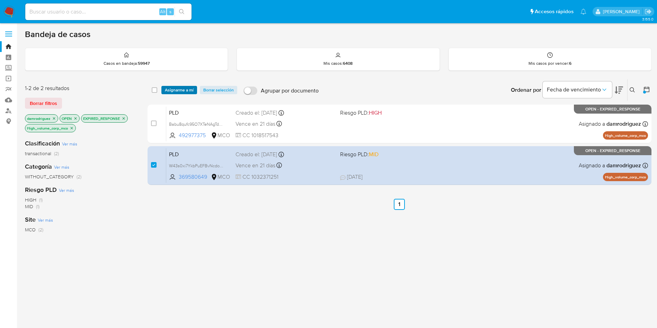
click at [182, 87] on span "Asignarme a mí" at bounding box center [179, 90] width 29 height 7
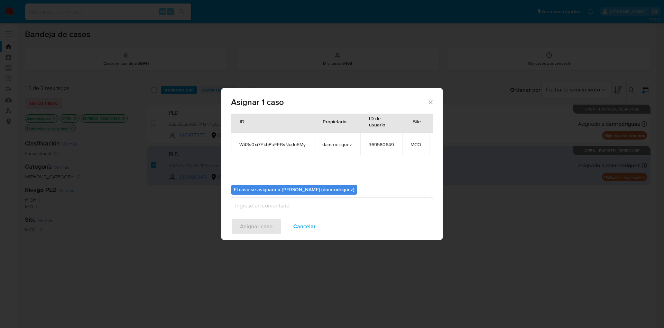
scroll to position [44, 0]
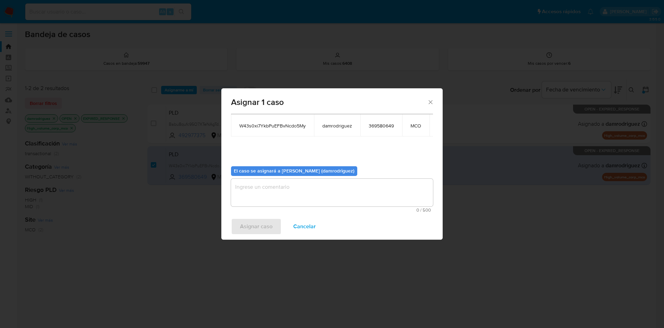
click at [270, 187] on textarea "assign-modal" at bounding box center [332, 193] width 202 height 28
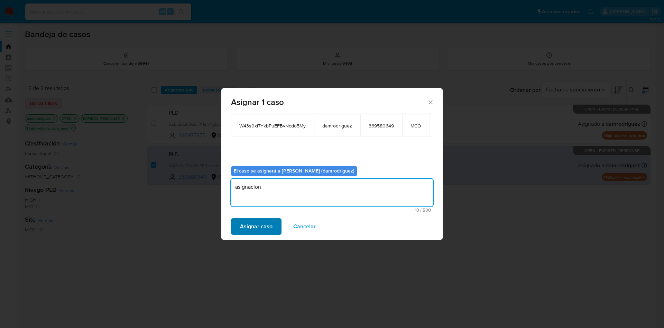
type textarea "asignacion"
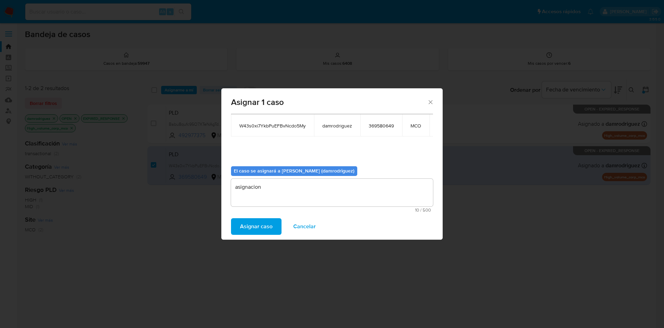
click at [246, 229] on span "Asignar caso" at bounding box center [256, 226] width 33 height 15
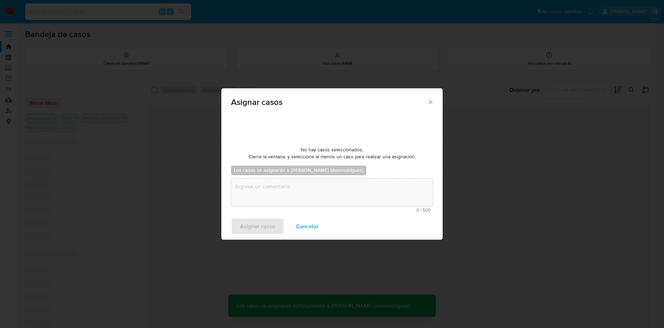
scroll to position [42, 0]
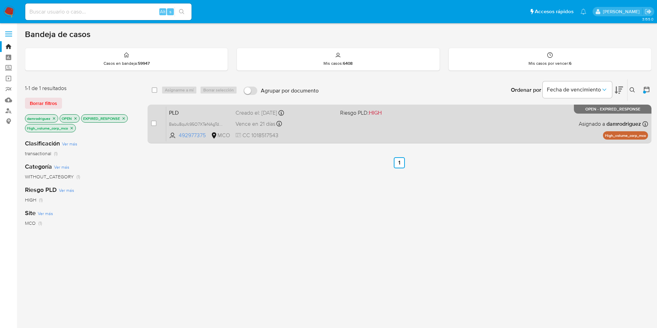
click at [193, 109] on span "PLD" at bounding box center [199, 112] width 61 height 9
click at [154, 124] on input "checkbox" at bounding box center [154, 123] width 6 height 6
checkbox input "true"
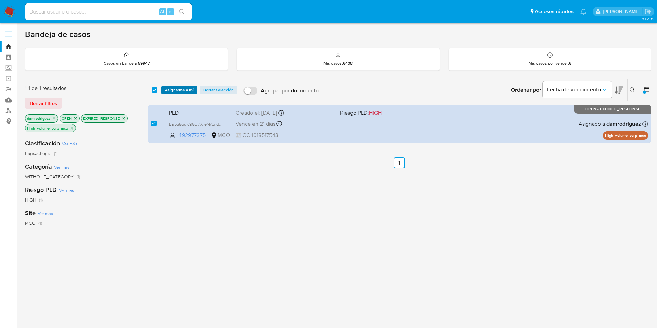
click at [180, 88] on span "Asignarme a mí" at bounding box center [179, 90] width 29 height 7
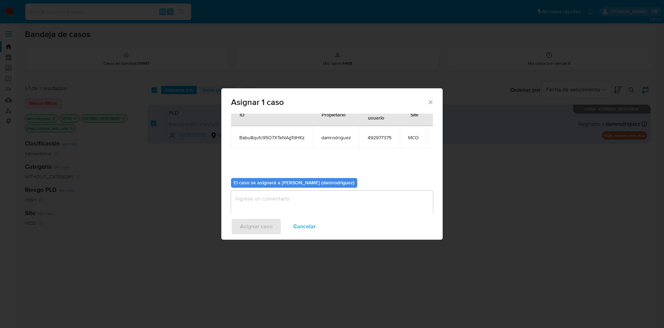
scroll to position [44, 0]
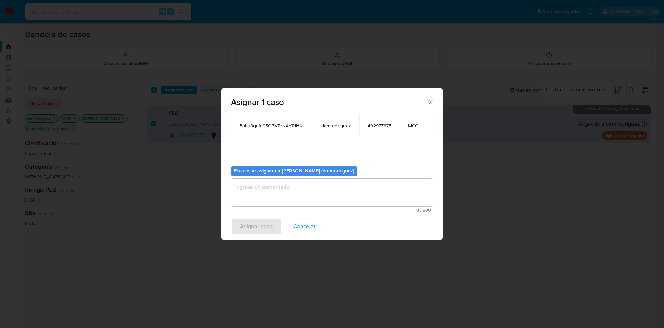
click at [304, 189] on textarea "assign-modal" at bounding box center [332, 193] width 202 height 28
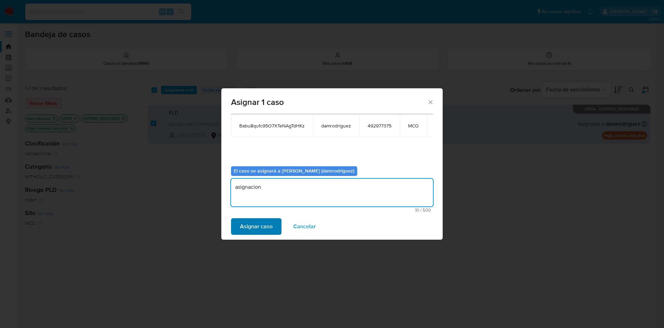
type textarea "asignacion"
click at [255, 226] on span "Asignar caso" at bounding box center [256, 226] width 33 height 15
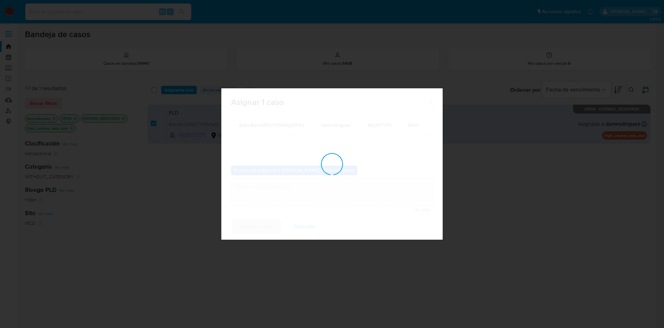
checkbox input "false"
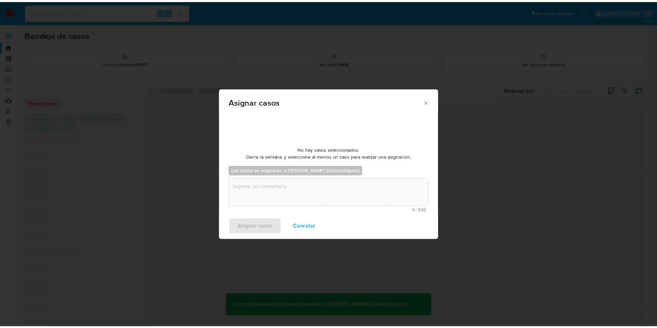
scroll to position [42, 0]
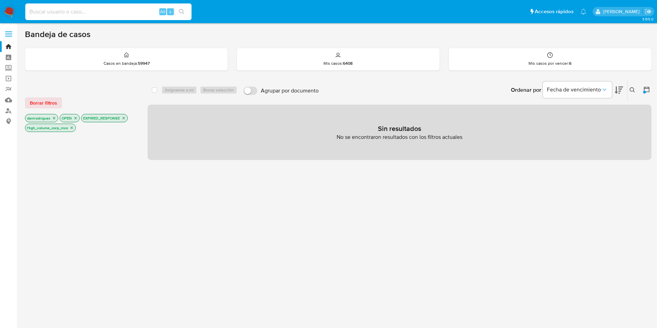
click at [100, 13] on input at bounding box center [108, 11] width 166 height 9
paste input "2RtS0FEcPldooIpWvMdexuF2"
type input "2RtS0FEcPldooIpWvMdexuF2"
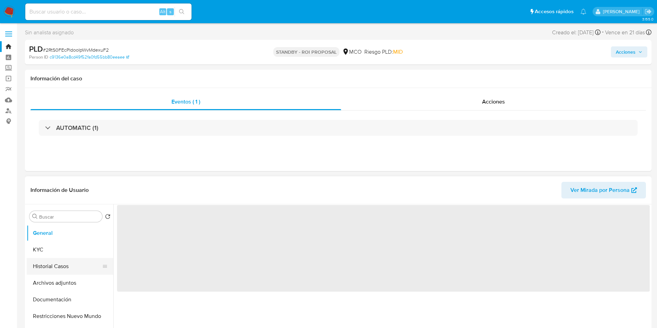
click at [70, 263] on button "Historial Casos" at bounding box center [67, 266] width 81 height 17
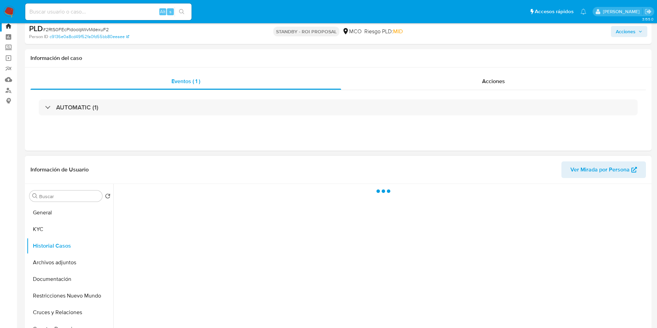
scroll to position [52, 0]
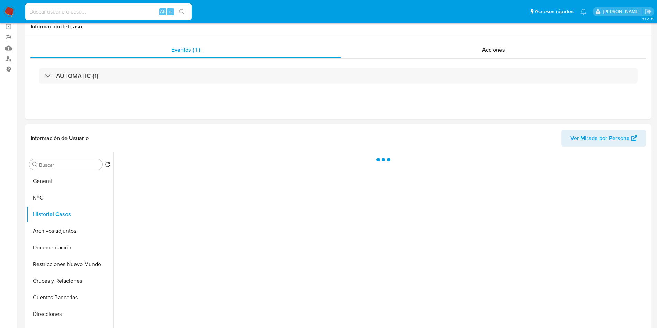
select select "10"
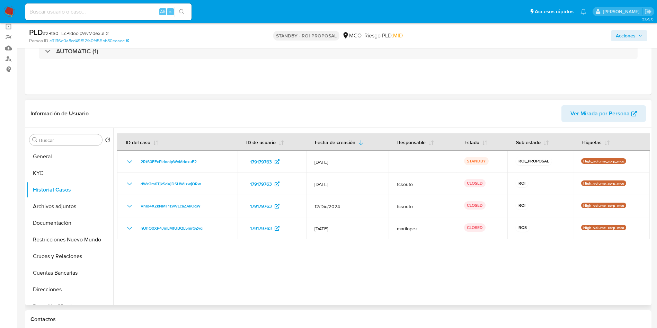
click at [267, 279] on div at bounding box center [381, 216] width 536 height 177
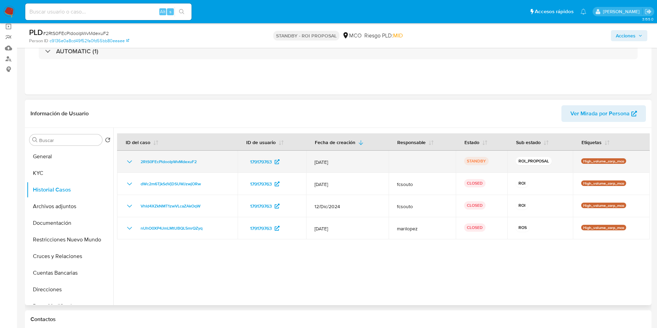
click at [129, 161] on icon "Mostrar/Ocultar" at bounding box center [129, 161] width 8 height 8
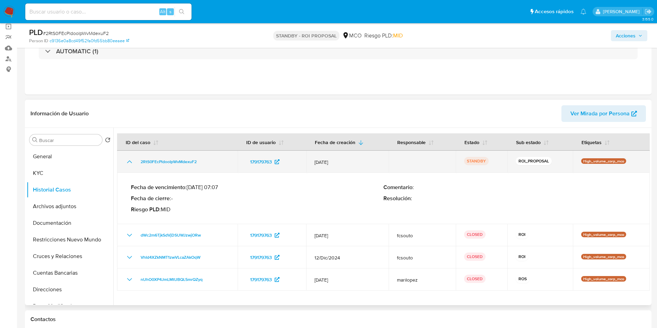
click at [128, 165] on icon "Mostrar/Ocultar" at bounding box center [129, 161] width 8 height 8
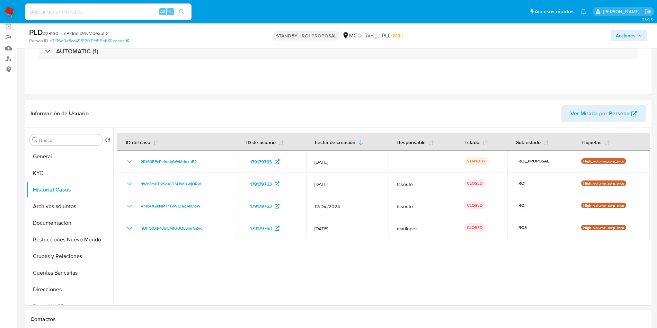
click at [9, 15] on img at bounding box center [9, 12] width 12 height 12
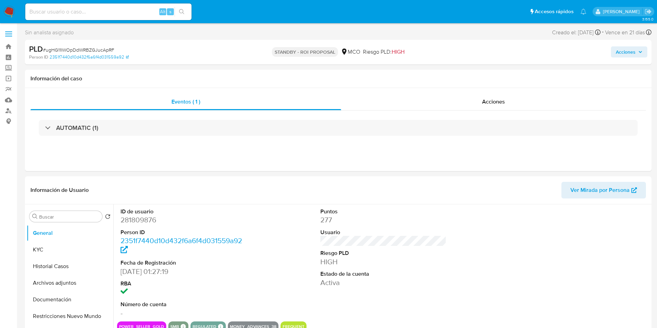
select select "10"
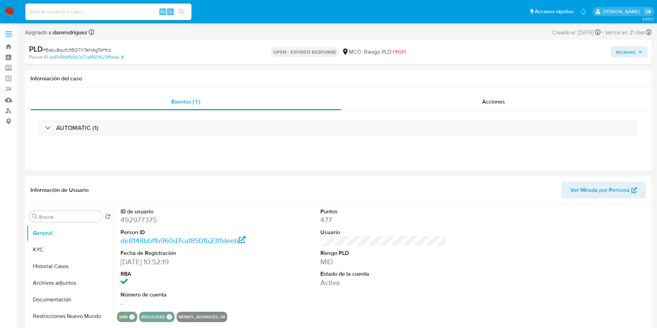
select select "10"
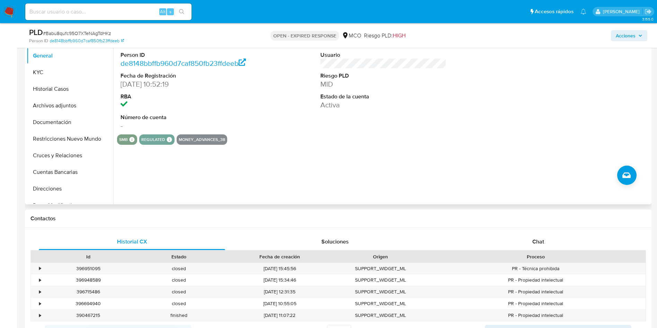
scroll to position [104, 0]
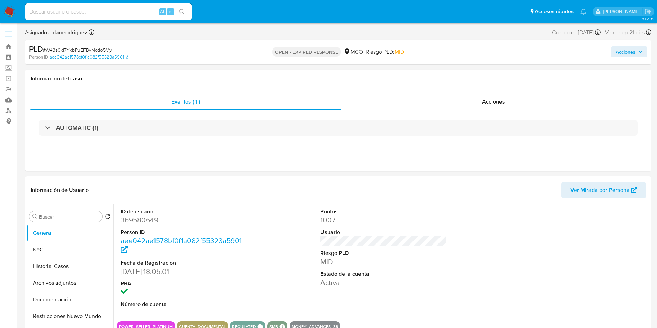
select select "10"
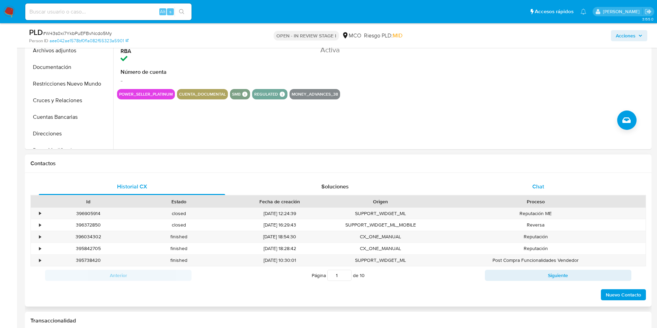
click at [510, 188] on div "Chat" at bounding box center [538, 186] width 186 height 17
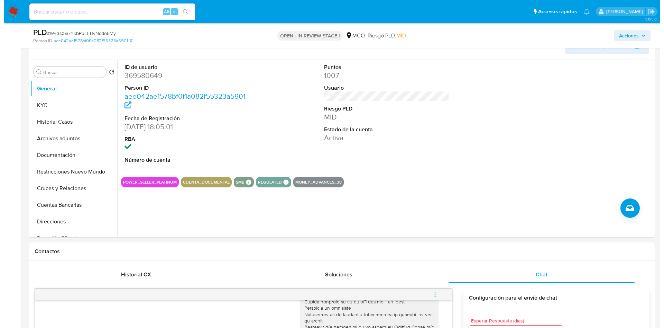
scroll to position [104, 0]
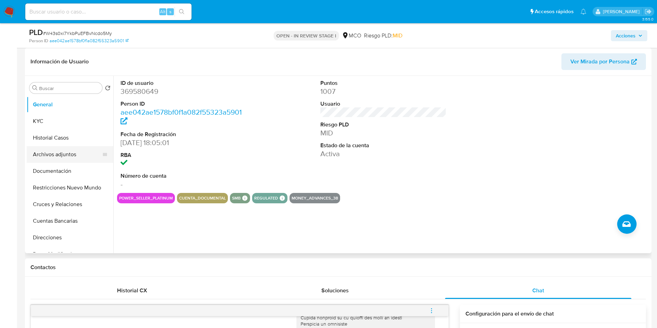
click at [65, 152] on button "Archivos adjuntos" at bounding box center [67, 154] width 81 height 17
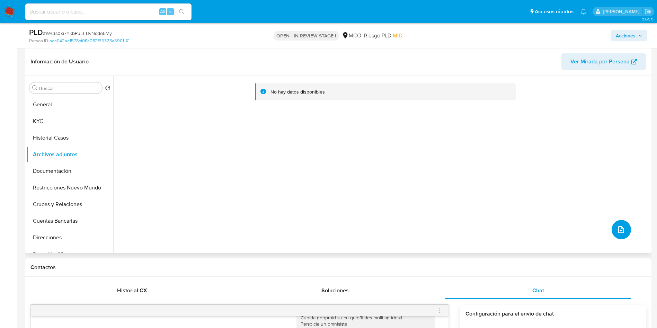
click at [618, 228] on icon "upload-file" at bounding box center [620, 229] width 8 height 8
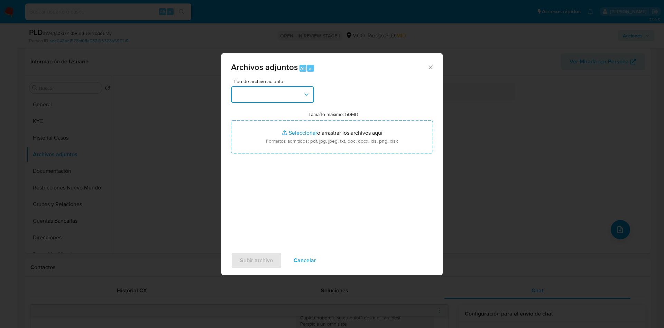
click at [270, 97] on button "button" at bounding box center [272, 94] width 83 height 17
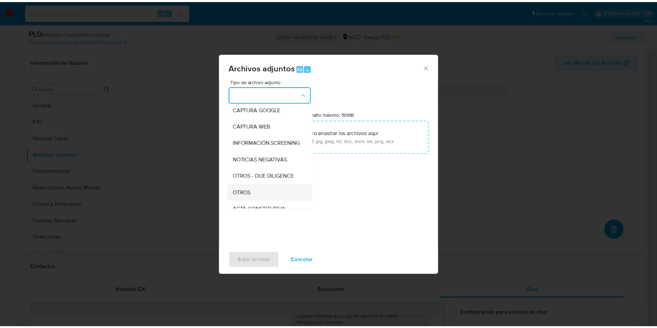
scroll to position [52, 0]
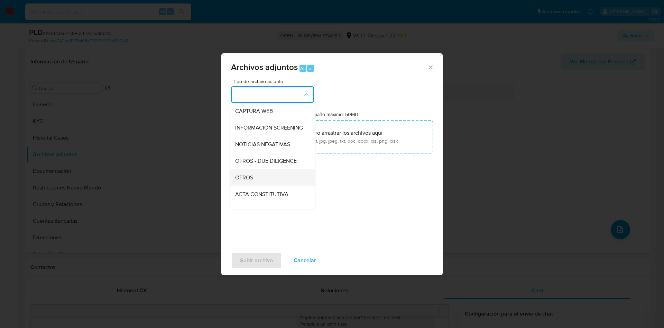
click at [256, 185] on div "OTROS" at bounding box center [270, 177] width 71 height 17
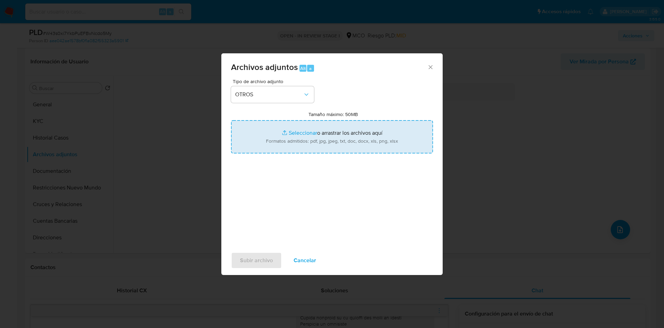
click at [327, 148] on input "Tamaño máximo: 50MB Seleccionar archivos" at bounding box center [332, 136] width 202 height 33
type input "C:\fakepath\369580649 - 11_08_2025.pdf"
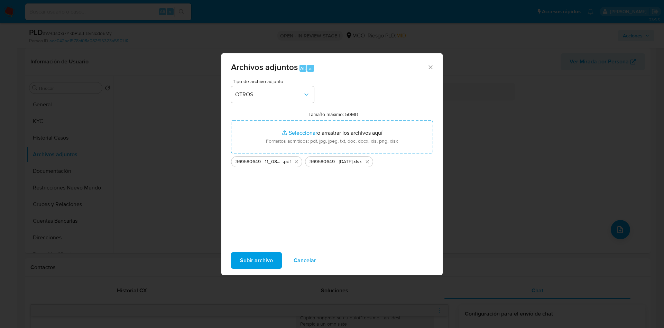
click at [260, 262] on span "Subir archivo" at bounding box center [256, 260] width 33 height 15
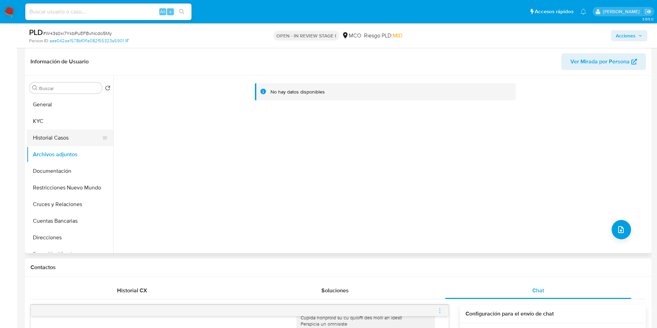
drag, startPoint x: 47, startPoint y: 127, endPoint x: 51, endPoint y: 140, distance: 13.6
click at [47, 127] on button "KYC" at bounding box center [70, 121] width 87 height 17
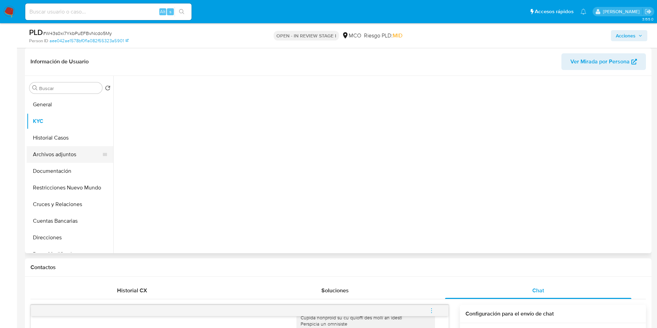
click at [51, 151] on button "Archivos adjuntos" at bounding box center [67, 154] width 81 height 17
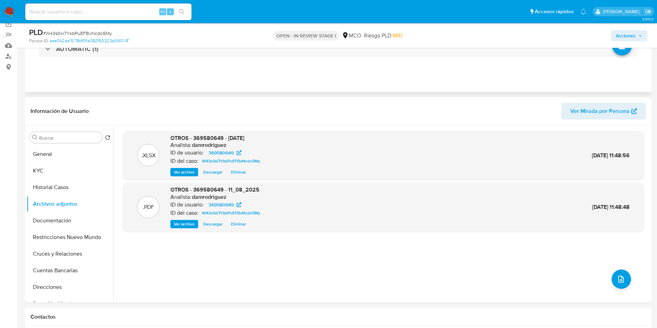
scroll to position [0, 0]
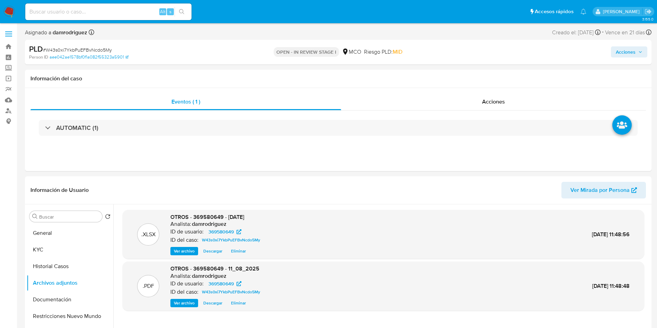
click at [623, 53] on span "Acciones" at bounding box center [625, 51] width 20 height 11
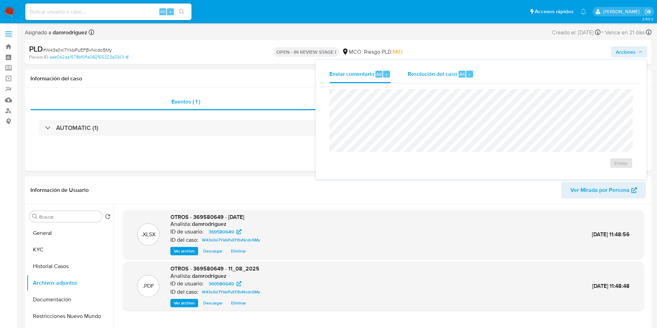
click at [415, 74] on span "Resolución del caso" at bounding box center [431, 74] width 49 height 8
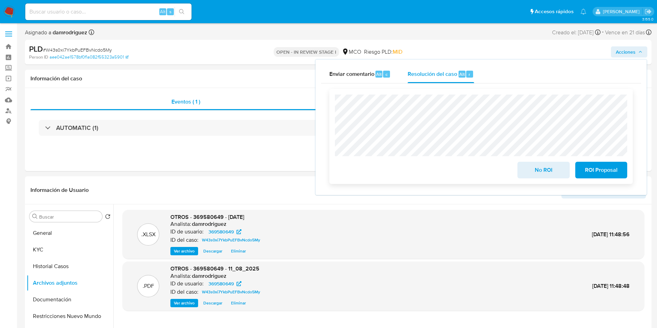
click at [600, 174] on span "ROI Proposal" at bounding box center [601, 169] width 34 height 15
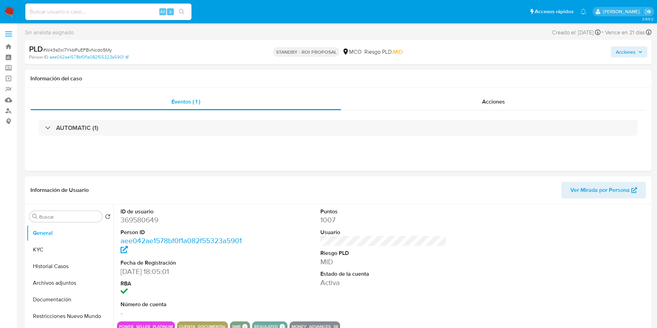
select select "10"
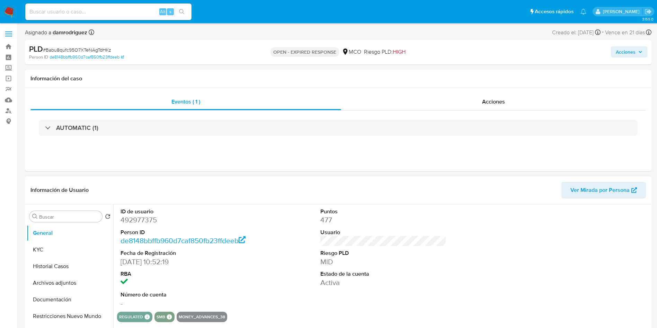
select select "10"
click at [142, 223] on dd "492977375" at bounding box center [183, 220] width 126 height 10
copy dd "492977375"
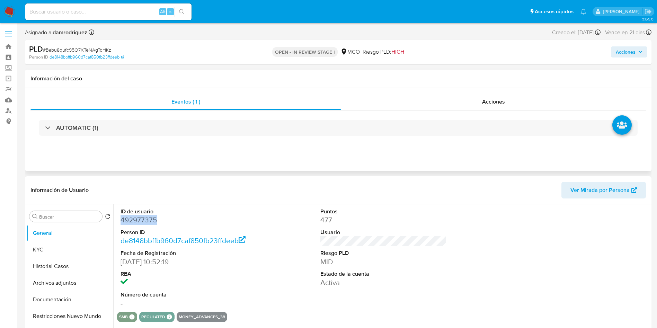
copy dd "492977375"
click at [142, 219] on dd "492977375" at bounding box center [183, 220] width 126 height 10
click at [52, 265] on button "Historial Casos" at bounding box center [67, 266] width 81 height 17
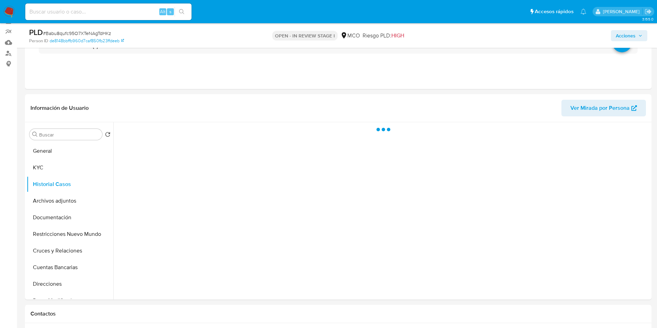
scroll to position [104, 0]
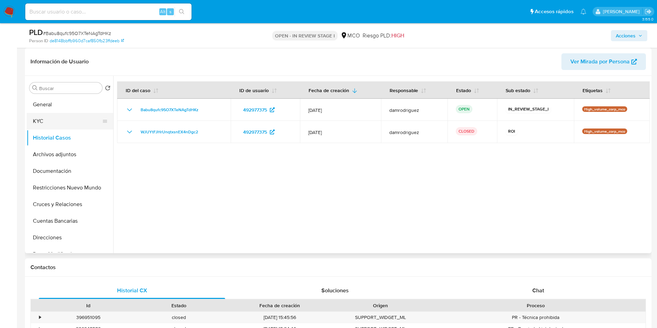
drag, startPoint x: 39, startPoint y: 124, endPoint x: 46, endPoint y: 125, distance: 6.8
click at [39, 124] on button "KYC" at bounding box center [67, 121] width 81 height 17
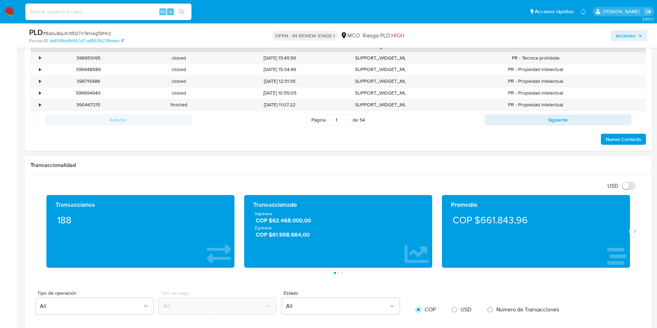
scroll to position [363, 0]
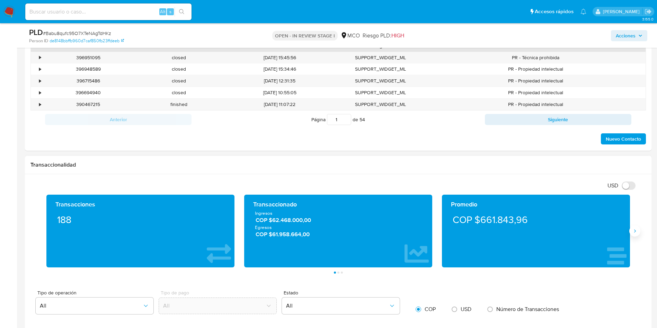
click at [636, 232] on icon "Siguiente" at bounding box center [635, 231] width 6 height 6
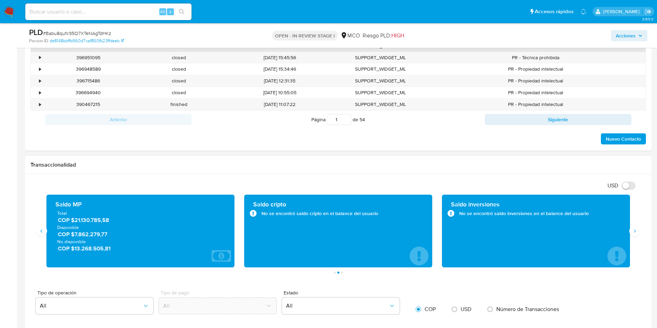
click at [91, 234] on span "COP $7.862.279,77" at bounding box center [141, 234] width 166 height 8
click at [93, 250] on span "COP $13.268.505,81" at bounding box center [141, 248] width 166 height 8
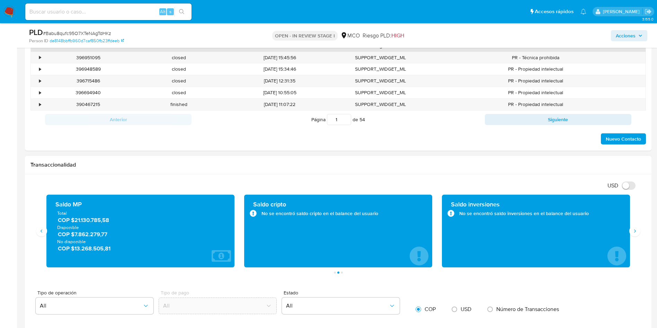
click at [93, 250] on span "COP $13.268.505,81" at bounding box center [141, 248] width 166 height 8
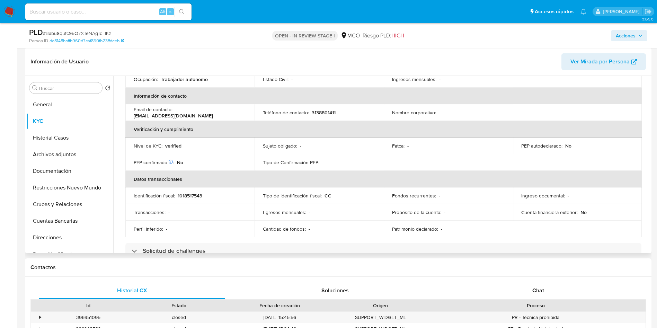
scroll to position [0, 0]
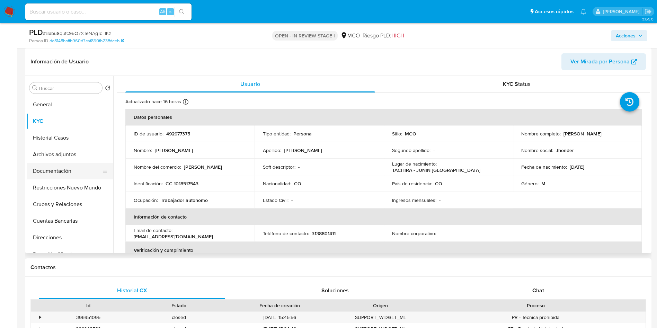
click at [70, 171] on button "Documentación" at bounding box center [67, 171] width 81 height 17
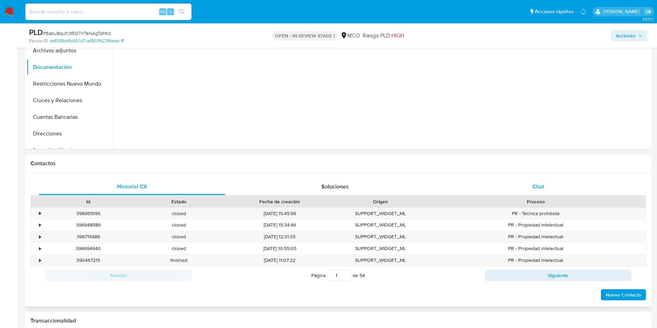
click at [543, 186] on span "Chat" at bounding box center [538, 186] width 12 height 8
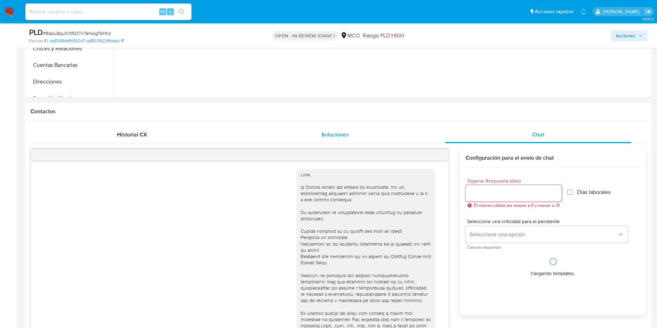
scroll to position [361, 0]
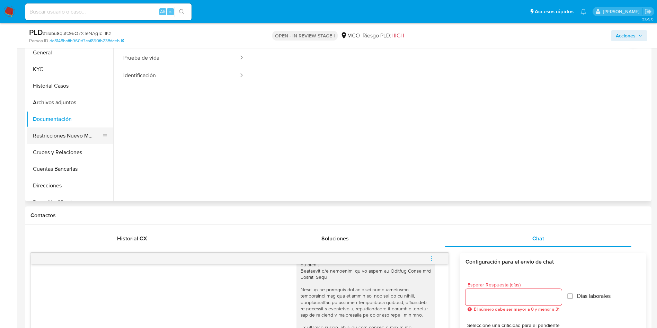
click at [62, 134] on button "Restricciones Nuevo Mundo" at bounding box center [67, 135] width 81 height 17
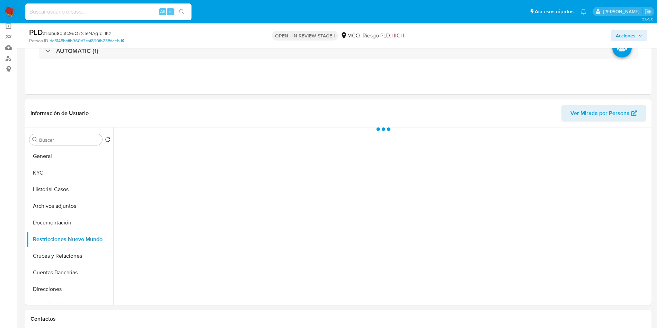
scroll to position [52, 0]
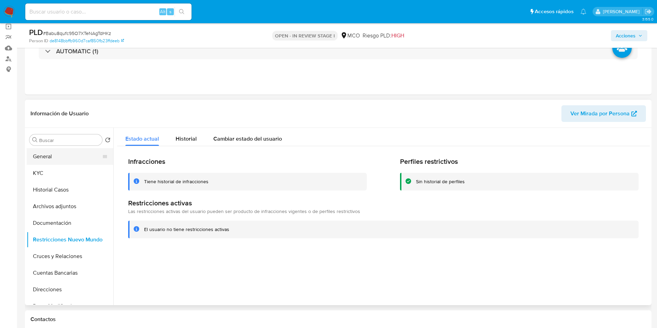
click at [45, 154] on button "General" at bounding box center [67, 156] width 81 height 17
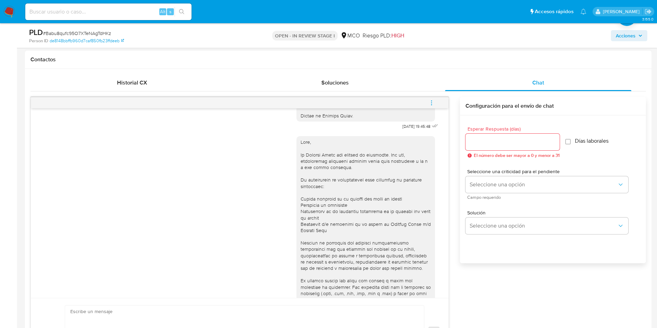
scroll to position [252, 0]
drag, startPoint x: 518, startPoint y: 295, endPoint x: 452, endPoint y: 251, distance: 79.6
click at [518, 295] on div "24/07/2025 19:45:48 06/08/2025 13:55:18 Enviar Configuración para el envío de c…" at bounding box center [337, 231] width 615 height 269
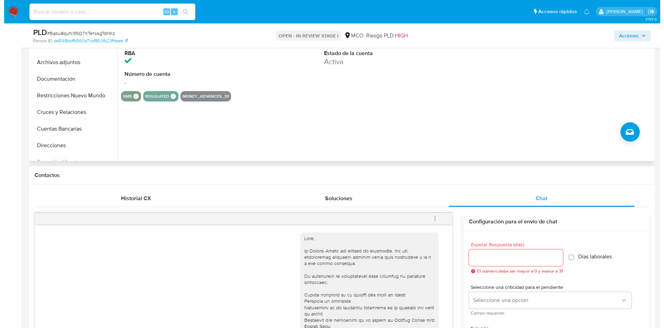
scroll to position [52, 0]
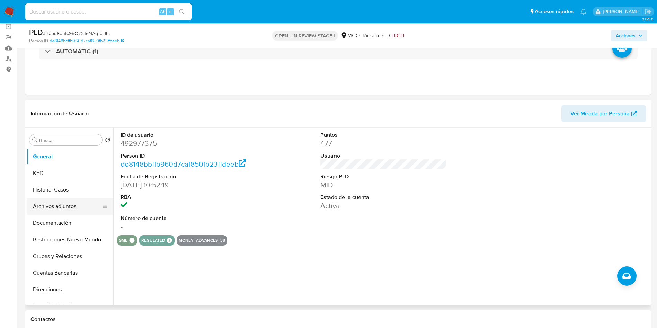
click at [57, 207] on button "Archivos adjuntos" at bounding box center [67, 206] width 81 height 17
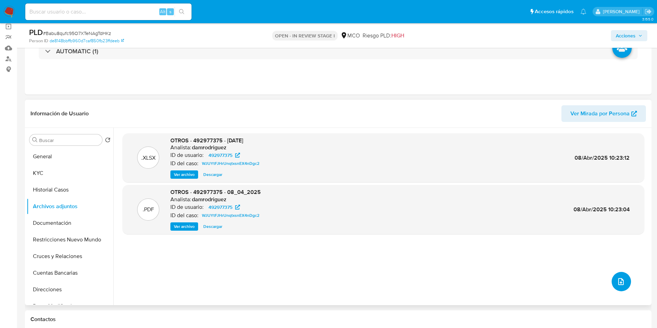
click at [617, 281] on icon "upload-file" at bounding box center [620, 281] width 8 height 8
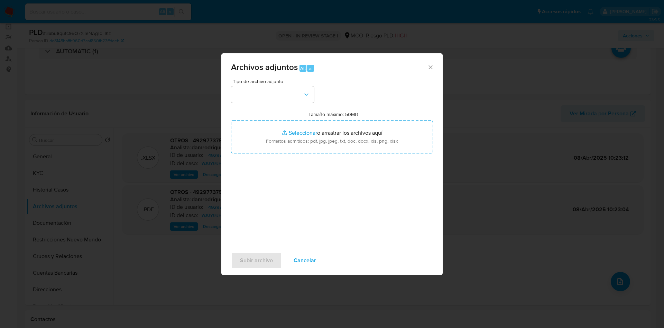
click at [258, 82] on span "Tipo de archivo adjunto" at bounding box center [274, 81] width 83 height 5
click at [259, 91] on button "button" at bounding box center [272, 94] width 83 height 17
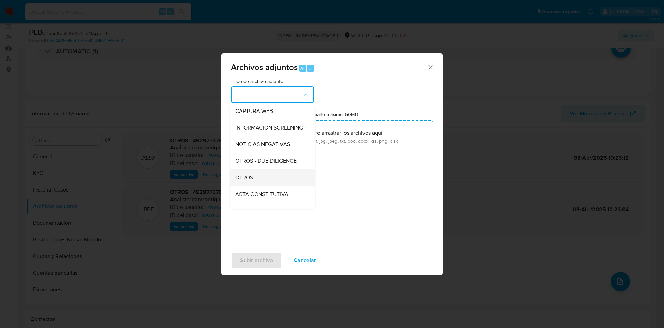
click at [257, 181] on div "OTROS" at bounding box center [270, 177] width 71 height 17
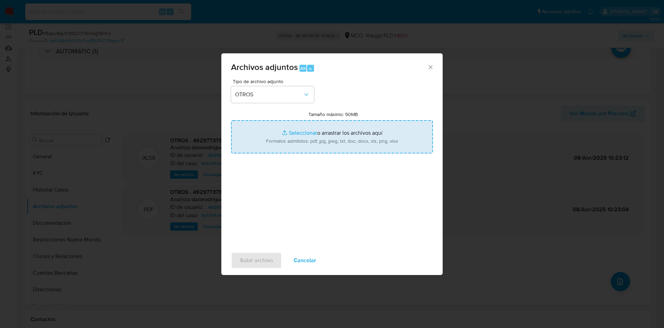
click at [284, 144] on input "Tamaño máximo: 50MB Seleccionar archivos" at bounding box center [332, 136] width 202 height 33
type input "C:\fakepath\492977375 - 20_08_2025.pdf"
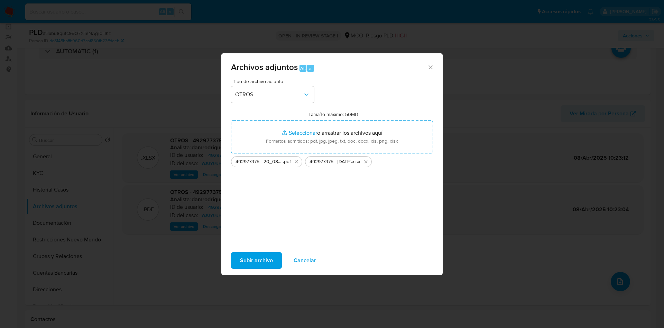
click at [251, 259] on span "Subir archivo" at bounding box center [256, 260] width 33 height 15
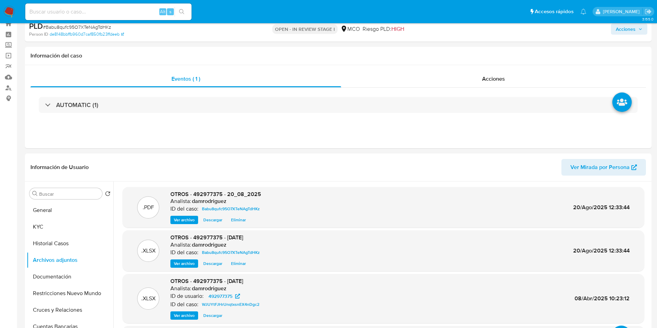
scroll to position [0, 0]
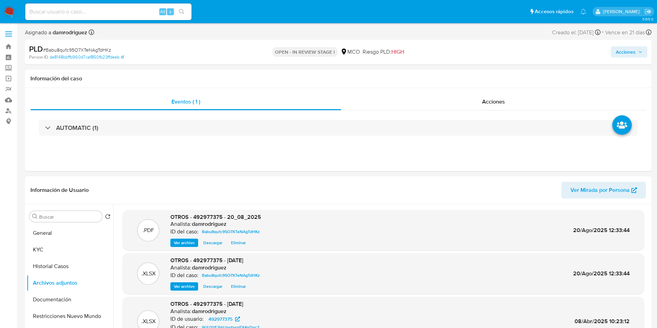
click at [629, 54] on span "Acciones" at bounding box center [625, 51] width 20 height 11
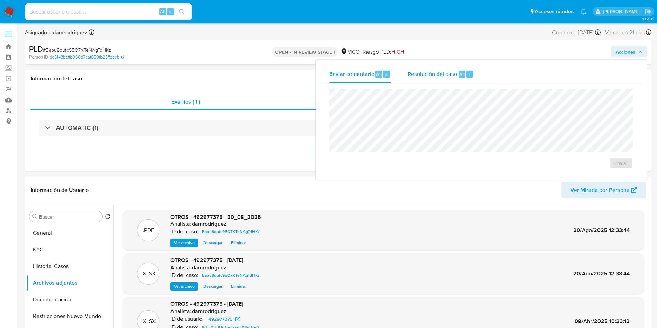
click at [456, 72] on span "Resolución del caso" at bounding box center [431, 74] width 49 height 8
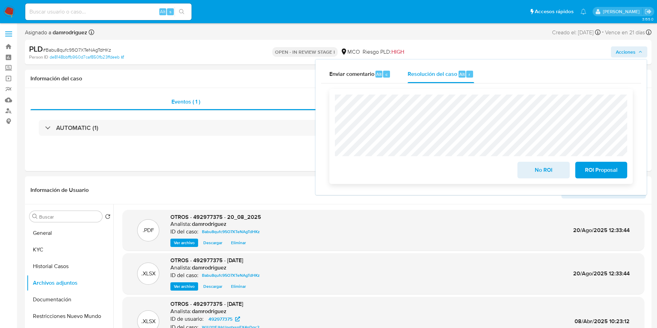
click at [614, 170] on span "ROI Proposal" at bounding box center [601, 169] width 34 height 15
